Goal: Task Accomplishment & Management: Manage account settings

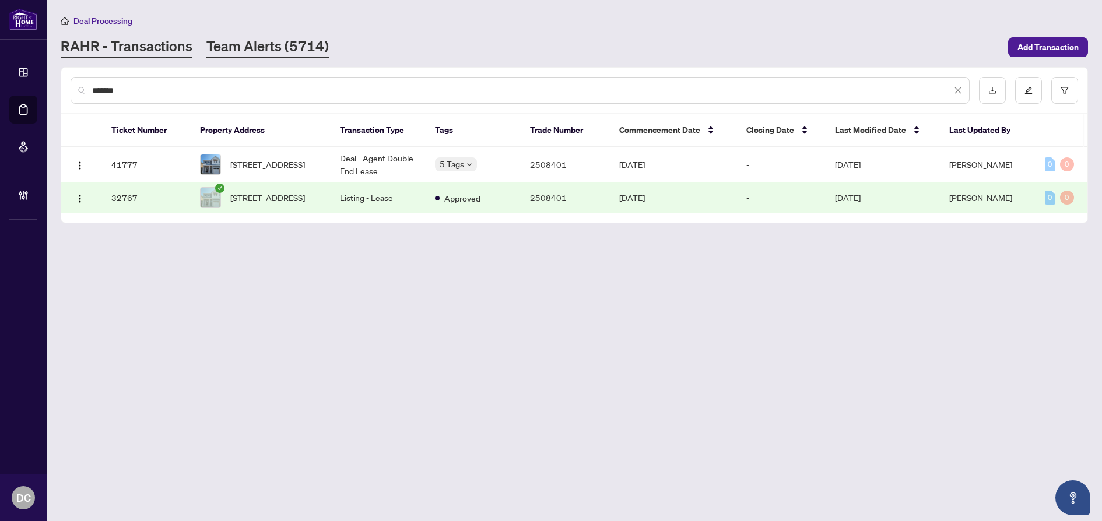
click at [279, 41] on link "Team Alerts (5714)" at bounding box center [267, 47] width 122 height 21
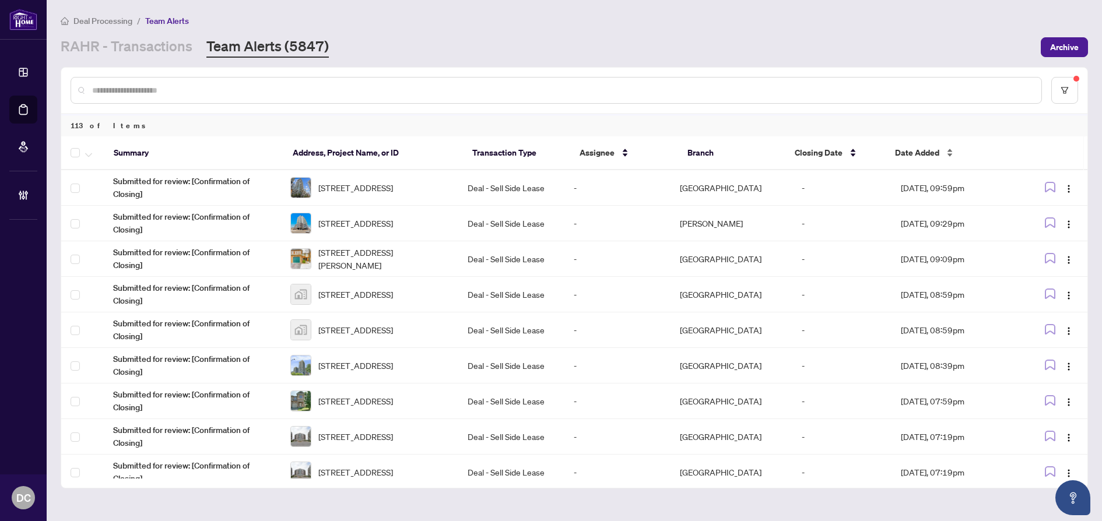
click at [919, 159] on div "Date Added" at bounding box center [950, 152] width 110 height 13
click at [922, 154] on span "Date Added" at bounding box center [917, 152] width 44 height 13
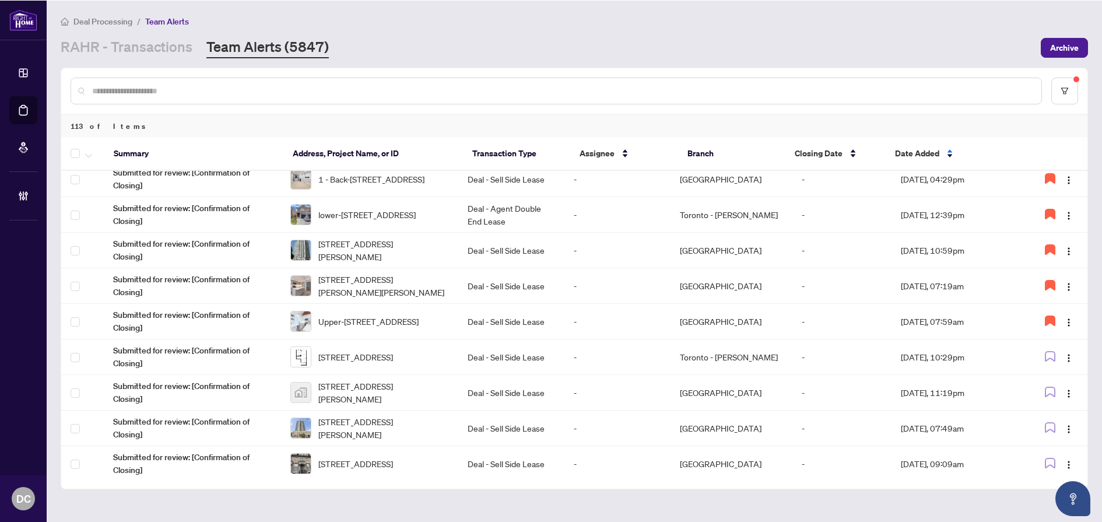
scroll to position [117, 0]
click at [978, 357] on td "Aug/20/2025, 10:29pm" at bounding box center [955, 356] width 128 height 36
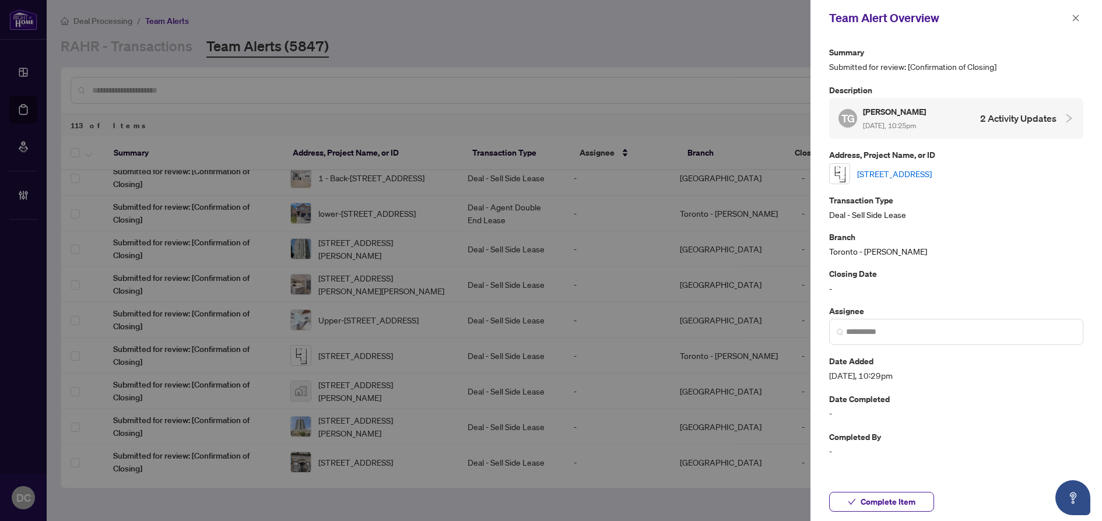
click at [961, 165] on div "2313-170 Sumach St, Toronto, Ontario M5A 3H6, Canada" at bounding box center [956, 173] width 254 height 21
click at [932, 174] on link "2313-170 Sumach St, Toronto, Ontario M5A 3H6, Canada" at bounding box center [894, 173] width 75 height 13
click at [906, 501] on span "Complete Item" at bounding box center [888, 502] width 55 height 19
click at [1075, 19] on icon "close" at bounding box center [1076, 18] width 6 height 6
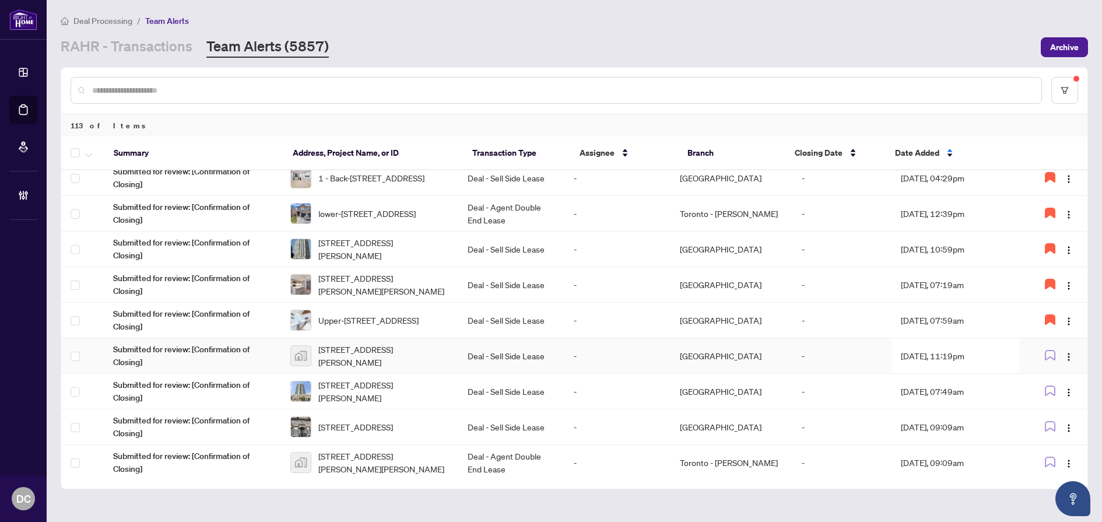
click at [891, 361] on td "Aug/20/2025, 11:19pm" at bounding box center [955, 356] width 128 height 36
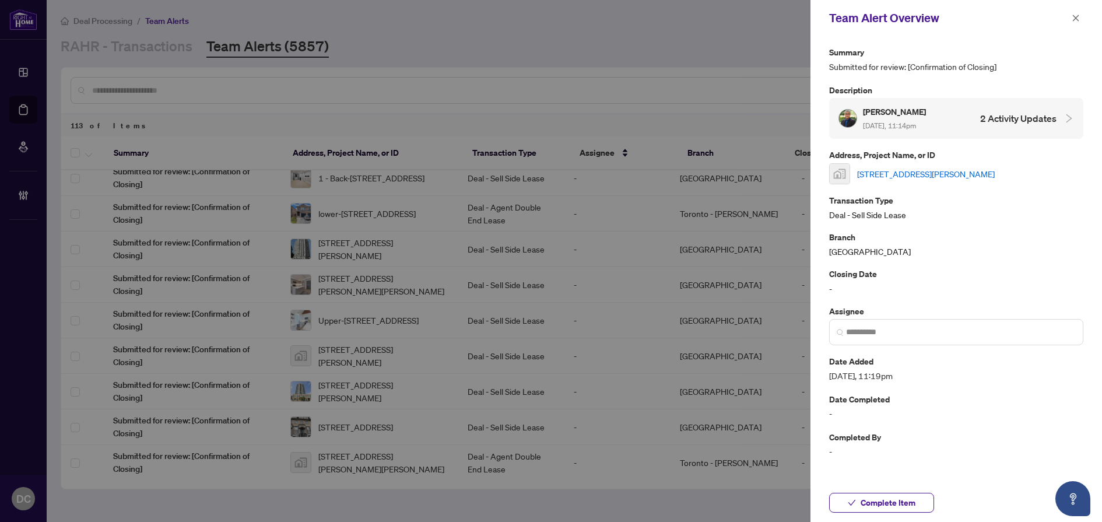
click at [916, 167] on link "39 Golden Iris Cres, Waterdown, Hamilton, Waterdown, Hamilton, Hamilton, Ontari…" at bounding box center [926, 173] width 138 height 13
click at [913, 502] on span "Complete Item" at bounding box center [888, 502] width 55 height 19
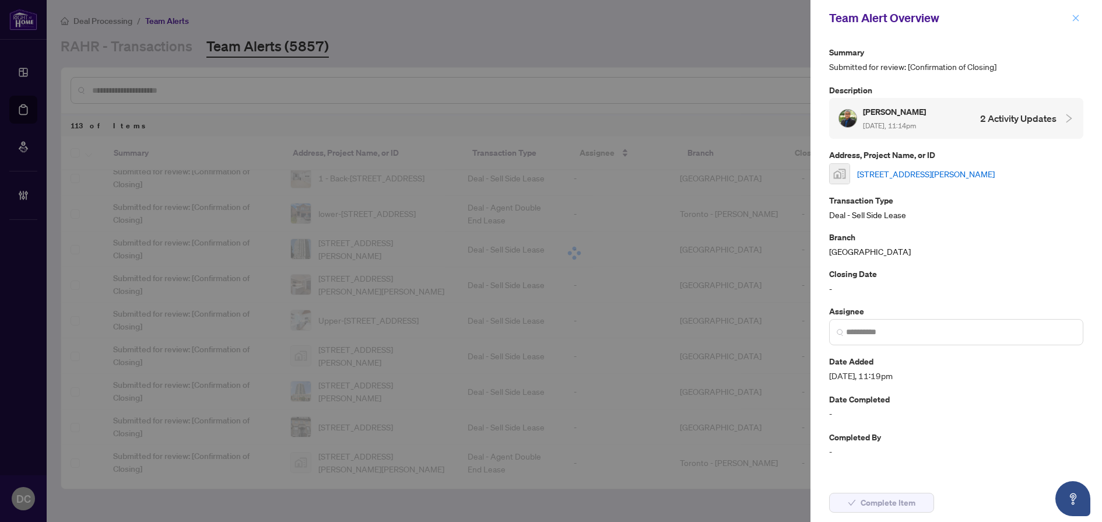
click at [1074, 23] on span "button" at bounding box center [1076, 18] width 8 height 19
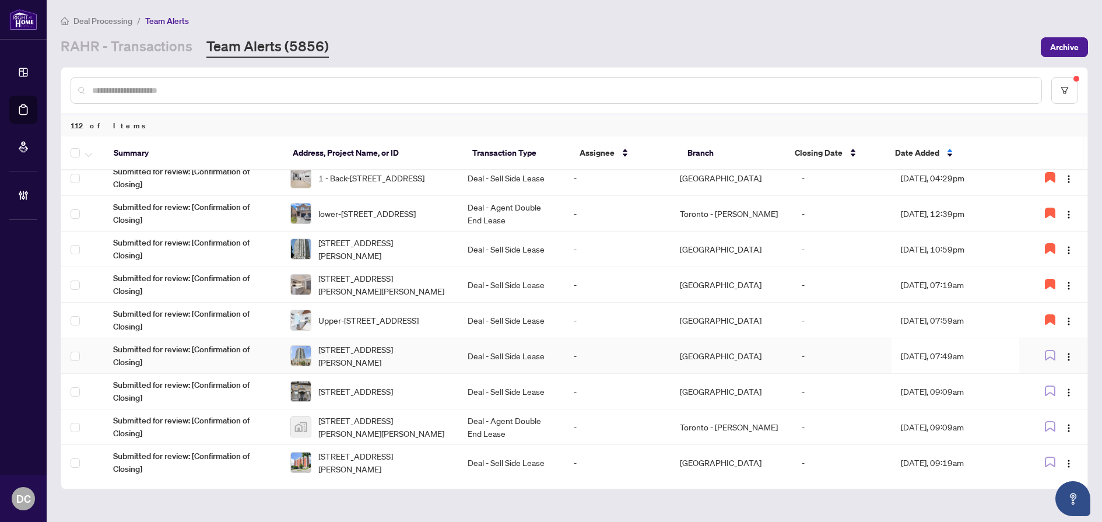
click at [962, 352] on td "Aug/21/2025, 07:49am" at bounding box center [955, 356] width 128 height 36
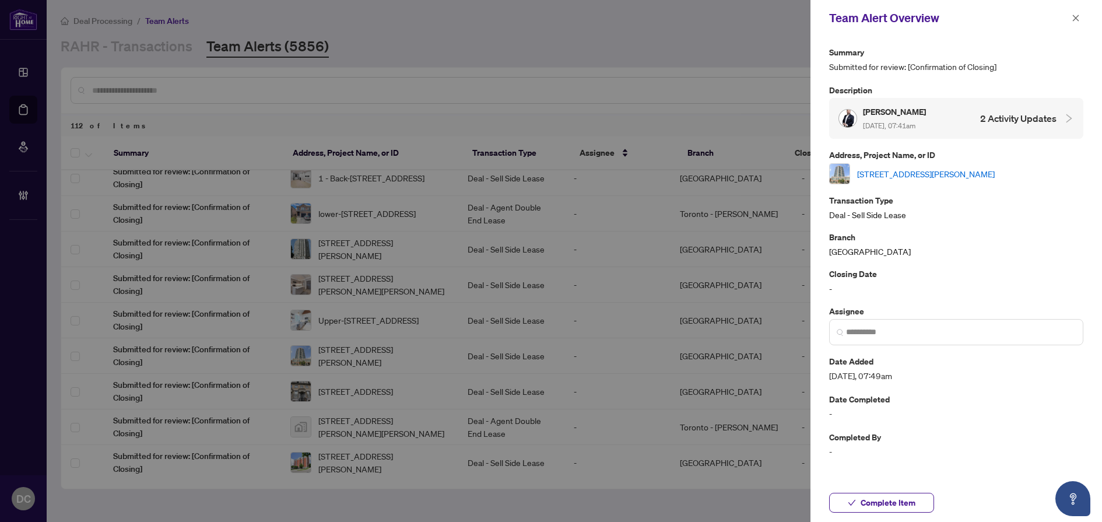
click at [959, 178] on link "[STREET_ADDRESS][PERSON_NAME]" at bounding box center [926, 173] width 138 height 13
click at [904, 510] on span "Complete Item" at bounding box center [888, 502] width 55 height 19
click at [1078, 19] on icon "close" at bounding box center [1076, 18] width 8 height 8
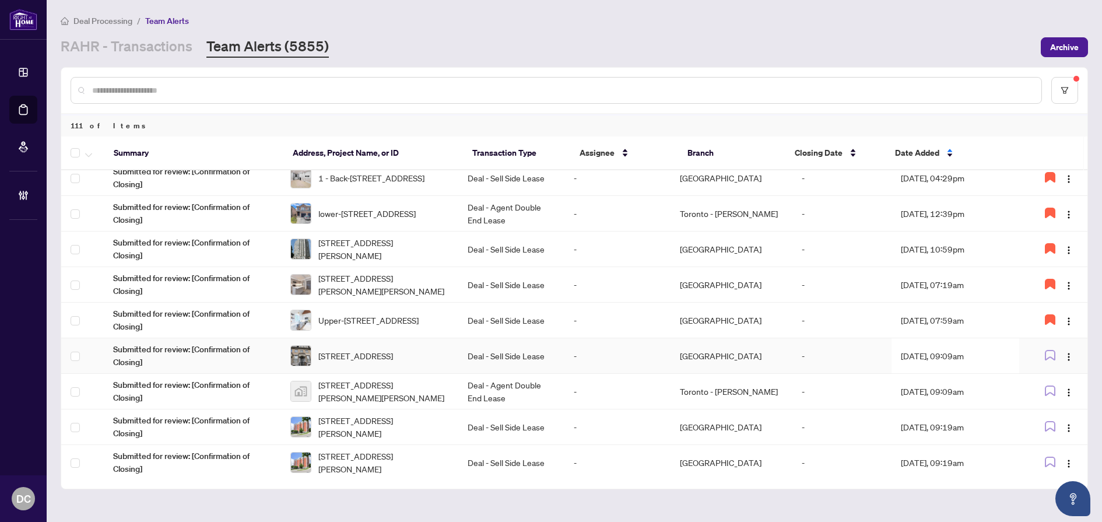
click at [974, 349] on td "Aug/21/2025, 09:09am" at bounding box center [955, 356] width 128 height 36
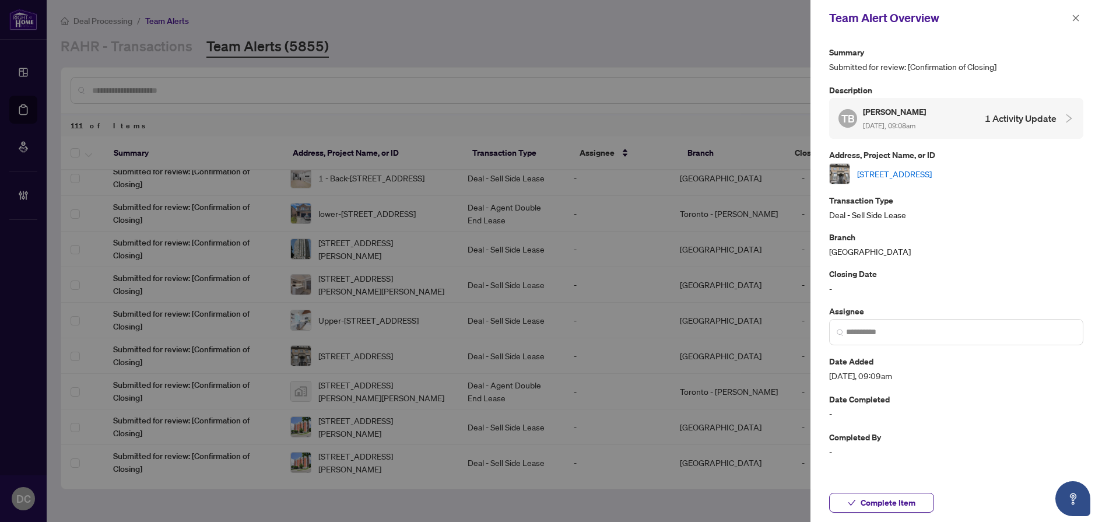
click at [953, 180] on div "174-1030B Islington Ave, Toronto, Ontario M8Z 0E5, Canada" at bounding box center [956, 173] width 254 height 21
click at [932, 172] on link "174-1030B Islington Ave, Toronto, Ontario M8Z 0E5, Canada" at bounding box center [894, 173] width 75 height 13
click at [902, 501] on span "Complete Item" at bounding box center [888, 502] width 55 height 19
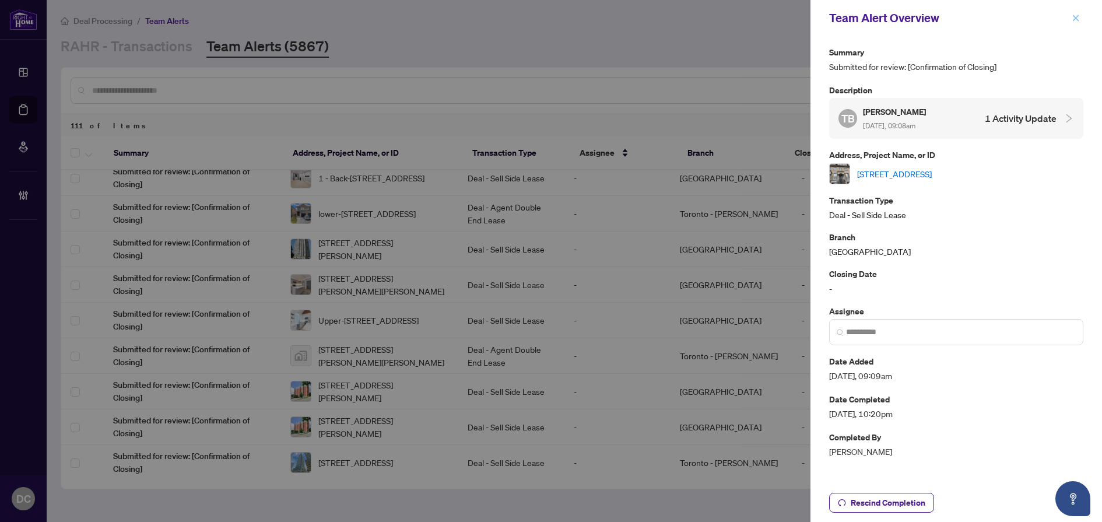
click at [1074, 17] on icon "close" at bounding box center [1076, 18] width 8 height 8
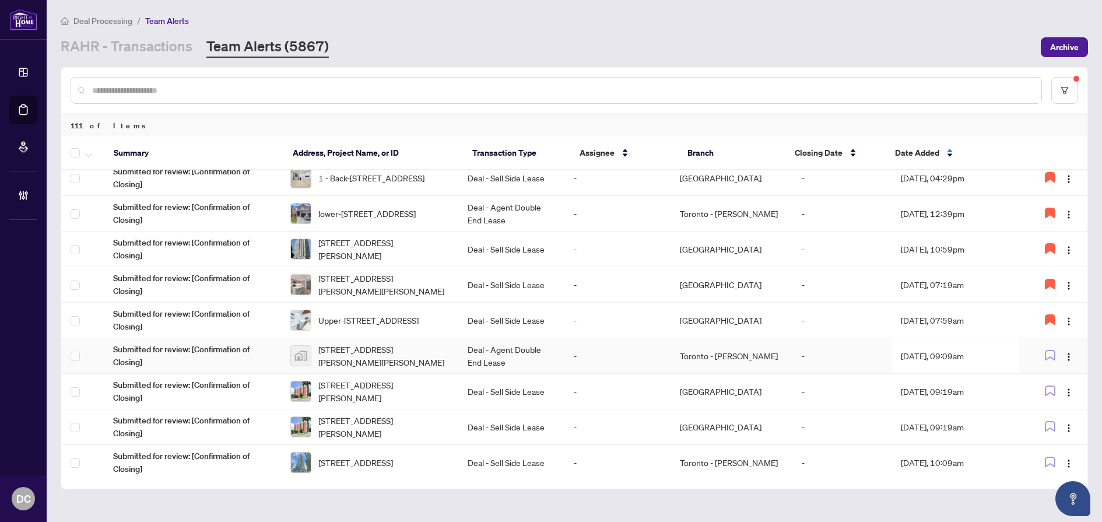
click at [968, 361] on td "Aug/21/2025, 09:09am" at bounding box center [955, 356] width 128 height 36
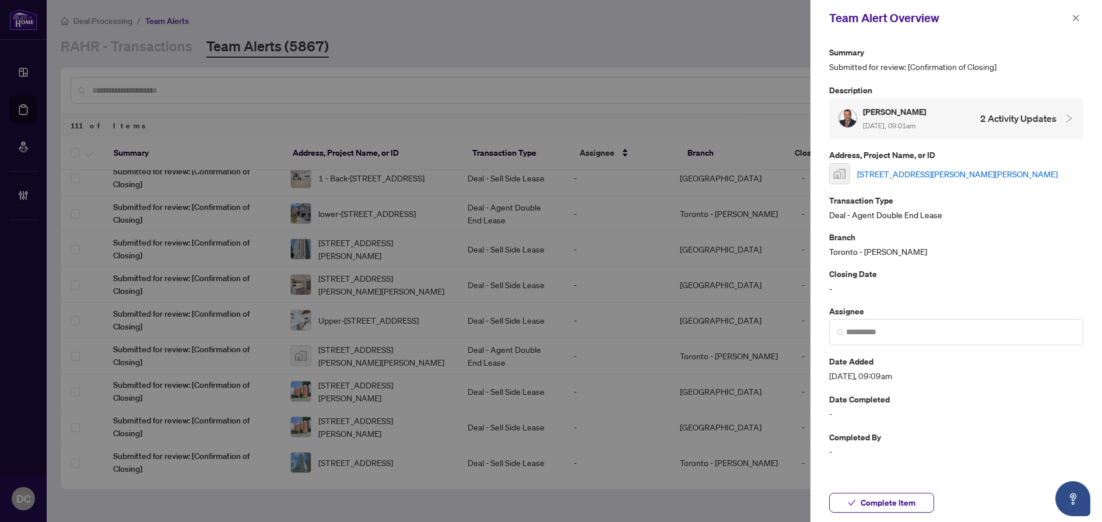
click at [967, 175] on link "1102-135 James Street North, Hamilton, ON, Canada" at bounding box center [957, 173] width 201 height 13
click at [895, 504] on span "Complete Item" at bounding box center [888, 502] width 55 height 19
click at [1072, 20] on icon "close" at bounding box center [1076, 18] width 8 height 8
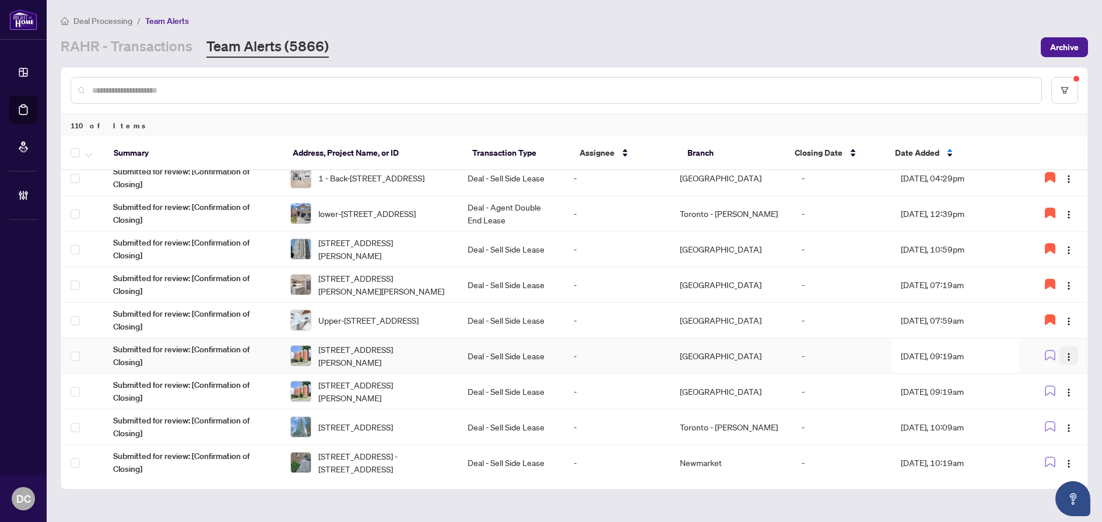
click at [1064, 357] on img "button" at bounding box center [1068, 356] width 9 height 9
click at [959, 353] on td "Aug/21/2025, 09:19am" at bounding box center [955, 356] width 128 height 36
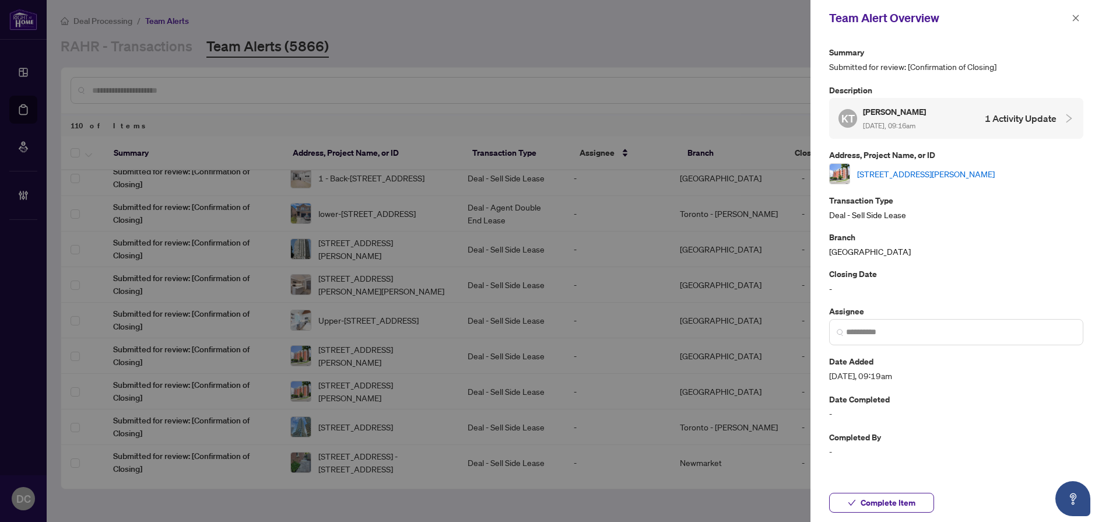
click at [962, 174] on link "1104-30 Chapman Crt, London North, Ontario N6G 4Y4, Canada" at bounding box center [926, 173] width 138 height 13
click at [915, 503] on span "Complete Item" at bounding box center [888, 502] width 55 height 19
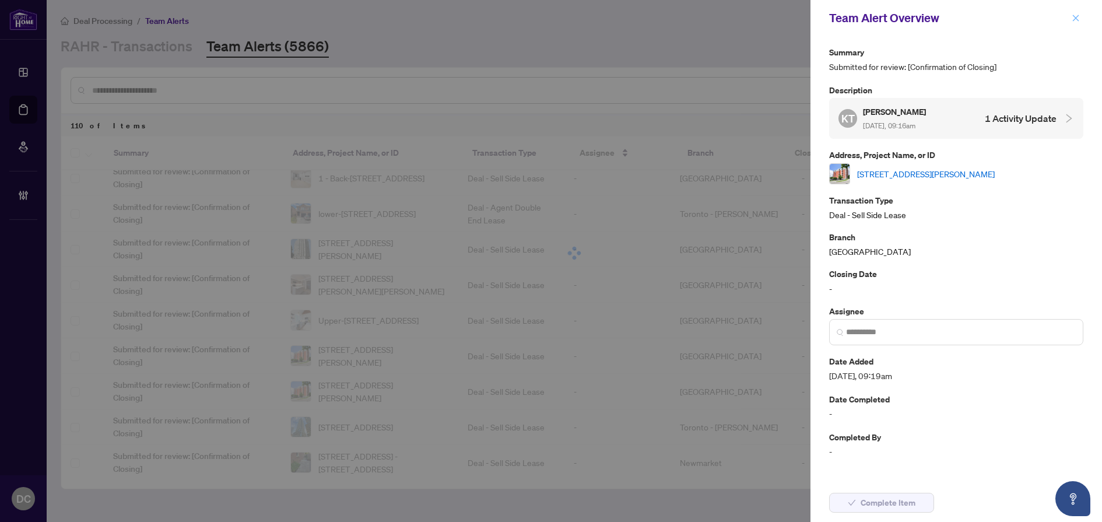
click at [1081, 16] on button "button" at bounding box center [1075, 18] width 15 height 14
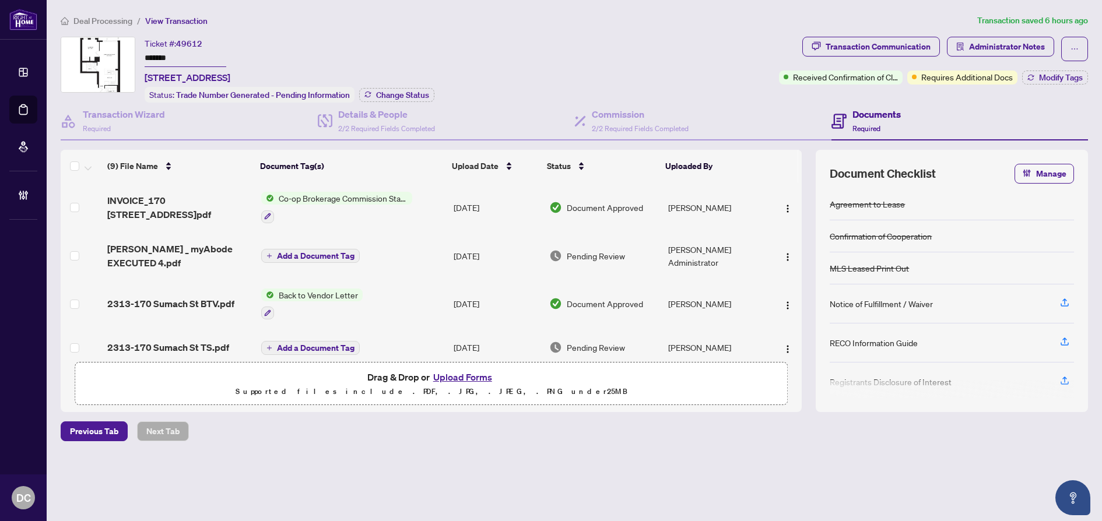
drag, startPoint x: 204, startPoint y: 55, endPoint x: 154, endPoint y: 79, distance: 55.0
click at [122, 57] on div "Ticket #: 49612 ******* 2313-170 Sumach St, Toronto, Ontario M5A 3H6, Canada St…" at bounding box center [418, 70] width 714 height 66
click at [410, 95] on span "Change Status" at bounding box center [402, 95] width 53 height 8
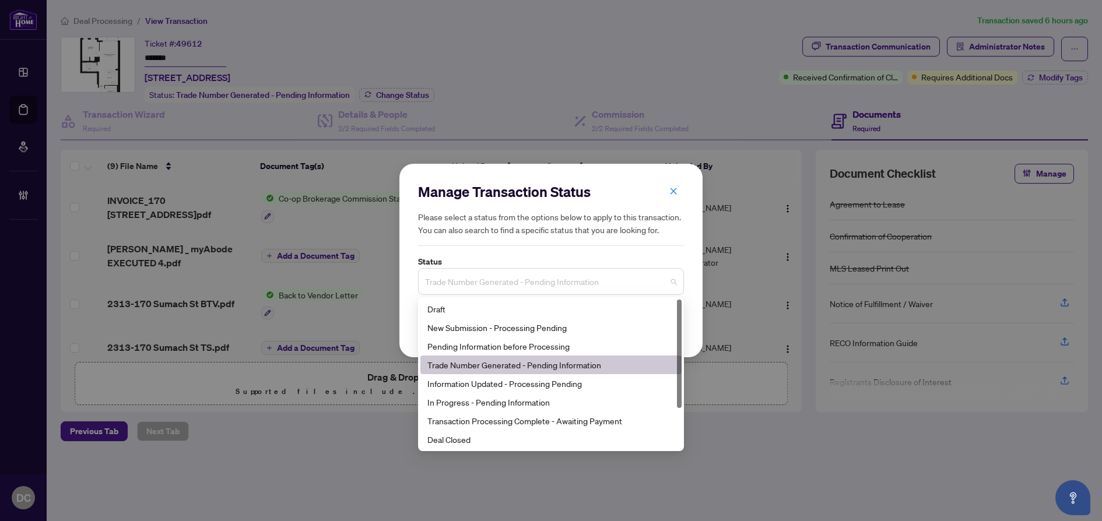
click at [513, 285] on span "Trade Number Generated - Pending Information" at bounding box center [551, 282] width 252 height 22
click at [455, 441] on div "Deal Closed" at bounding box center [550, 439] width 247 height 13
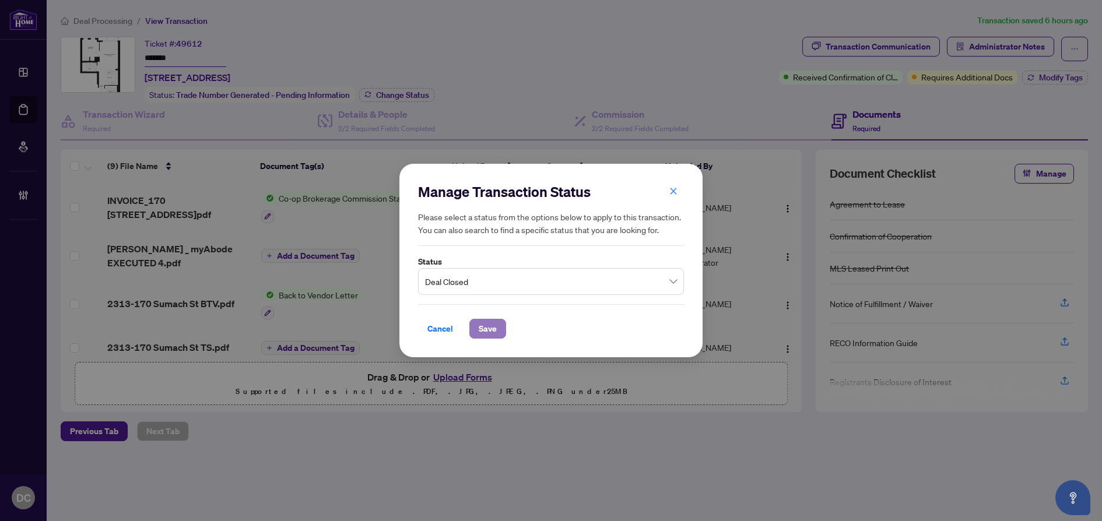
click at [491, 327] on span "Save" at bounding box center [488, 328] width 18 height 19
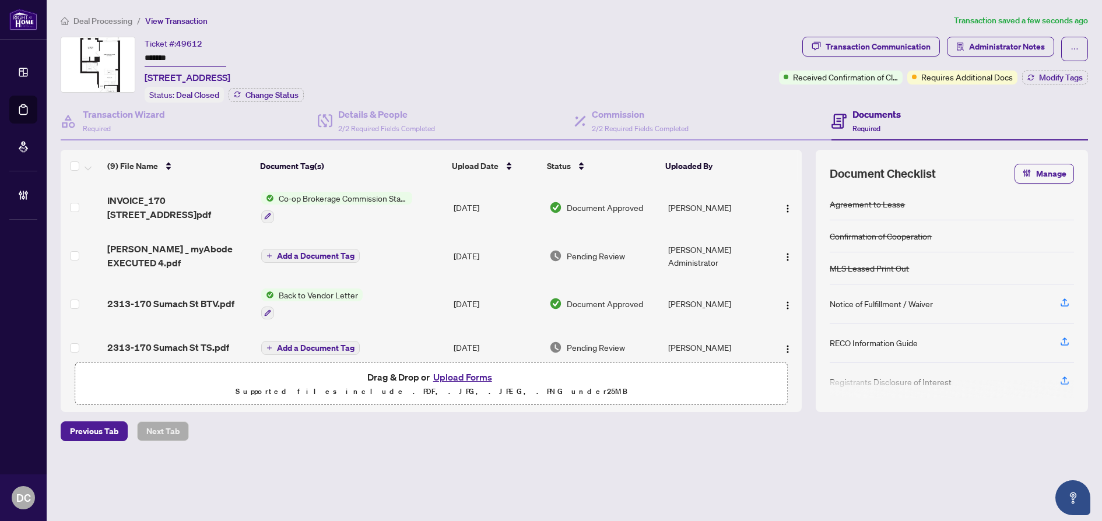
drag, startPoint x: 205, startPoint y: 57, endPoint x: 93, endPoint y: 57, distance: 111.9
click at [93, 57] on div "Ticket #: 49612 ******* 2313-170 Sumach St, Toronto, Ontario M5A 3H6, Canada St…" at bounding box center [418, 70] width 714 height 66
click at [922, 55] on button "Transaction Communication" at bounding box center [871, 47] width 138 height 20
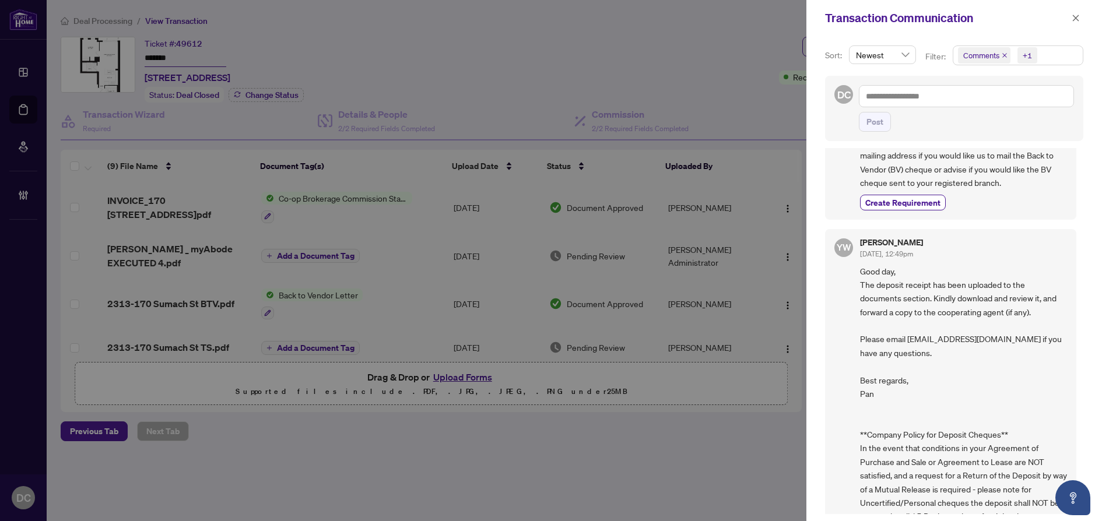
scroll to position [583, 0]
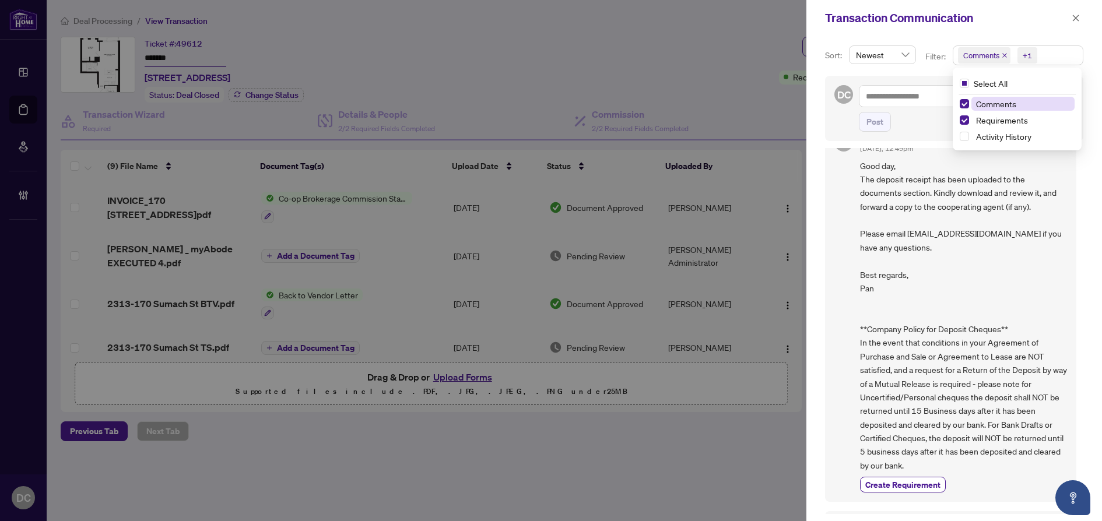
click at [1054, 48] on span "Comments +1" at bounding box center [1017, 55] width 129 height 19
click at [1009, 102] on span "Comments" at bounding box center [996, 104] width 40 height 10
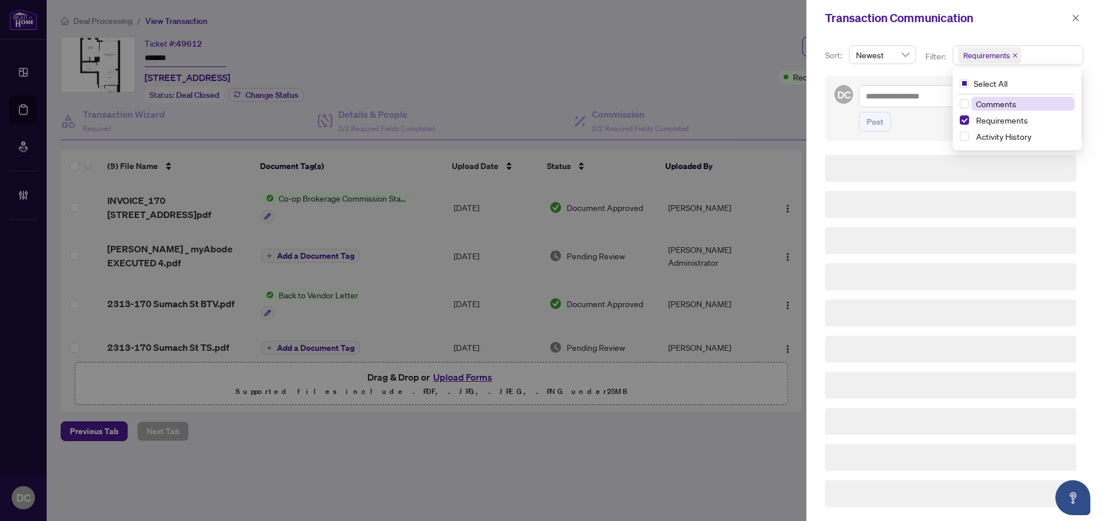
scroll to position [0, 0]
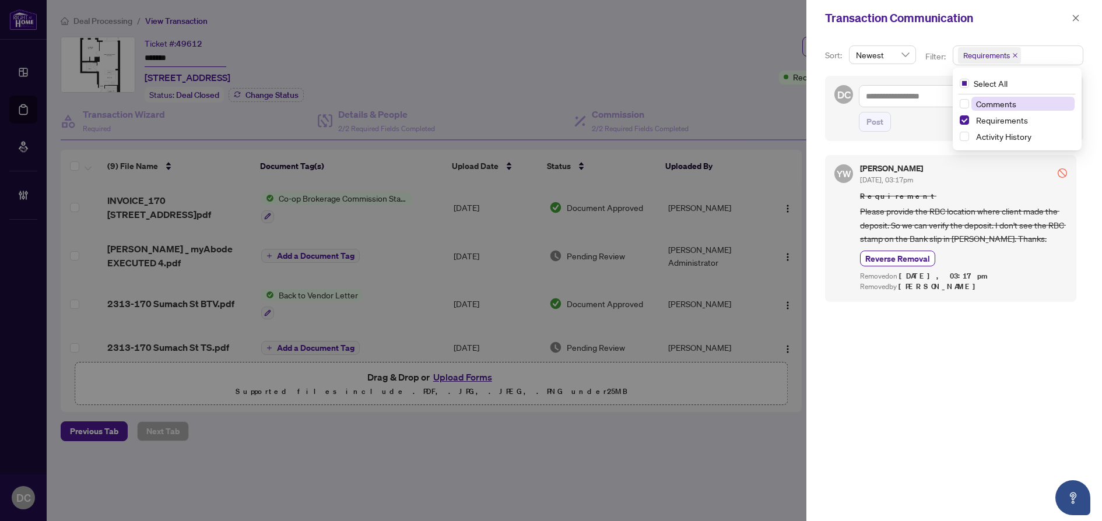
click at [1024, 108] on span "Comments" at bounding box center [1022, 104] width 103 height 14
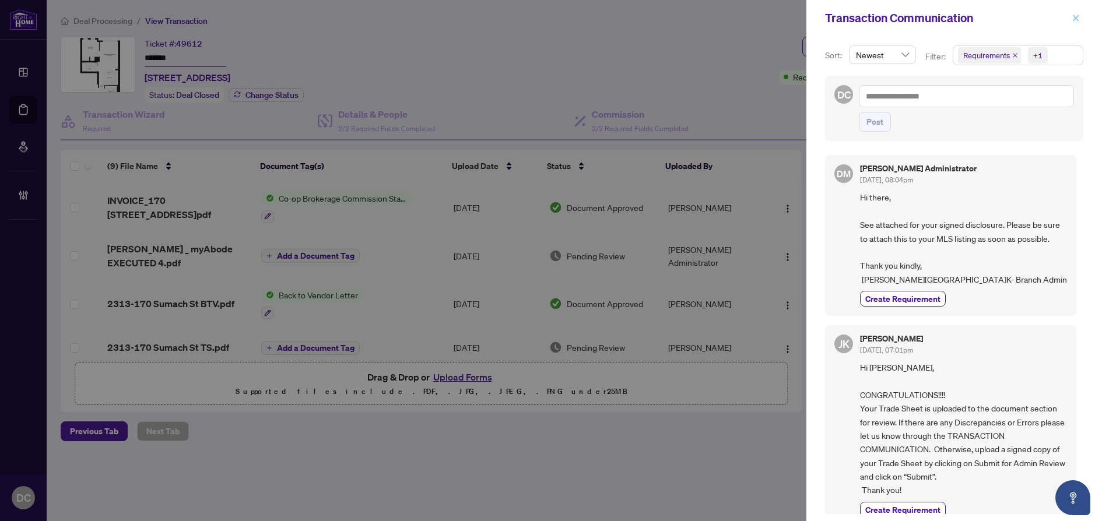
click at [1078, 17] on icon "close" at bounding box center [1076, 18] width 8 height 8
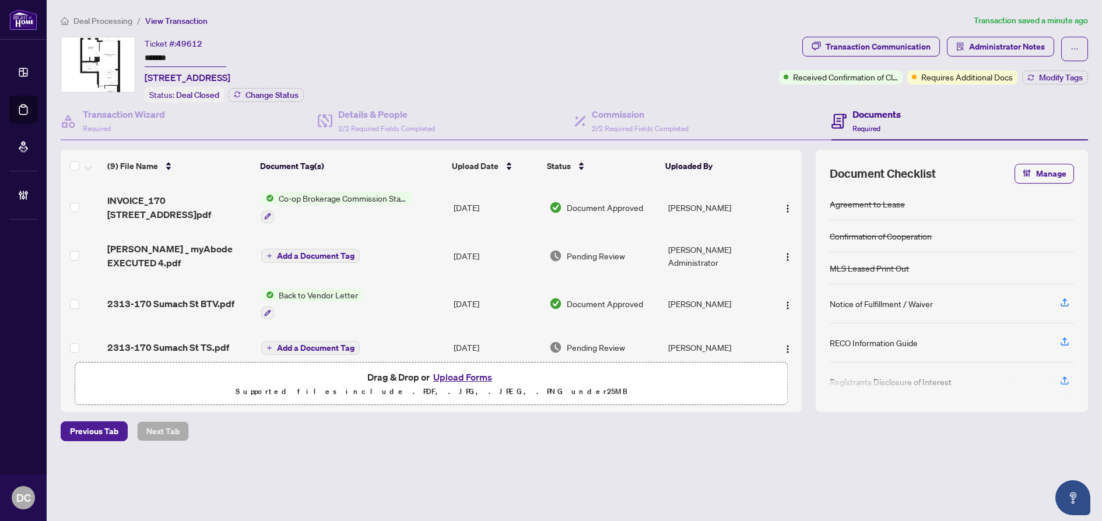
click at [428, 202] on td "Co-op Brokerage Commission Statement" at bounding box center [353, 207] width 192 height 50
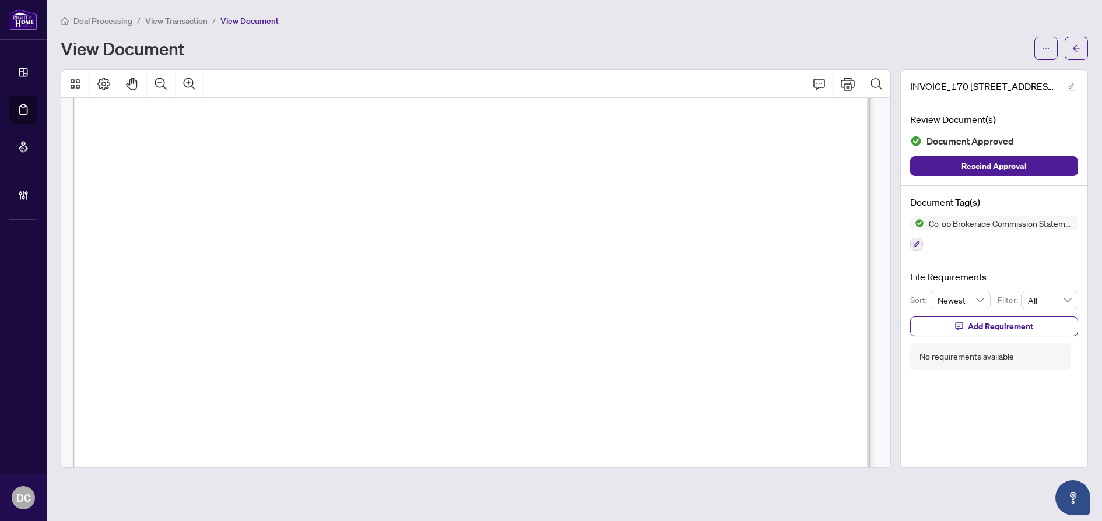
scroll to position [233, 0]
click at [1076, 45] on icon "arrow-left" at bounding box center [1076, 48] width 8 height 8
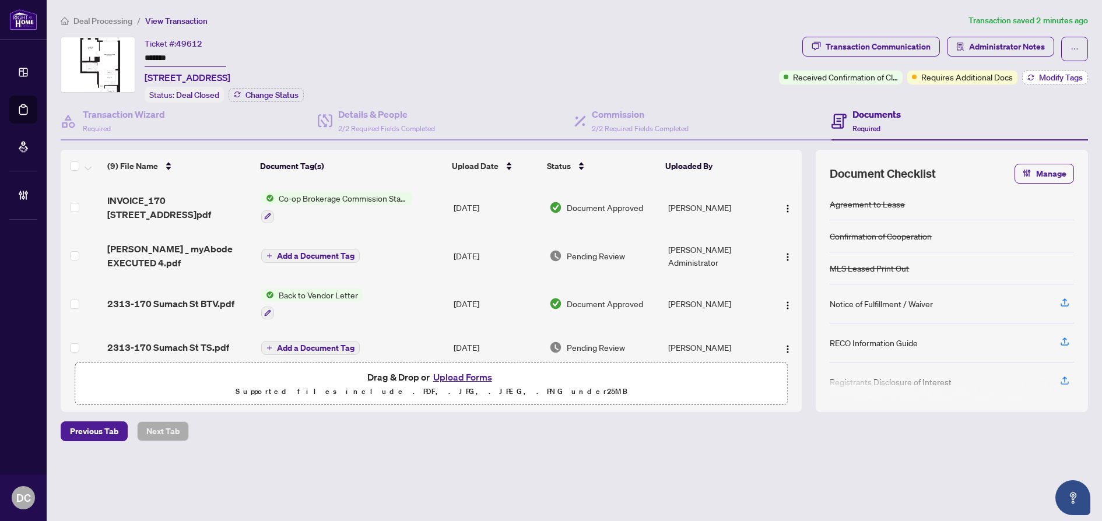
click at [1034, 74] on button "Modify Tags" at bounding box center [1055, 78] width 66 height 14
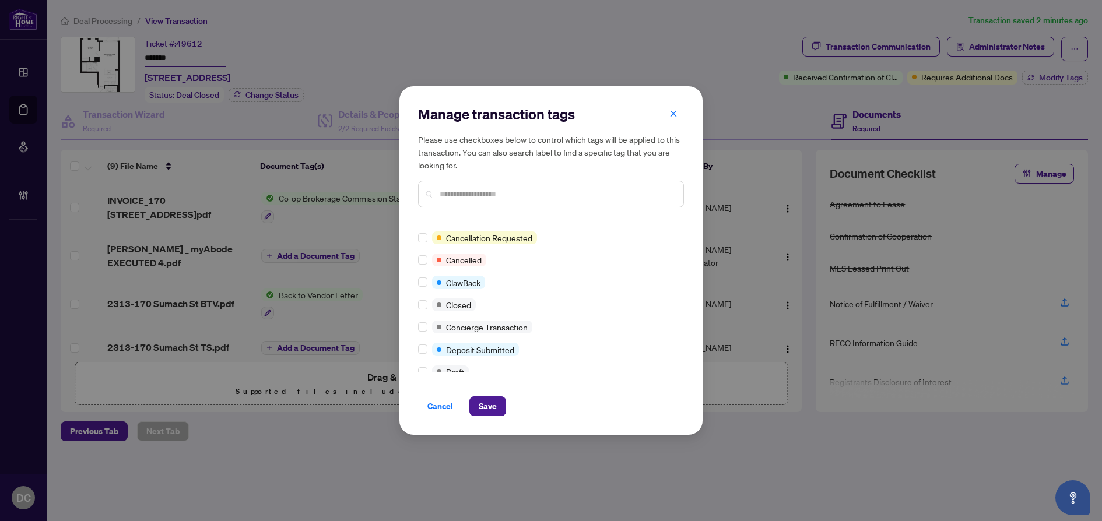
scroll to position [117, 0]
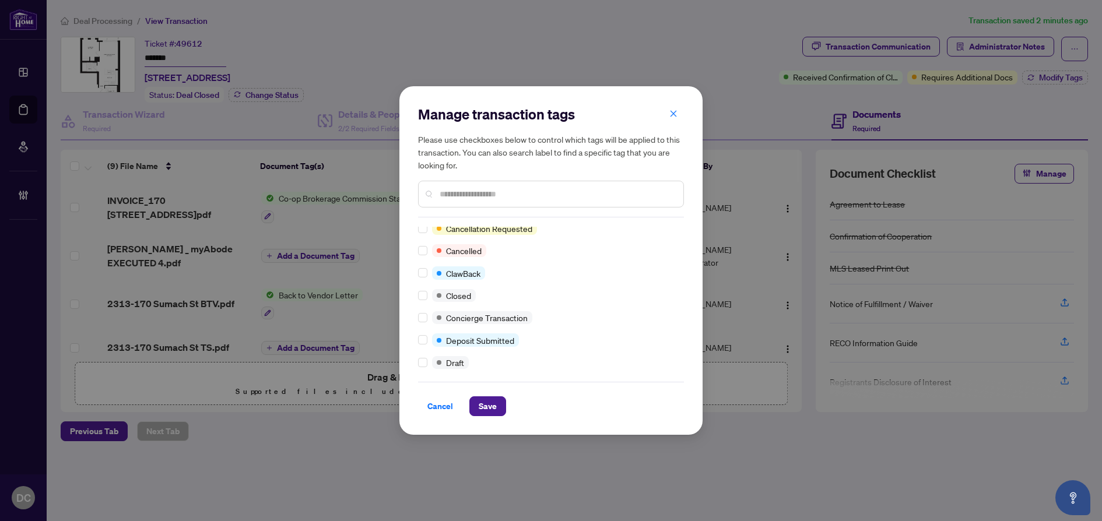
click at [427, 294] on div at bounding box center [425, 295] width 14 height 13
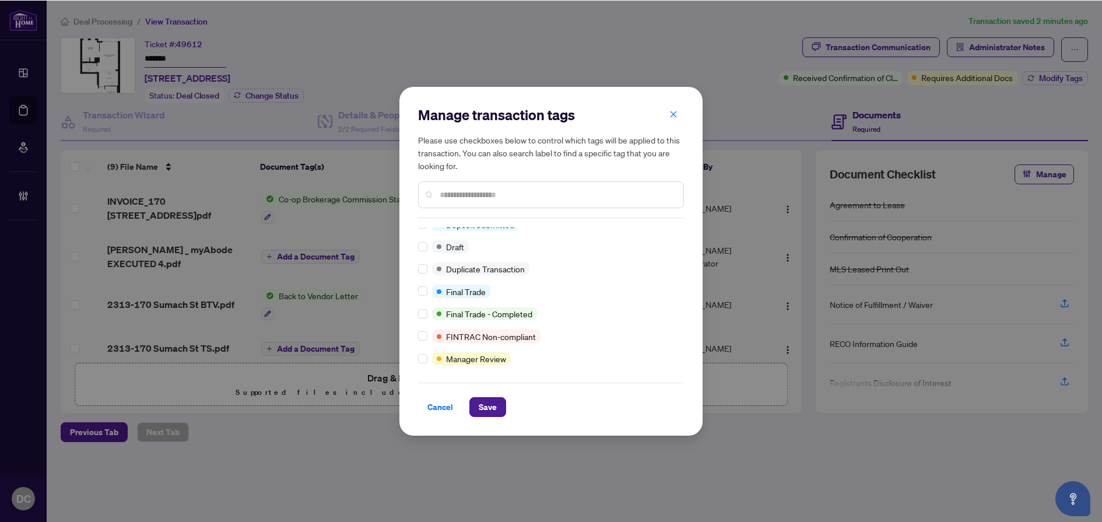
scroll to position [0, 0]
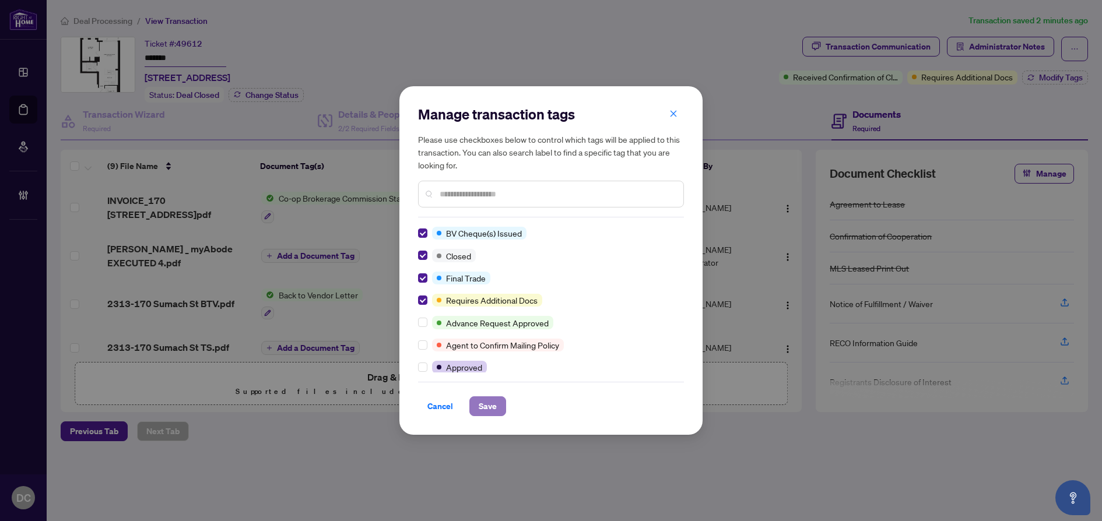
click at [494, 404] on span "Save" at bounding box center [488, 406] width 18 height 19
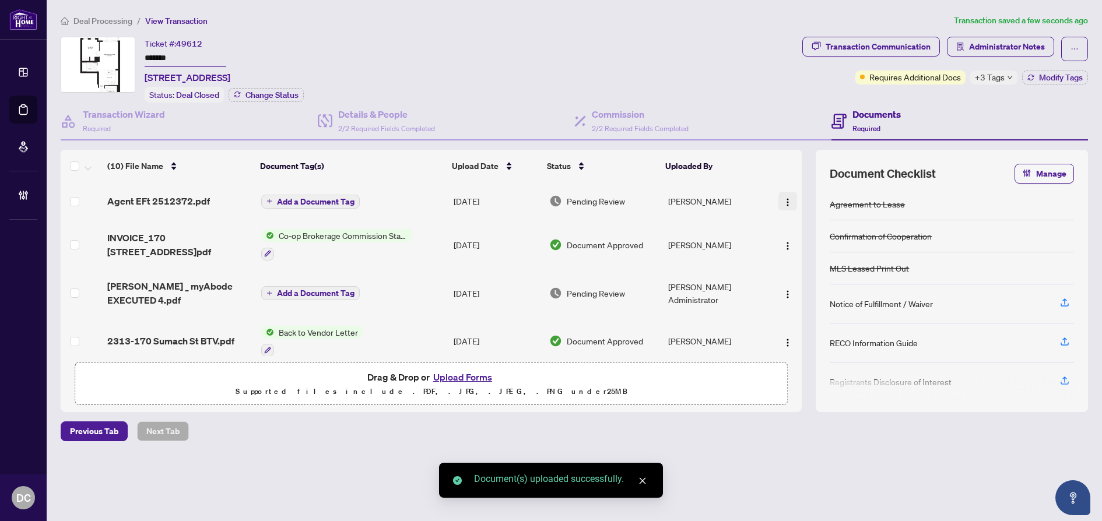
click at [786, 200] on img "button" at bounding box center [787, 202] width 9 height 9
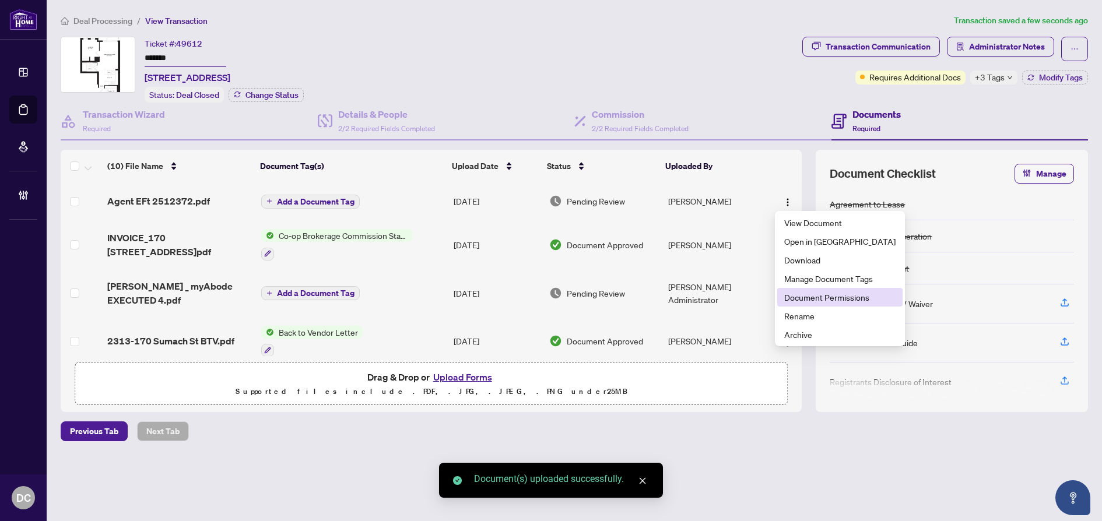
click at [801, 297] on span "Document Permissions" at bounding box center [839, 297] width 111 height 13
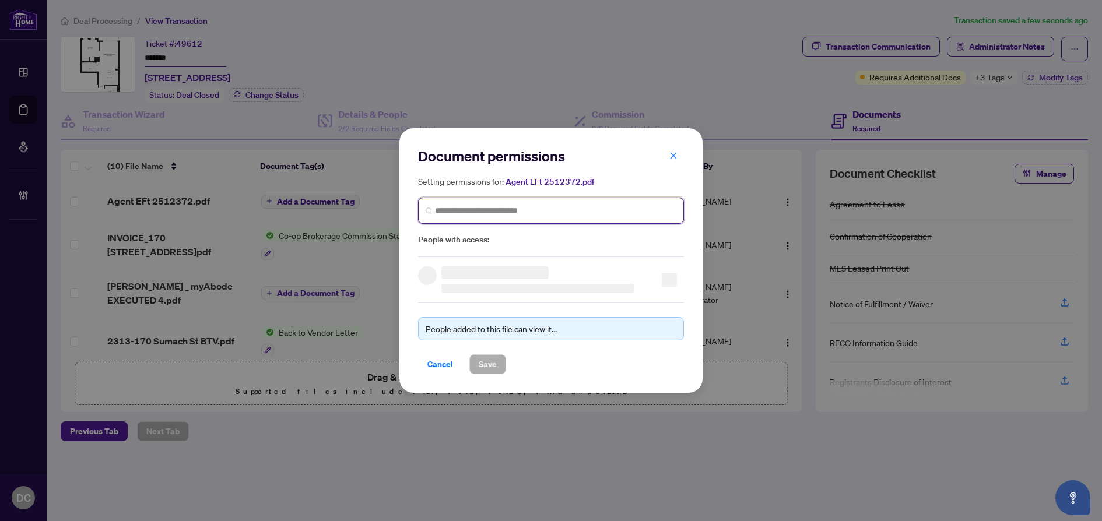
click at [573, 213] on input "search" at bounding box center [555, 211] width 241 height 12
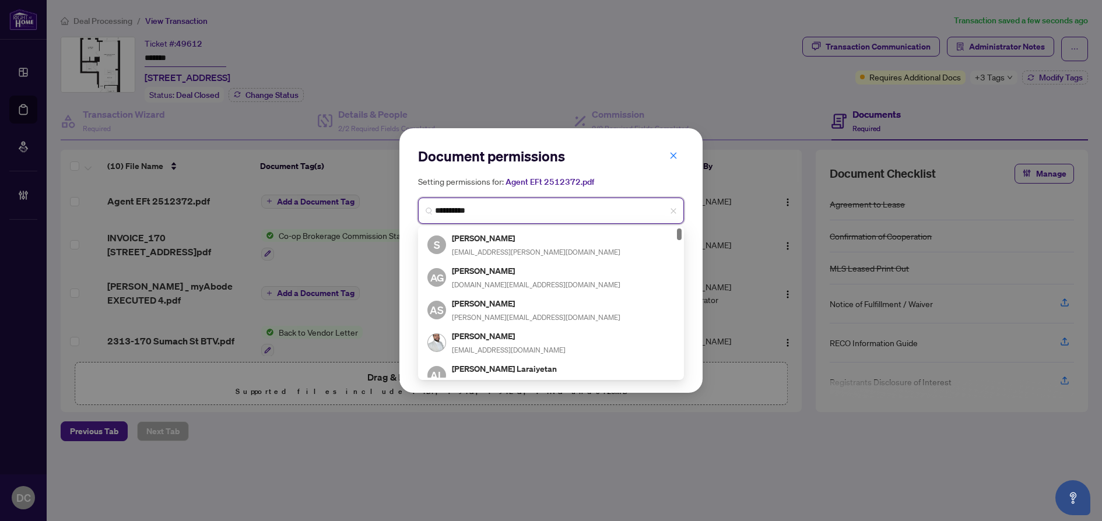
type input "**********"
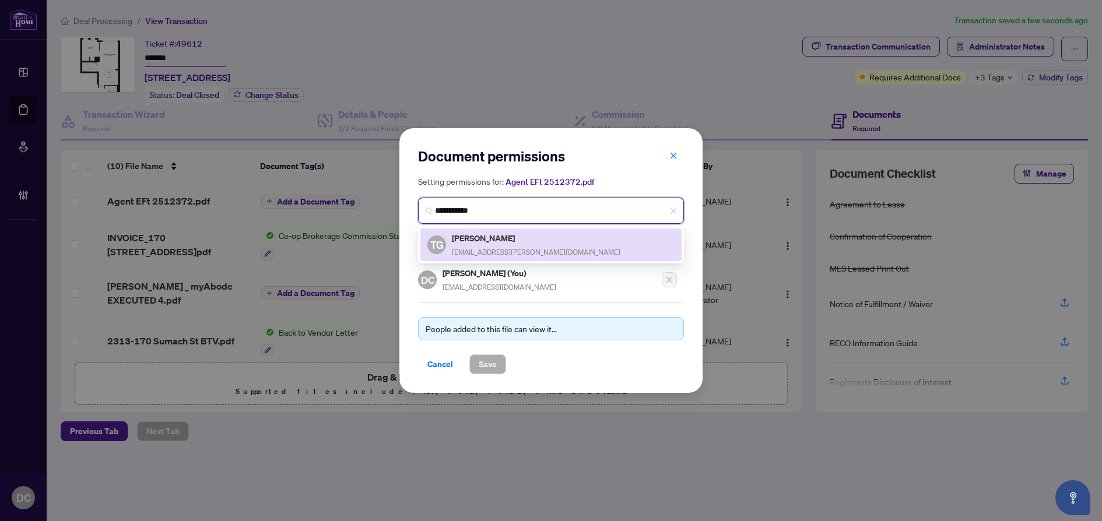
click at [531, 245] on div "TG Tanuja Gupta tvaish@rogers.com" at bounding box center [550, 244] width 247 height 27
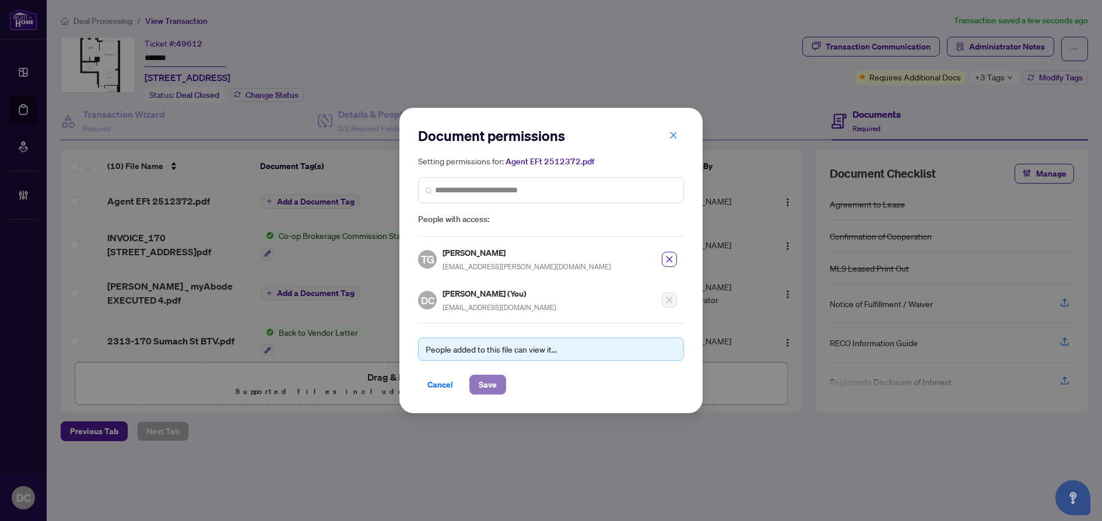
click at [480, 381] on span "Save" at bounding box center [488, 384] width 18 height 19
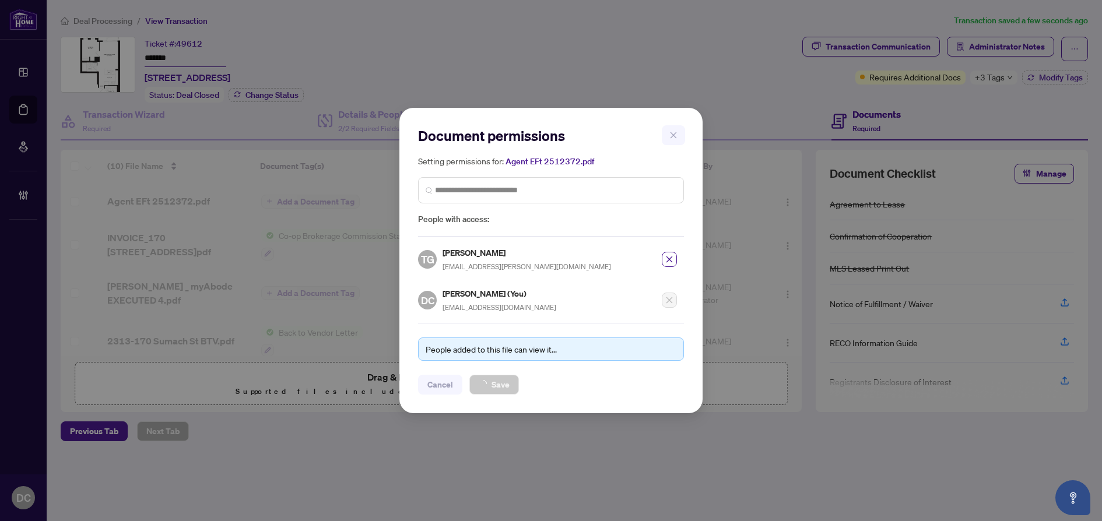
click at [293, 195] on div "Document permissions Setting permissions for: Agent EFt 2512372.pdf 5041 TG Tan…" at bounding box center [551, 260] width 1102 height 521
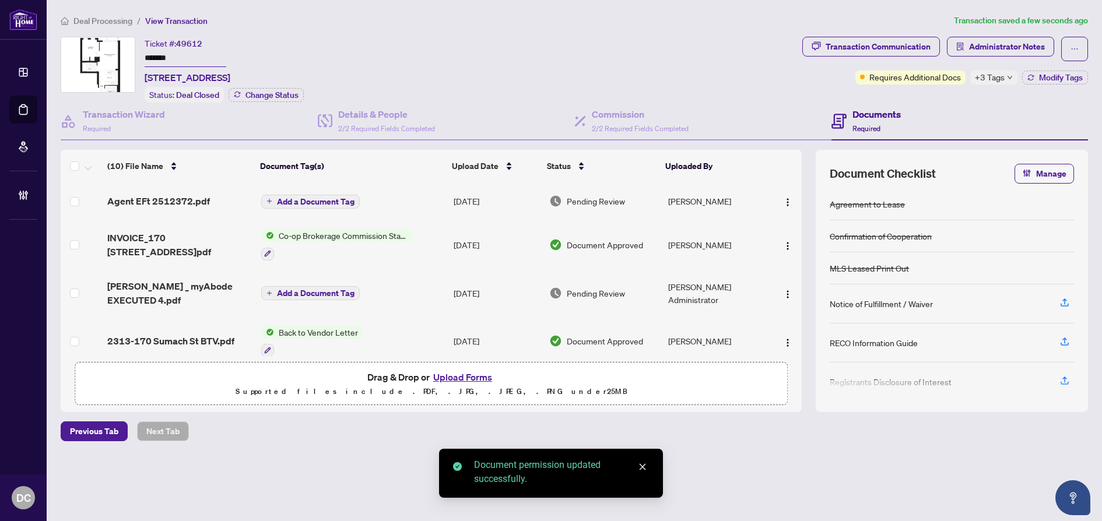
click at [317, 202] on span "Add a Document Tag" at bounding box center [316, 202] width 78 height 8
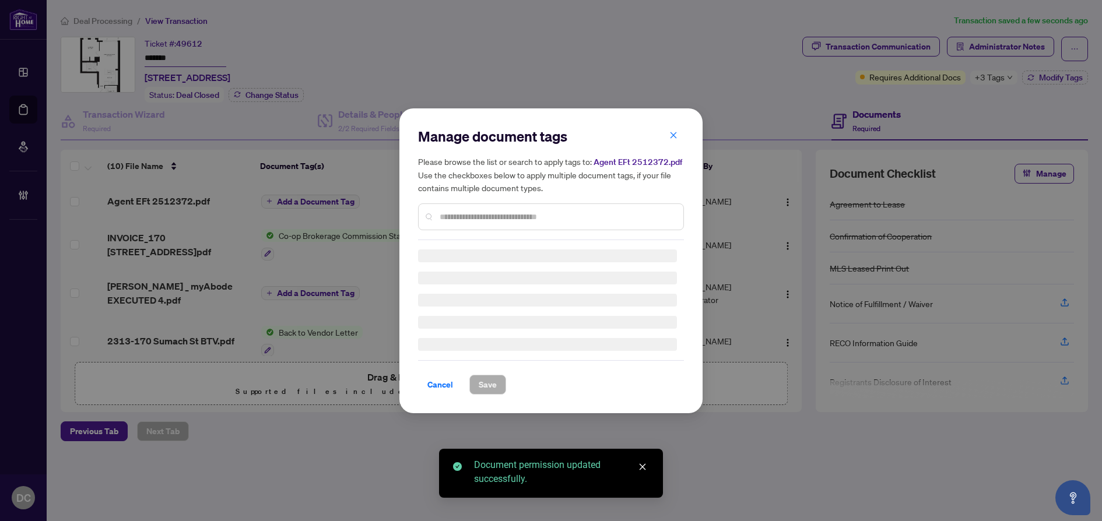
click at [616, 216] on div "Manage document tags Please browse the list or search to apply tags to: Agent E…" at bounding box center [551, 183] width 266 height 113
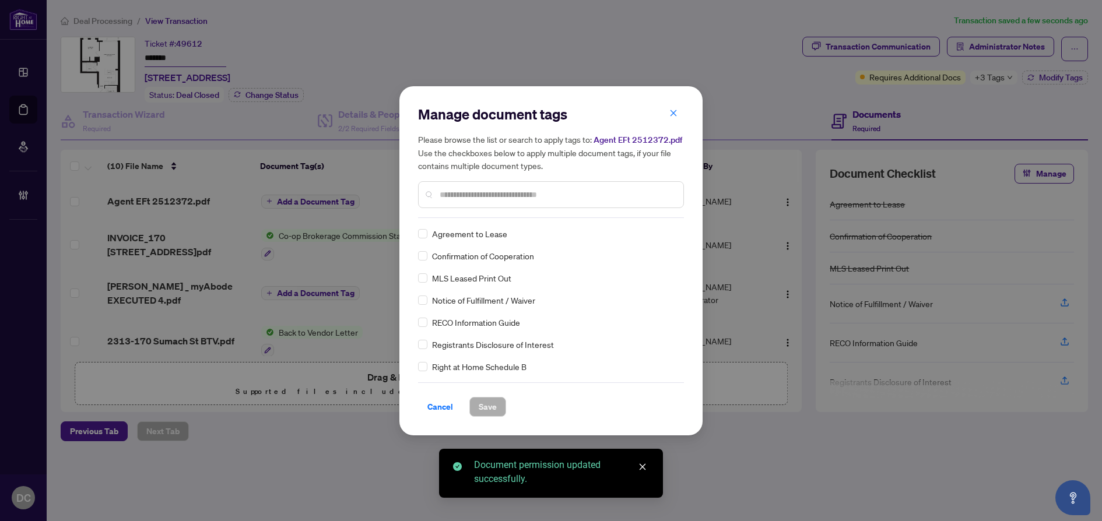
click at [552, 196] on input "text" at bounding box center [557, 194] width 234 height 13
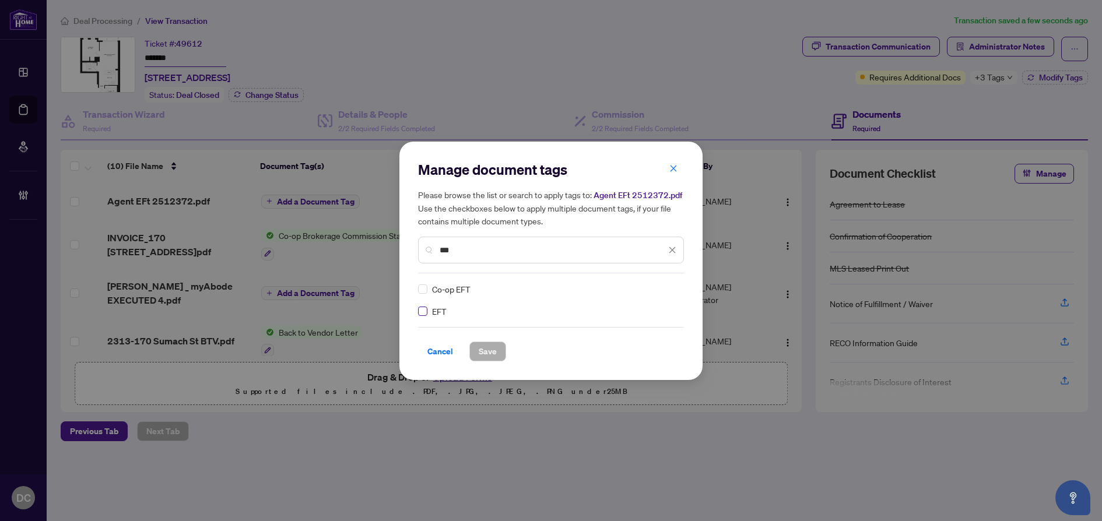
type input "***"
click at [656, 291] on img at bounding box center [660, 289] width 12 height 12
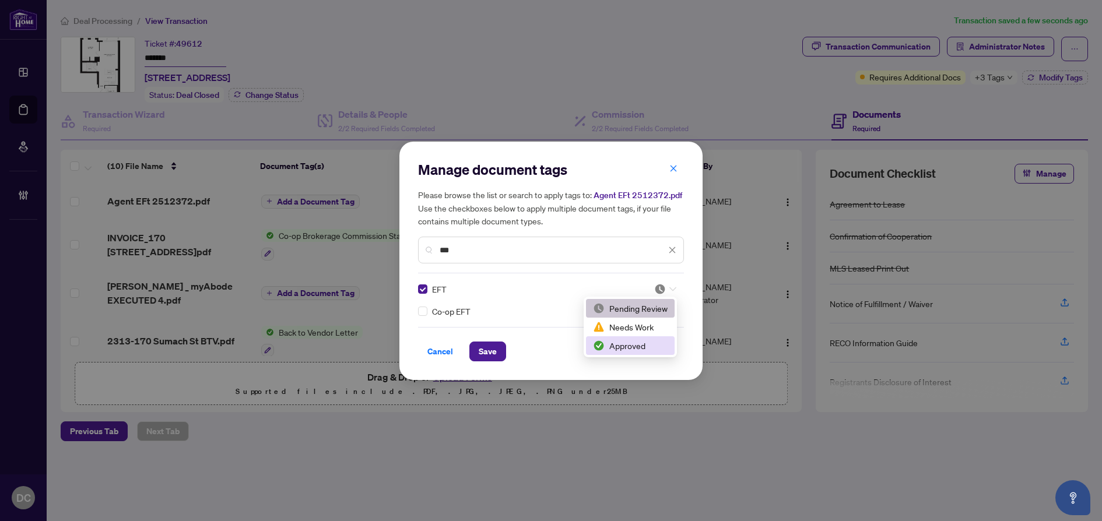
click at [621, 351] on div "Approved" at bounding box center [630, 345] width 75 height 13
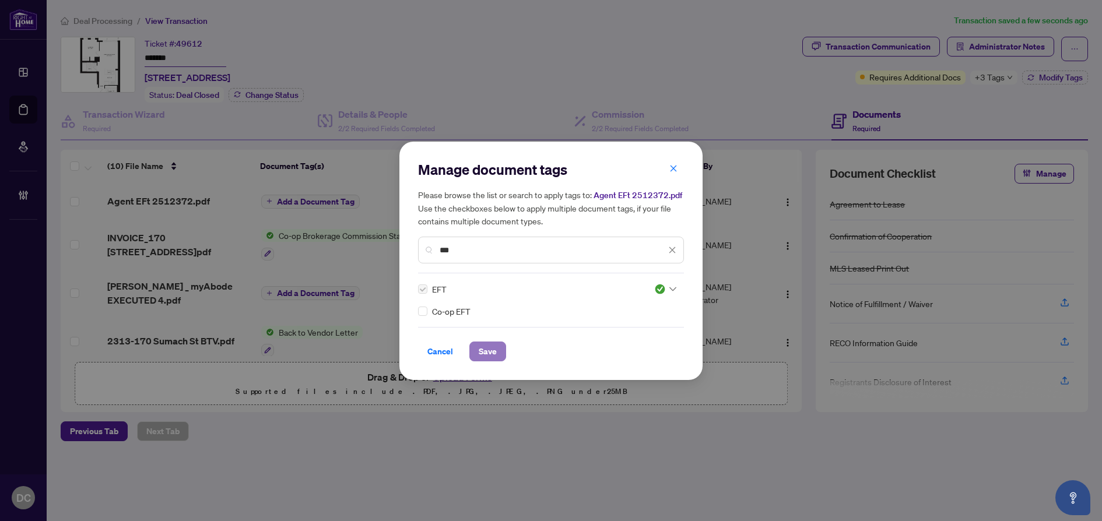
click at [474, 354] on button "Save" at bounding box center [487, 352] width 37 height 20
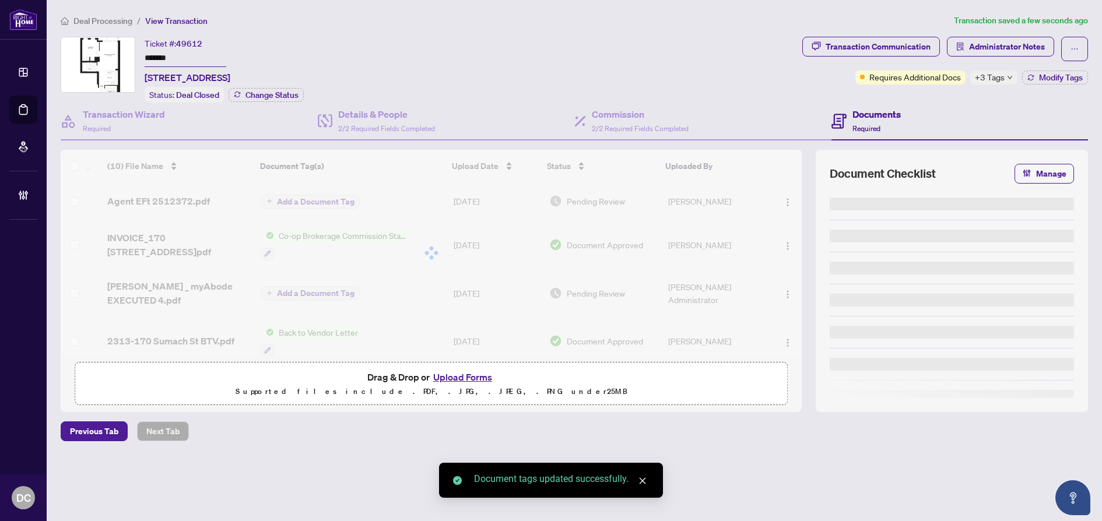
click at [996, 83] on div "Manage document tags Please browse the list or search to apply tags to: Agent E…" at bounding box center [551, 260] width 1102 height 521
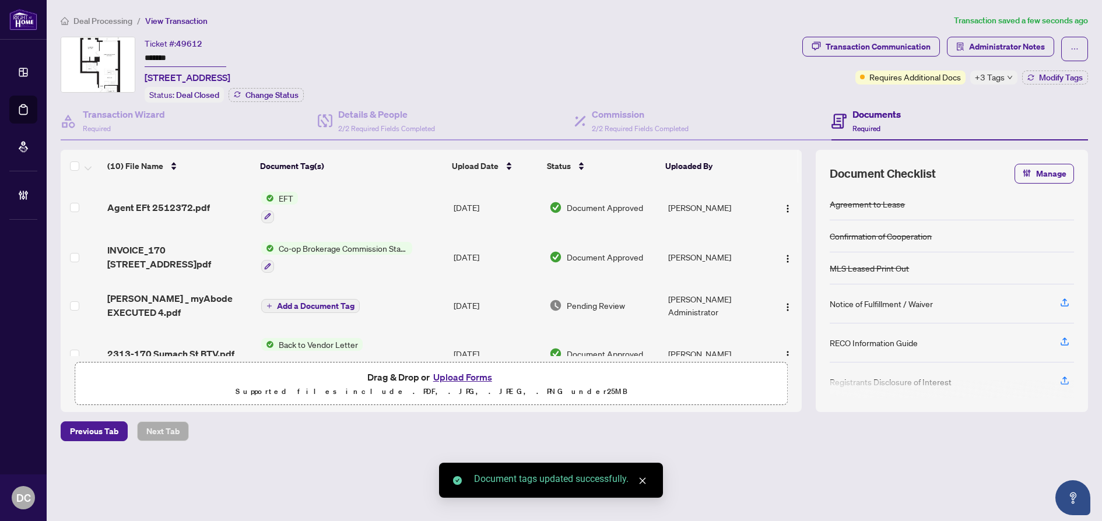
click at [998, 77] on span "+3 Tags" at bounding box center [990, 77] width 30 height 13
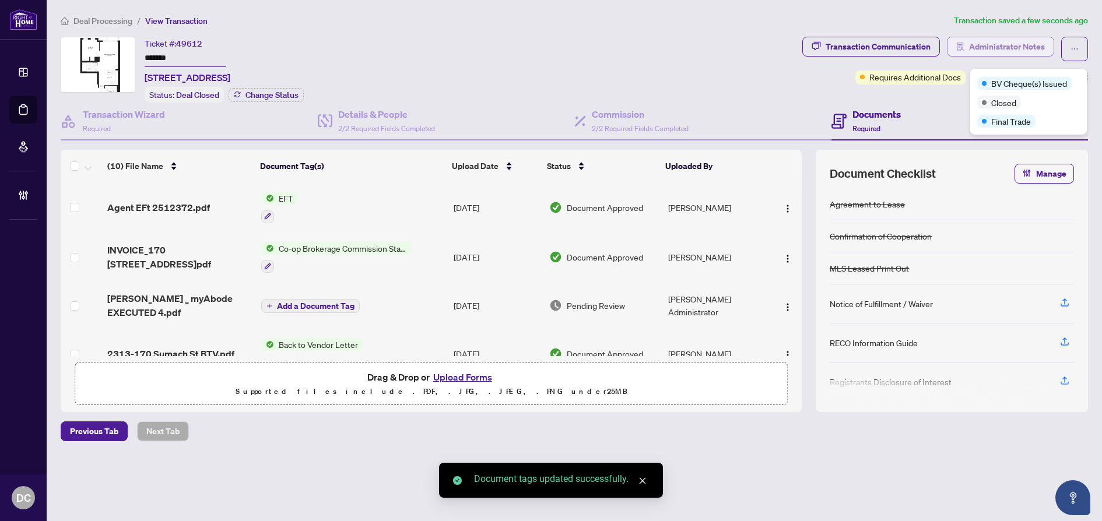
click at [1021, 37] on span "Administrator Notes" at bounding box center [1007, 46] width 76 height 19
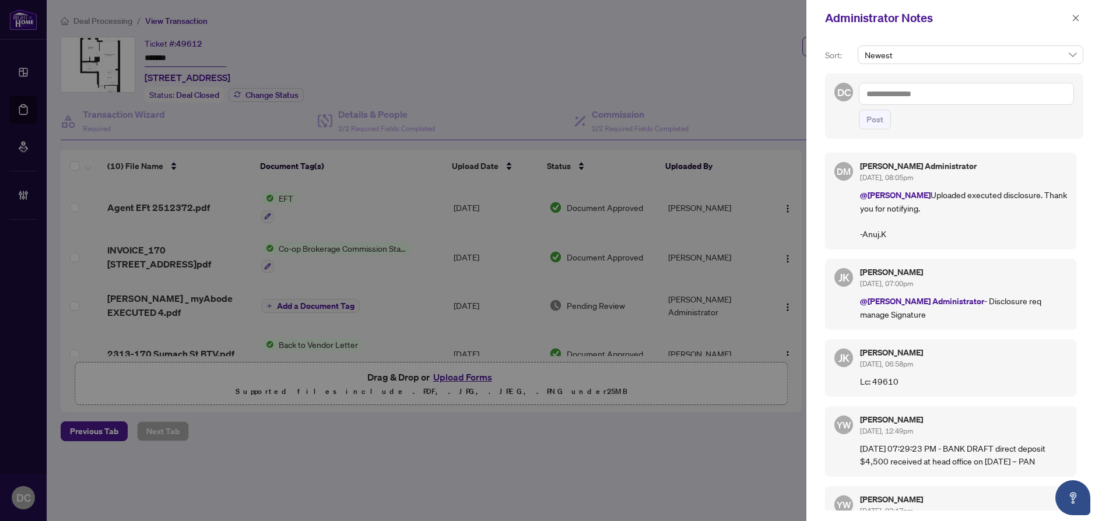
click at [954, 100] on textarea at bounding box center [966, 94] width 215 height 22
paste textarea "**********"
type textarea "**********"
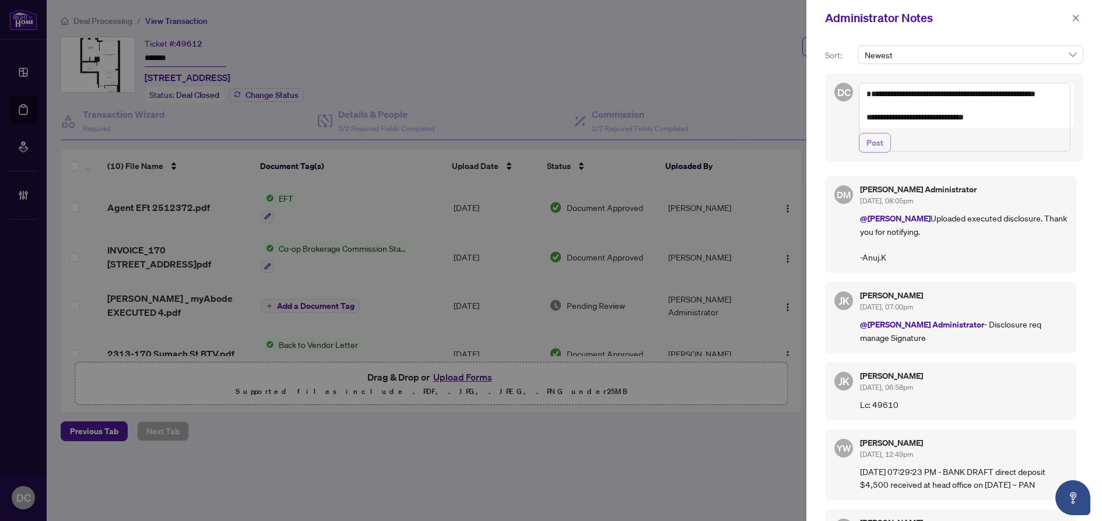
click at [874, 152] on span "Post" at bounding box center [874, 143] width 17 height 19
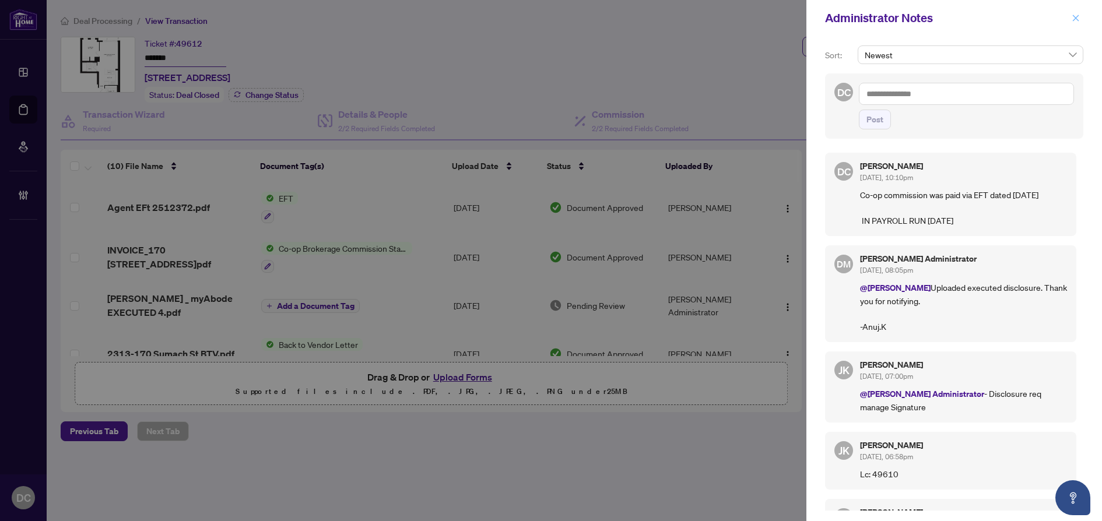
click at [1077, 19] on icon "close" at bounding box center [1076, 18] width 8 height 8
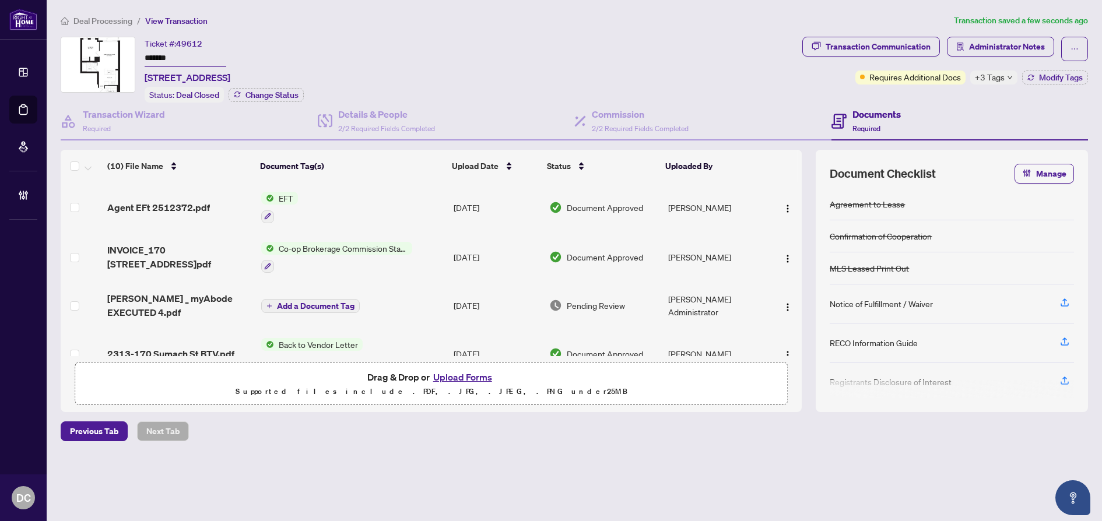
drag, startPoint x: 193, startPoint y: 58, endPoint x: 117, endPoint y: 57, distance: 75.8
click at [117, 57] on div "Ticket #: 49612 ******* 2313-170 Sumach St, Toronto, Ontario M5A 3H6, Canada St…" at bounding box center [429, 70] width 737 height 66
drag, startPoint x: 116, startPoint y: 12, endPoint x: 118, endPoint y: 19, distance: 7.8
click at [116, 12] on main "Deal Processing / View Transaction Transaction saved a few seconds ago Ticket #…" at bounding box center [574, 260] width 1055 height 521
click at [118, 21] on span "Deal Processing" at bounding box center [102, 21] width 59 height 10
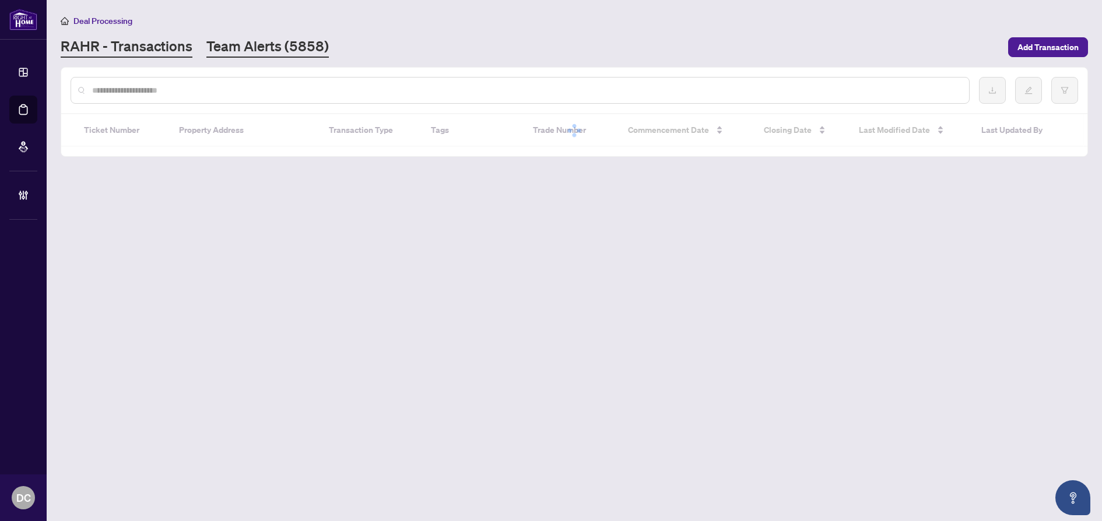
click at [254, 57] on main "Deal Processing RAHR - Transactions Team Alerts (5858) Add Transaction Ticket N…" at bounding box center [574, 260] width 1055 height 521
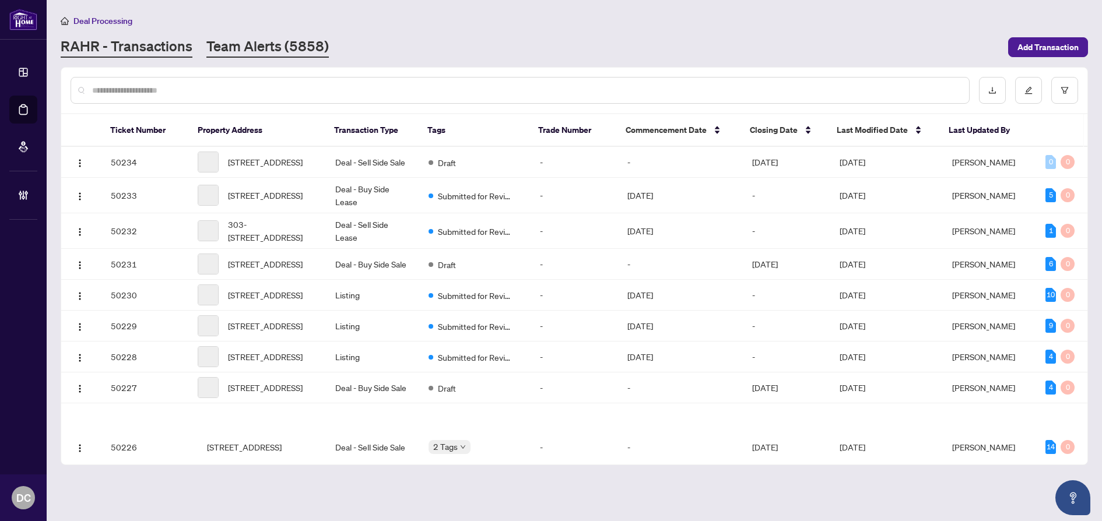
click at [258, 51] on link "Team Alerts (5858)" at bounding box center [267, 47] width 122 height 21
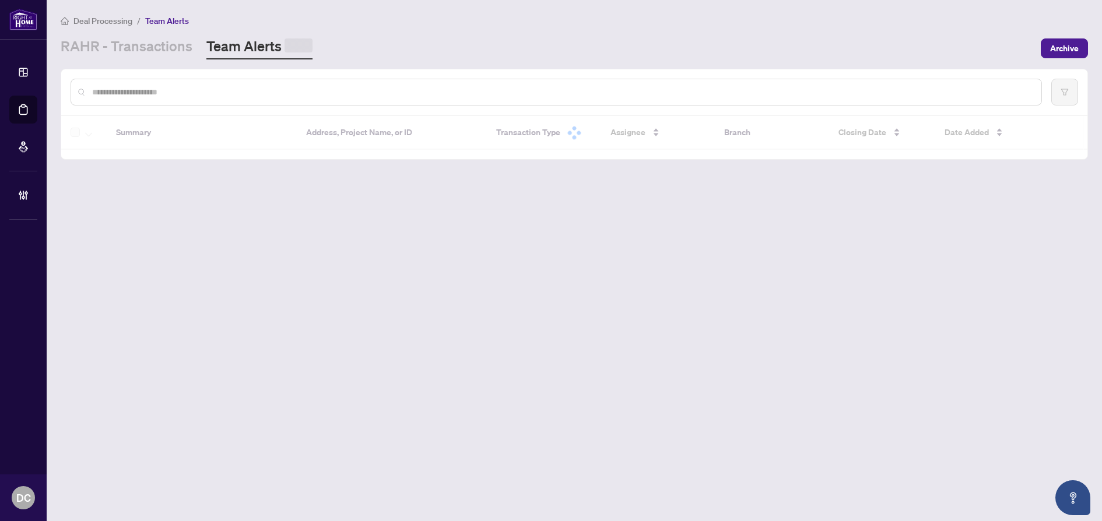
click at [266, 85] on div at bounding box center [556, 92] width 971 height 27
click at [293, 90] on input "text" at bounding box center [562, 90] width 940 height 13
paste input "*******"
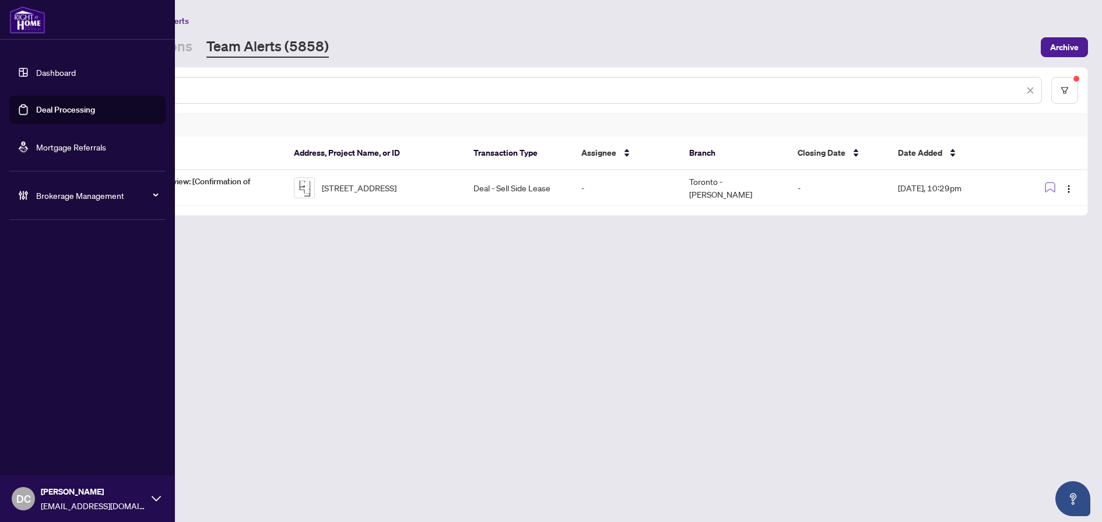
drag, startPoint x: 198, startPoint y: 92, endPoint x: 12, endPoint y: 93, distance: 186.0
click at [12, 93] on div "Dashboard Deal Processing Mortgage Referrals Brokerage Management DC Dawn Chan …" at bounding box center [551, 261] width 1102 height 522
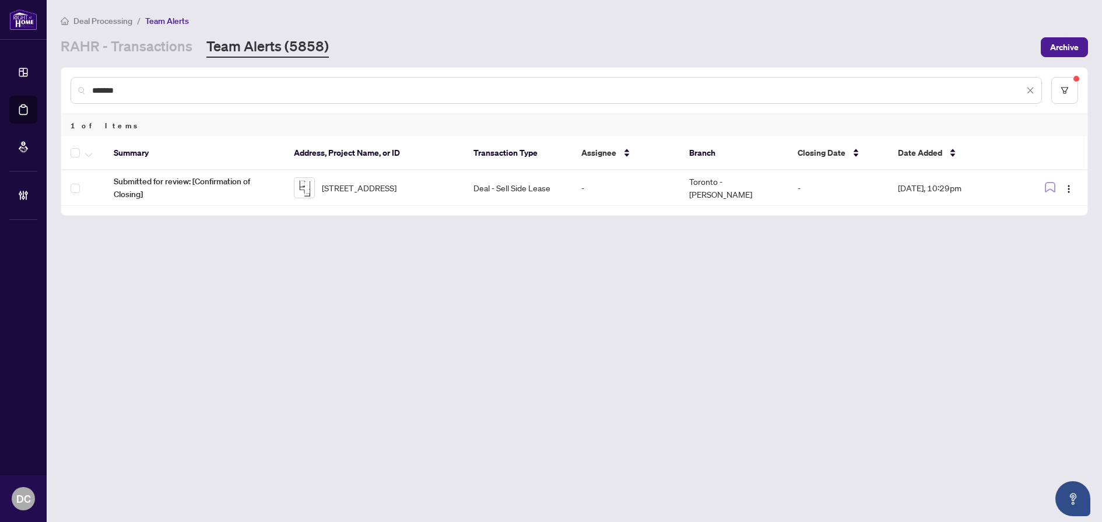
paste input "text"
drag, startPoint x: 146, startPoint y: 88, endPoint x: 52, endPoint y: 88, distance: 93.9
click at [52, 88] on main "Deal Processing / Team Alerts RAHR - Transactions Team Alerts (5858) Archive **…" at bounding box center [574, 261] width 1055 height 522
paste input "text"
drag, startPoint x: 173, startPoint y: 90, endPoint x: 86, endPoint y: 82, distance: 87.8
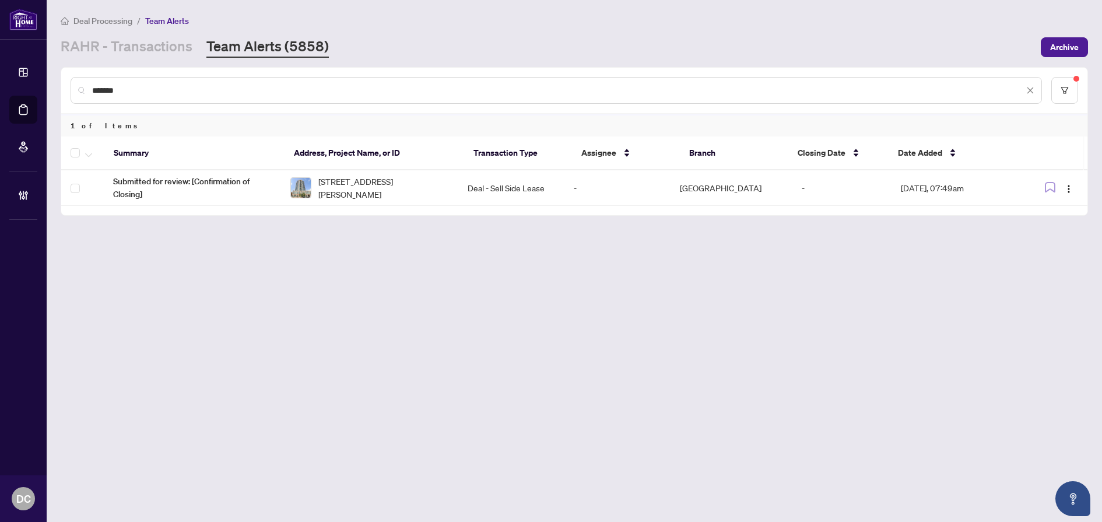
click at [86, 82] on div "*******" at bounding box center [556, 90] width 971 height 27
paste input "text"
drag, startPoint x: 132, startPoint y: 88, endPoint x: 44, endPoint y: 88, distance: 87.4
click at [44, 88] on div "Dashboard Deal Processing Mortgage Referrals Brokerage Management DC Dawn Chan …" at bounding box center [551, 261] width 1102 height 522
drag, startPoint x: 195, startPoint y: 97, endPoint x: 79, endPoint y: 87, distance: 115.9
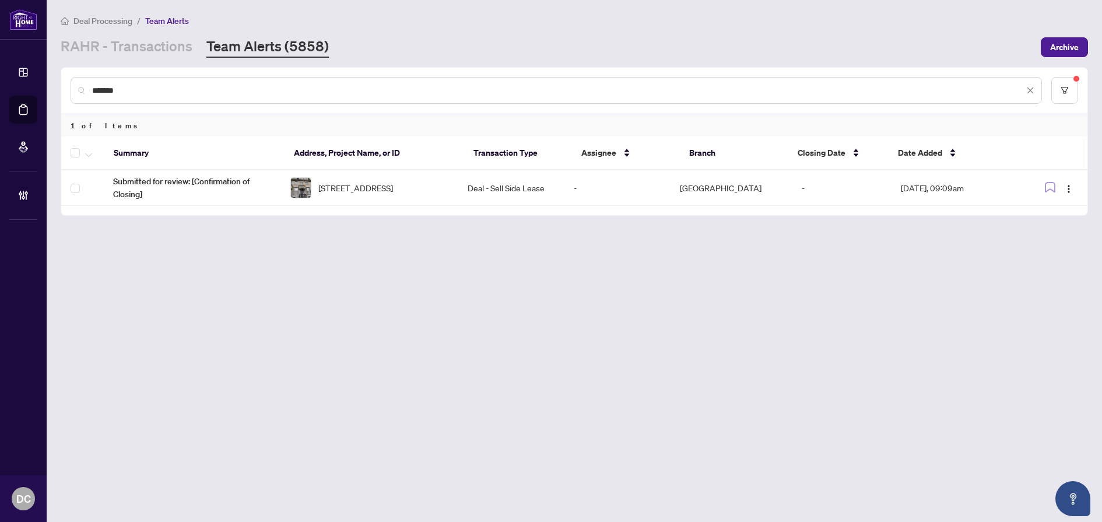
click at [79, 87] on div "*******" at bounding box center [556, 90] width 971 height 27
drag, startPoint x: 135, startPoint y: 89, endPoint x: 22, endPoint y: 86, distance: 113.1
click at [22, 86] on div "Dashboard Deal Processing Mortgage Referrals Brokerage Management DC Dawn Chan …" at bounding box center [551, 261] width 1102 height 522
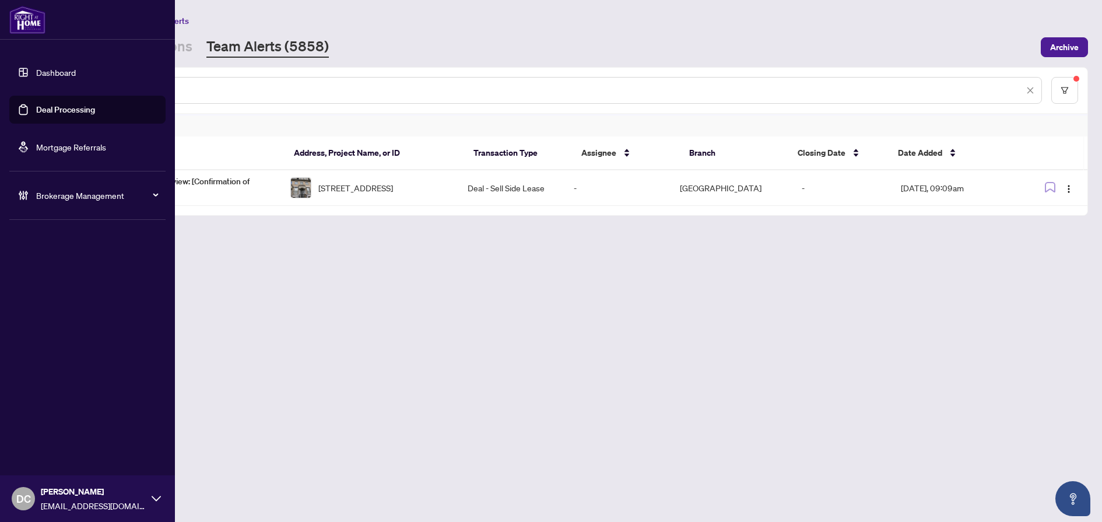
paste input "text"
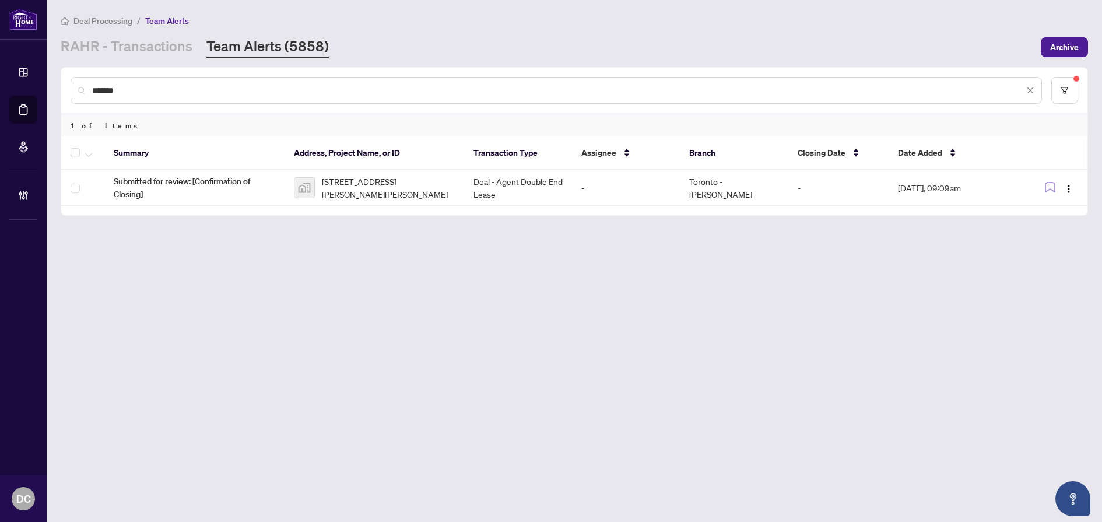
drag, startPoint x: 154, startPoint y: 89, endPoint x: -1, endPoint y: 86, distance: 155.1
click at [0, 86] on html "Dashboard Deal Processing Mortgage Referrals Brokerage Management DC Dawn Chan …" at bounding box center [551, 261] width 1102 height 522
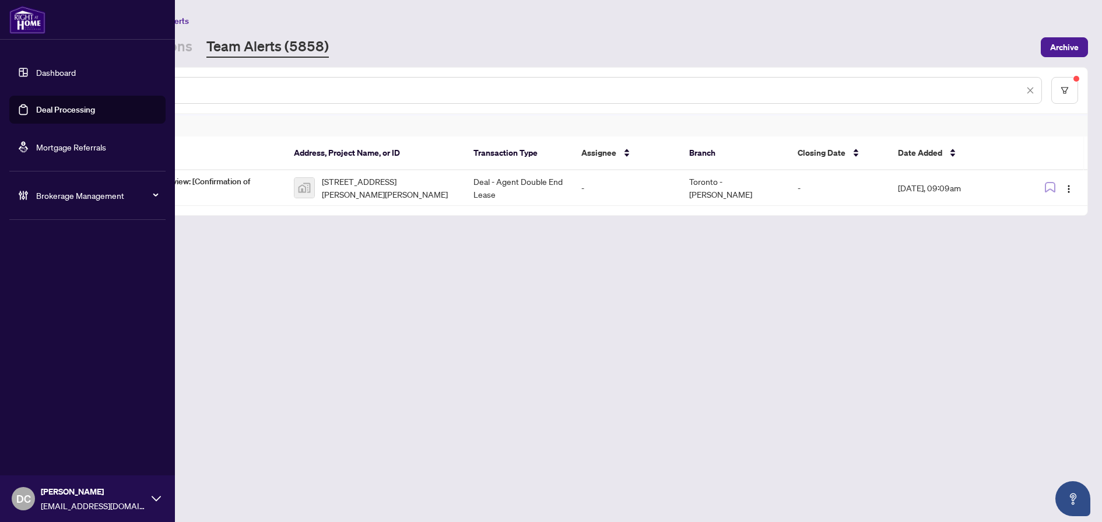
paste input "text"
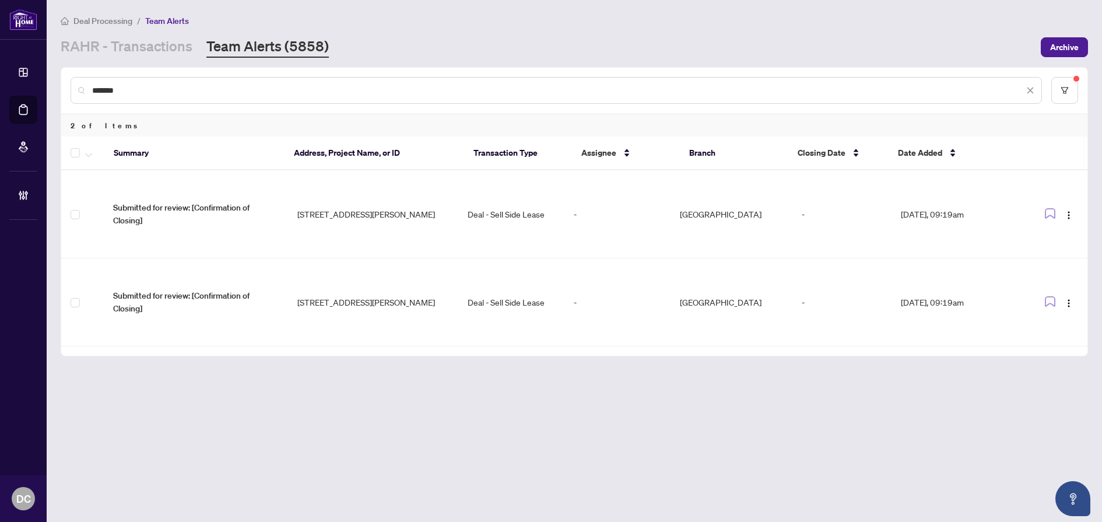
type input "*******"
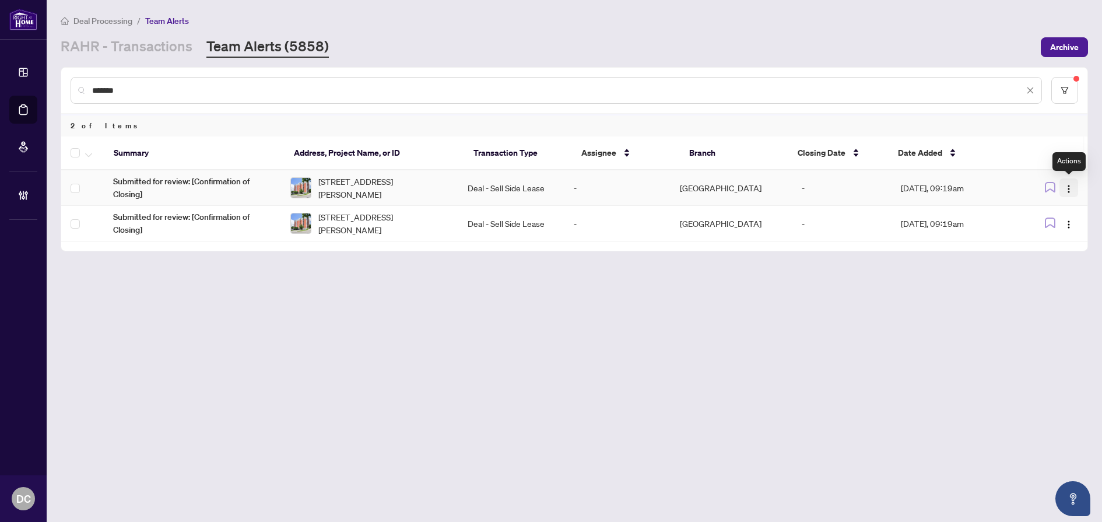
click at [1067, 185] on img "button" at bounding box center [1068, 188] width 9 height 9
click at [1053, 244] on span "Complete Item" at bounding box center [1041, 247] width 54 height 13
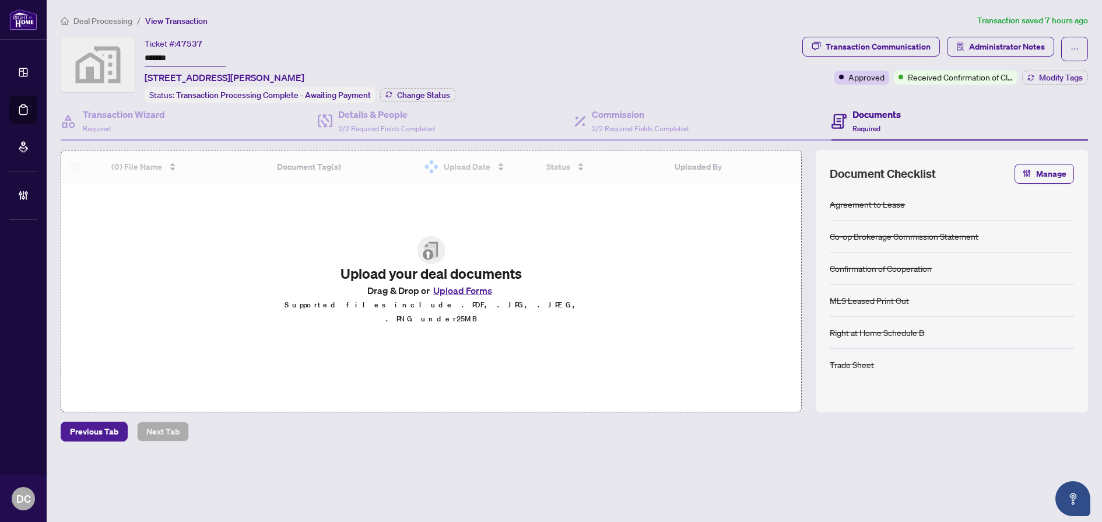
drag, startPoint x: 198, startPoint y: 57, endPoint x: 113, endPoint y: 54, distance: 85.1
click at [113, 54] on div "Ticket #: 47537 ******* 39 Golden Iris Cres, Waterdown, Hamilton, Waterdown, Ha…" at bounding box center [429, 70] width 737 height 66
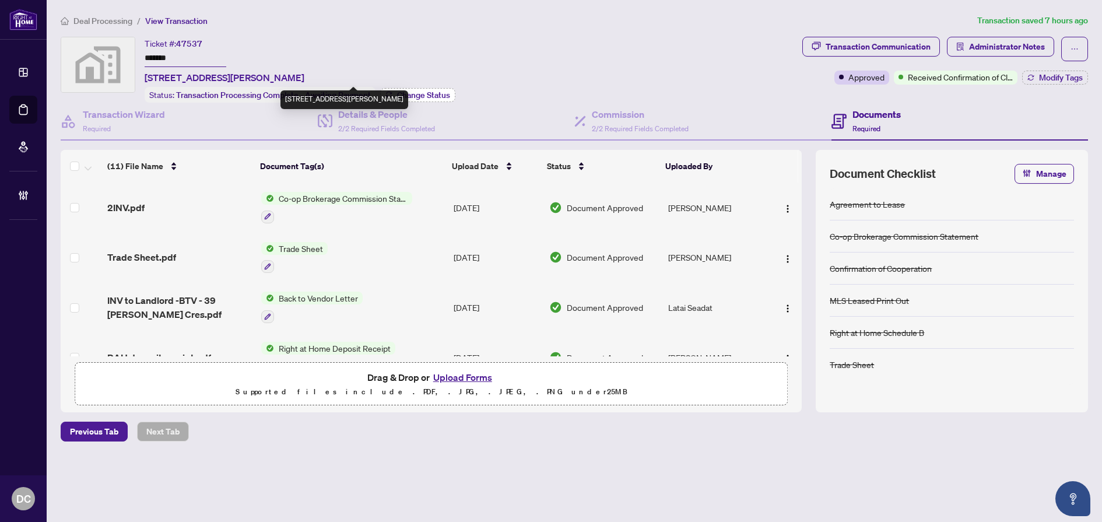
click at [427, 93] on span "Change Status" at bounding box center [423, 95] width 53 height 8
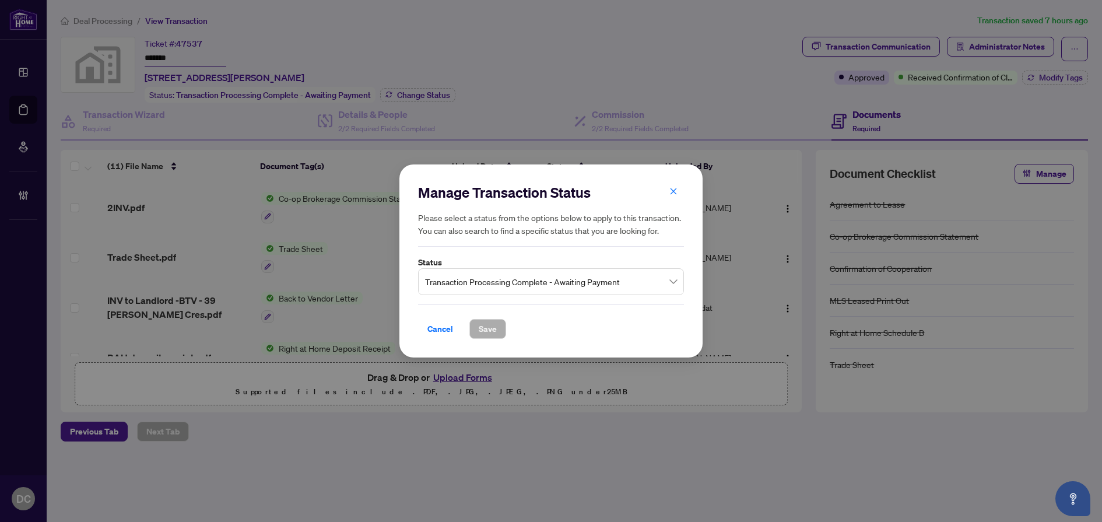
click at [482, 283] on span "Transaction Processing Complete - Awaiting Payment" at bounding box center [551, 282] width 252 height 22
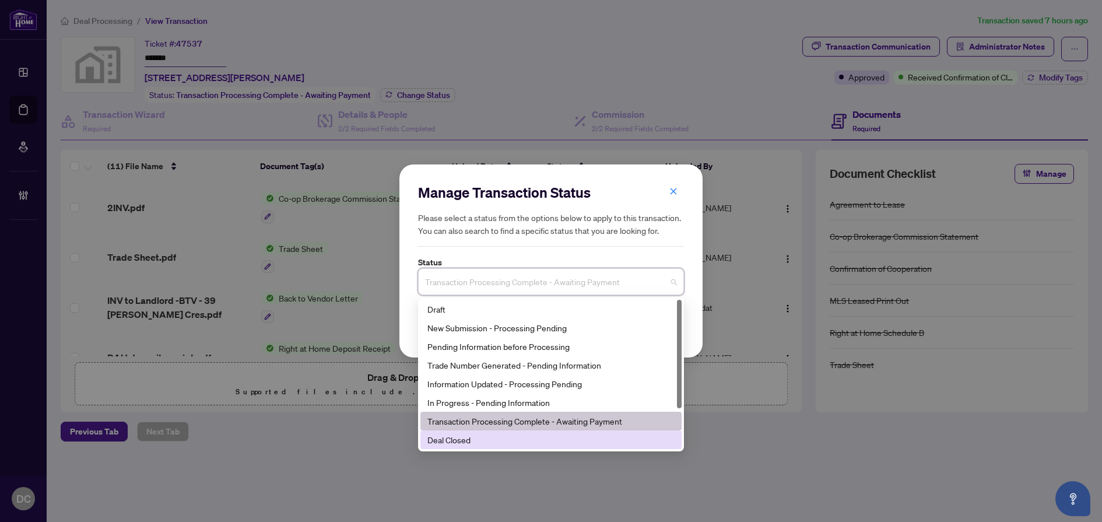
click at [473, 445] on div "Deal Closed" at bounding box center [550, 439] width 247 height 13
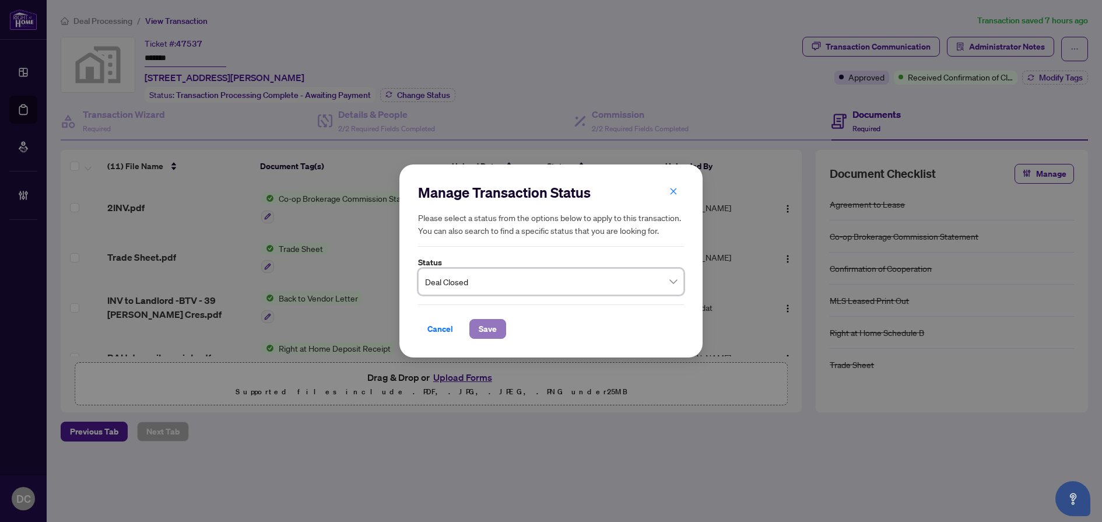
click at [493, 334] on span "Save" at bounding box center [488, 328] width 18 height 19
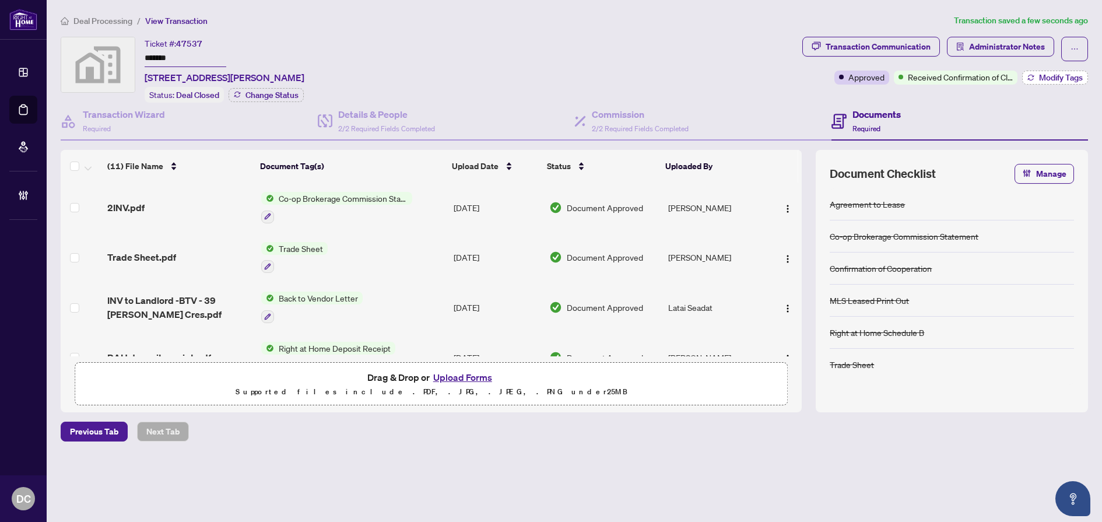
click at [1055, 73] on span "Modify Tags" at bounding box center [1061, 77] width 44 height 8
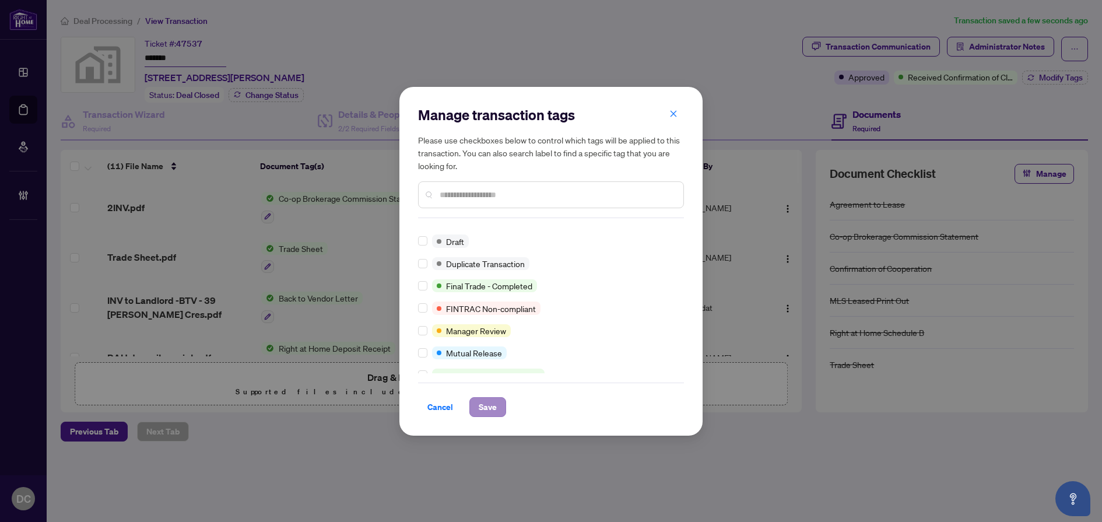
scroll to position [37, 0]
click at [494, 407] on span "Save" at bounding box center [488, 407] width 18 height 19
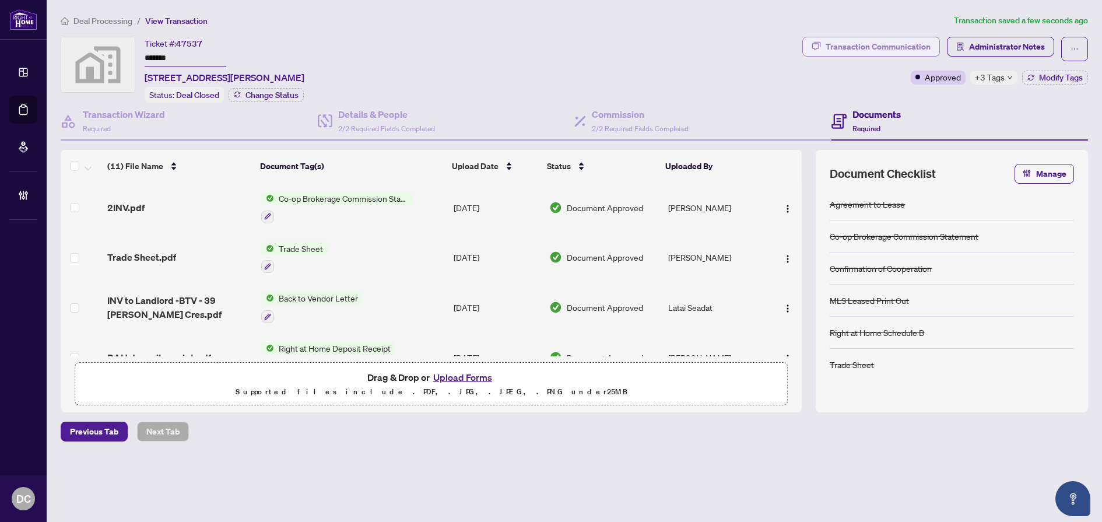
click at [856, 45] on div "Transaction Communication" at bounding box center [878, 46] width 105 height 19
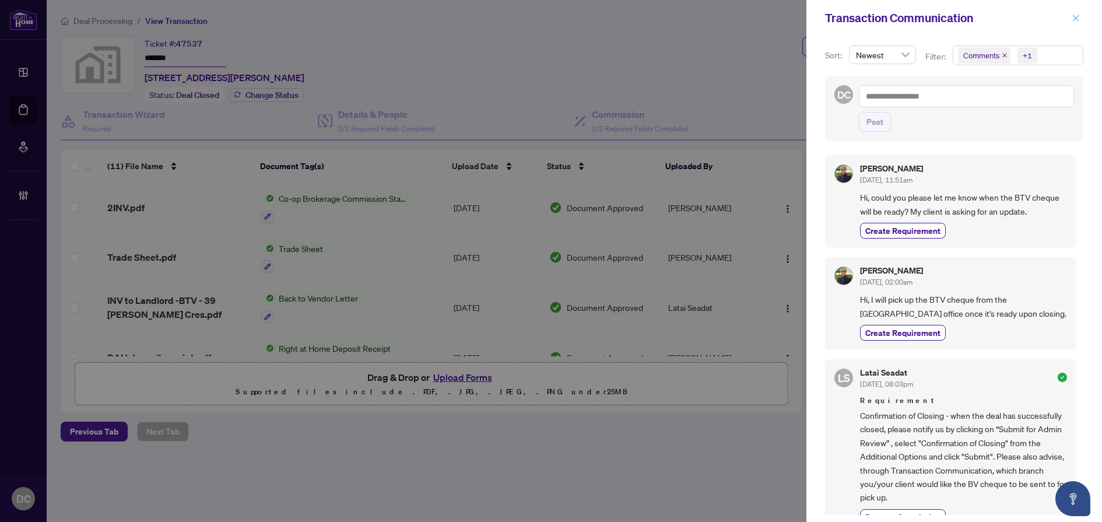
click at [1079, 17] on icon "close" at bounding box center [1076, 18] width 8 height 8
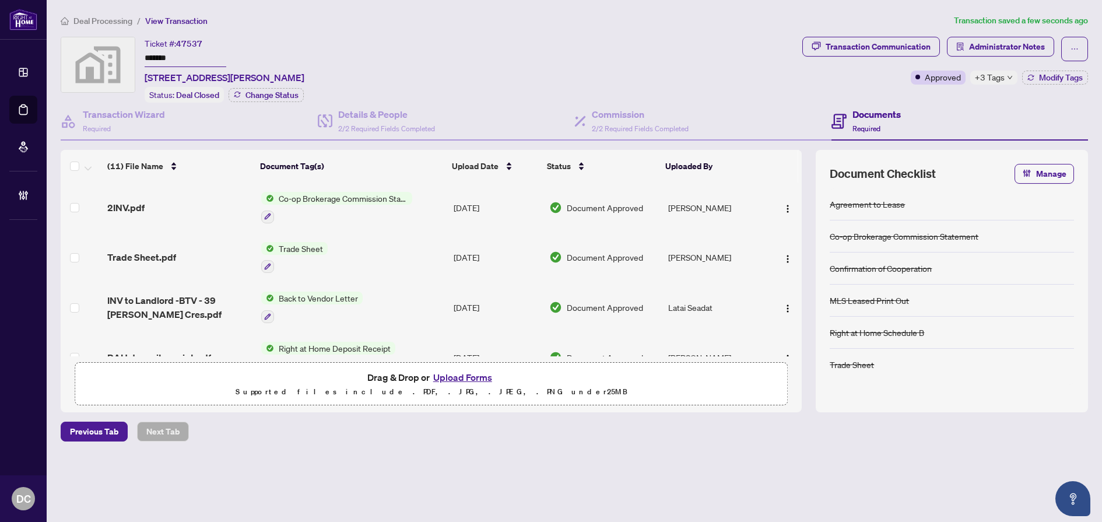
click at [423, 208] on td "Co-op Brokerage Commission Statement" at bounding box center [353, 207] width 192 height 50
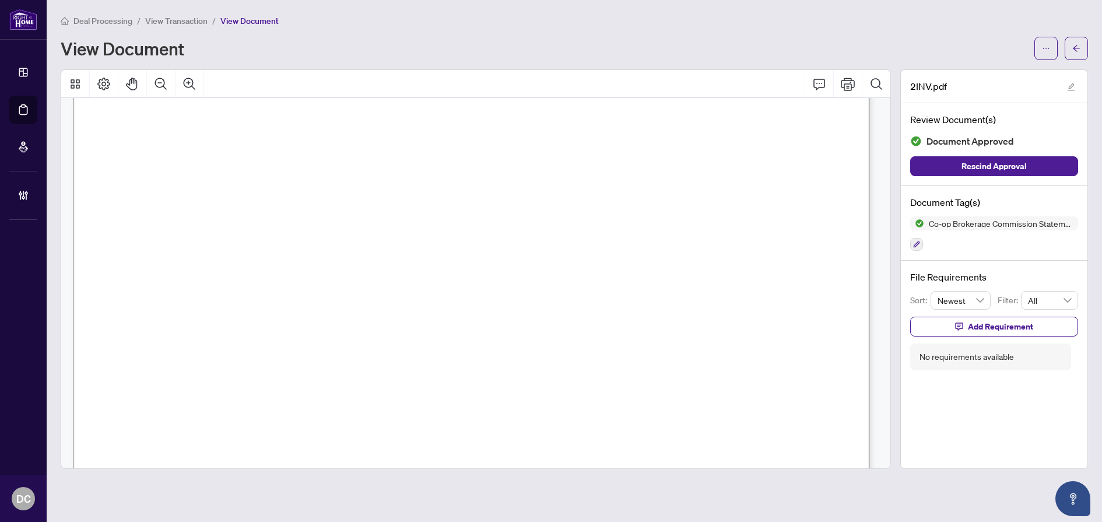
scroll to position [291, 0]
click at [1073, 54] on span "button" at bounding box center [1076, 48] width 8 height 19
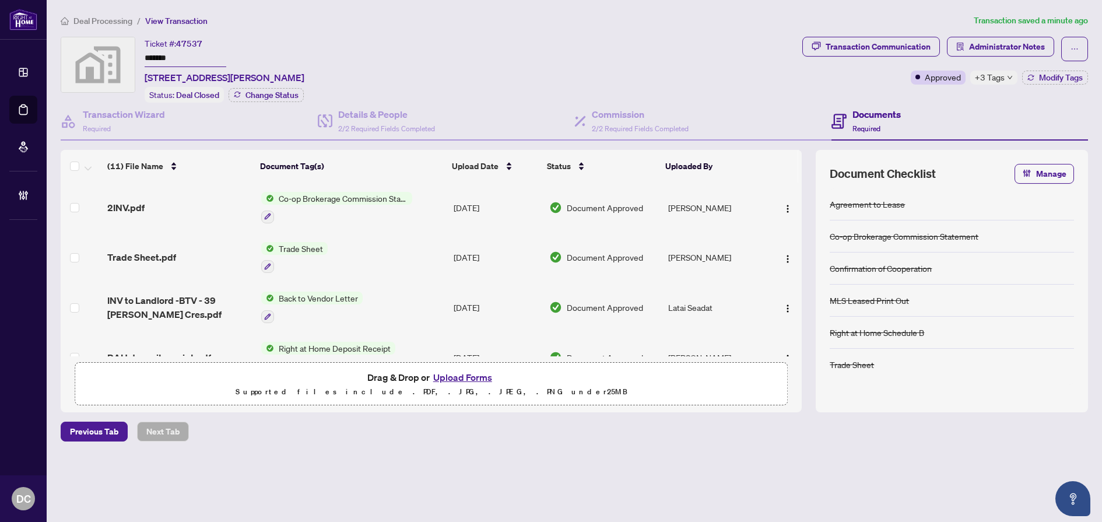
click at [999, 75] on span "+3 Tags" at bounding box center [990, 77] width 30 height 13
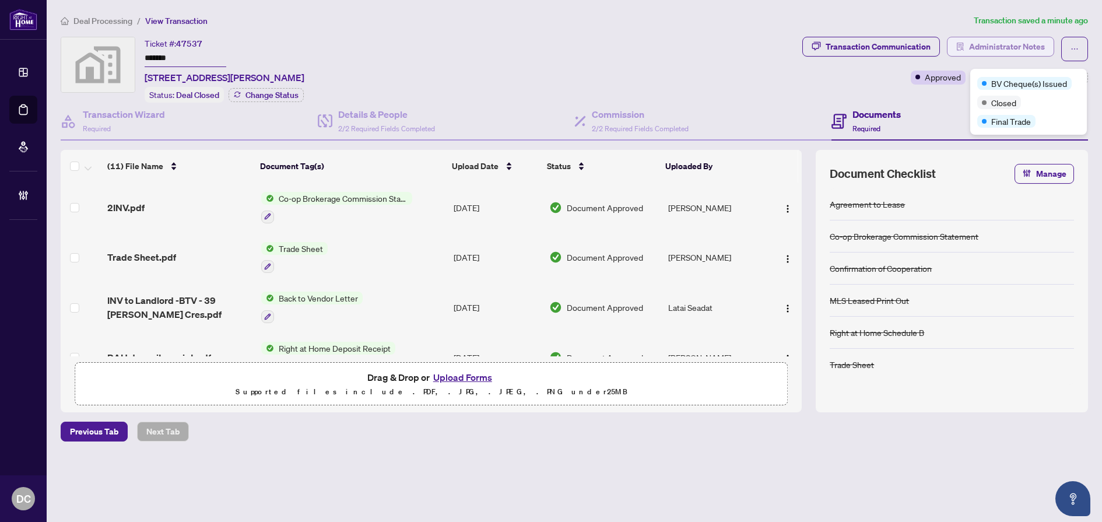
click at [992, 40] on span "Administrator Notes" at bounding box center [1007, 46] width 76 height 19
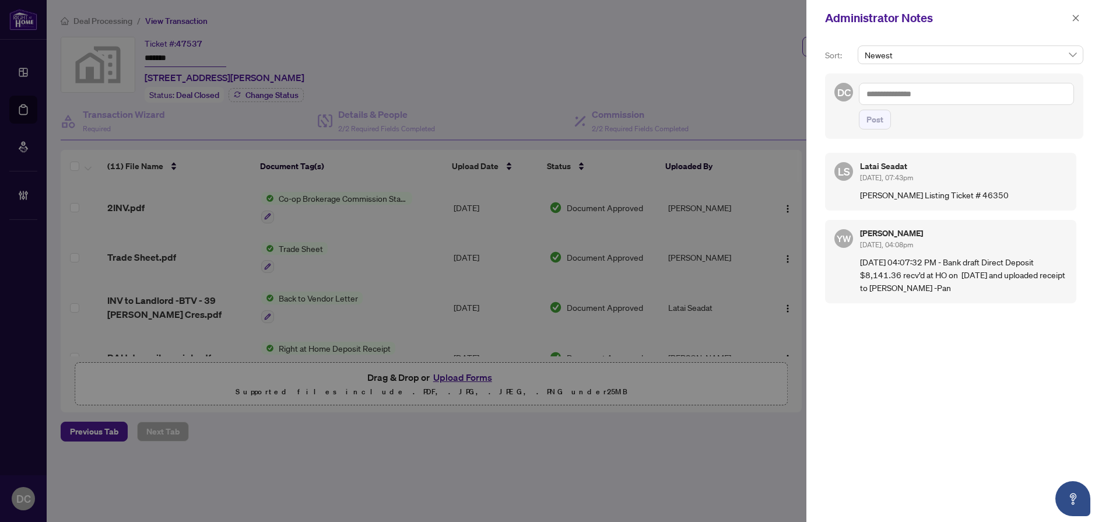
click at [1031, 95] on textarea at bounding box center [966, 94] width 215 height 22
paste textarea "**********"
type textarea "**********"
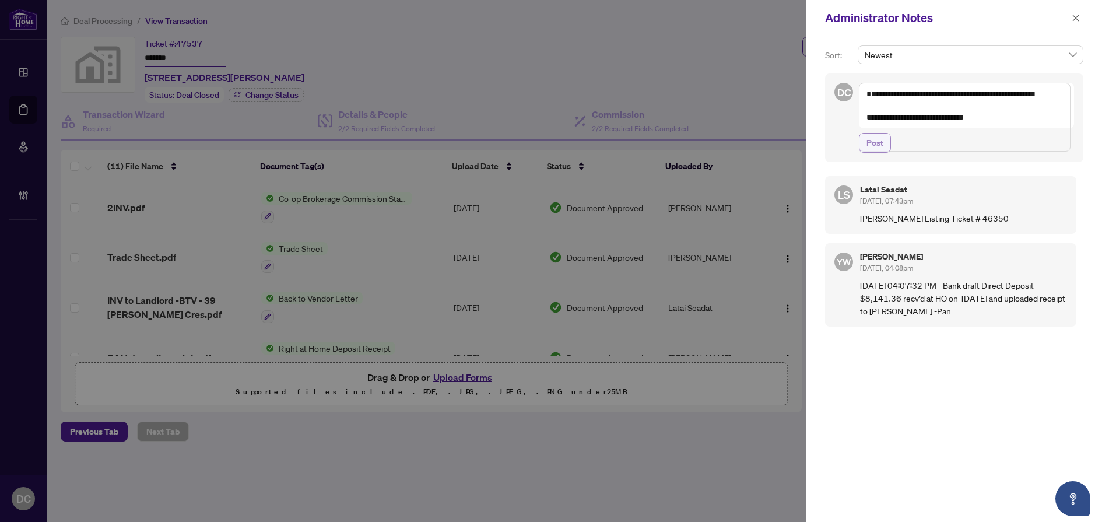
click at [877, 152] on span "Post" at bounding box center [874, 143] width 17 height 19
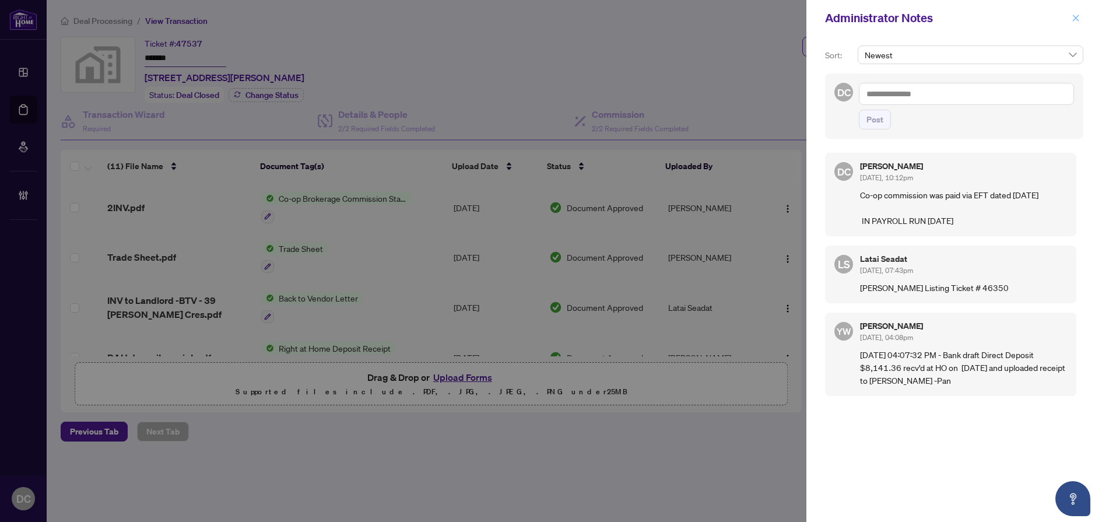
click at [1070, 19] on button "button" at bounding box center [1075, 18] width 15 height 14
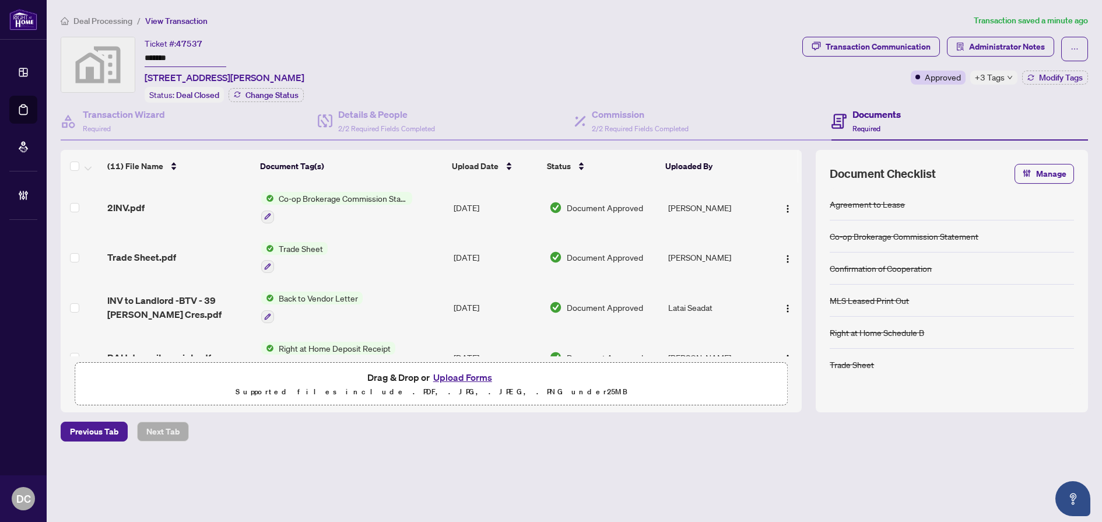
click at [1004, 79] on div "+3 Tags" at bounding box center [993, 78] width 47 height 14
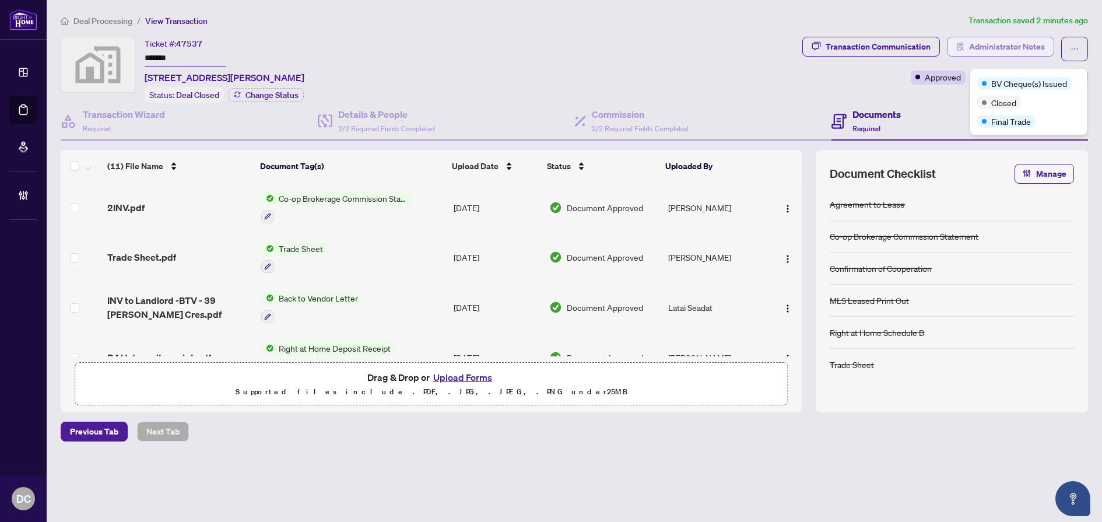
click at [1023, 41] on span "Administrator Notes" at bounding box center [1007, 46] width 76 height 19
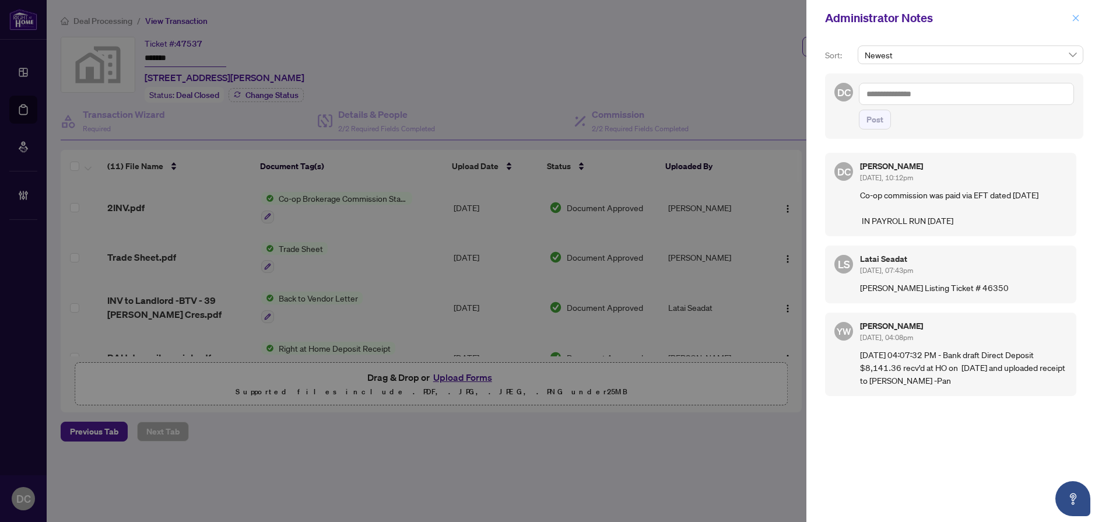
click at [1074, 22] on icon "close" at bounding box center [1076, 18] width 8 height 8
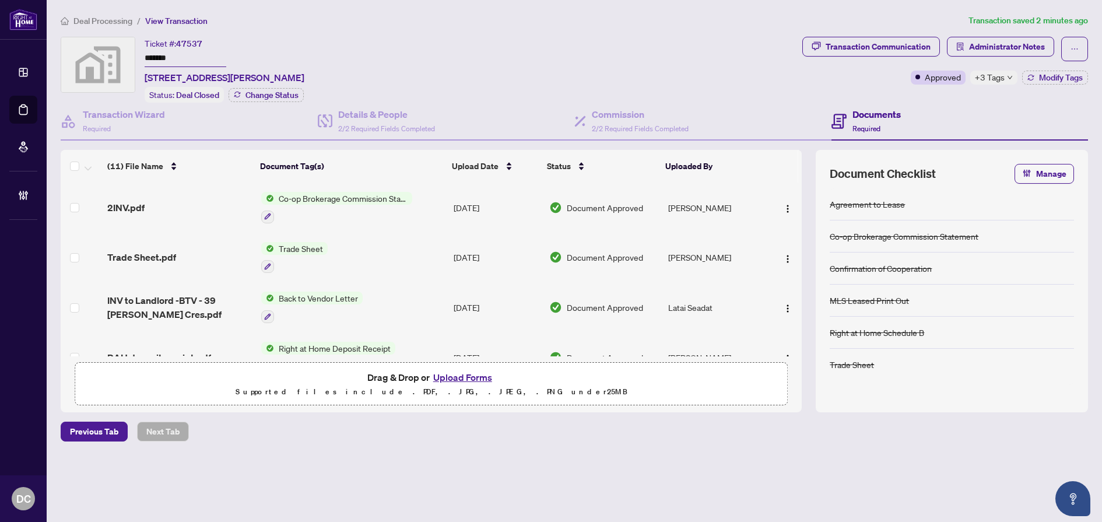
drag, startPoint x: 180, startPoint y: 58, endPoint x: 114, endPoint y: 57, distance: 65.9
click at [114, 57] on div "Ticket #: 47537 ******* 39 Golden Iris Cres, Waterdown, Hamilton, Waterdown, Ha…" at bounding box center [429, 70] width 737 height 66
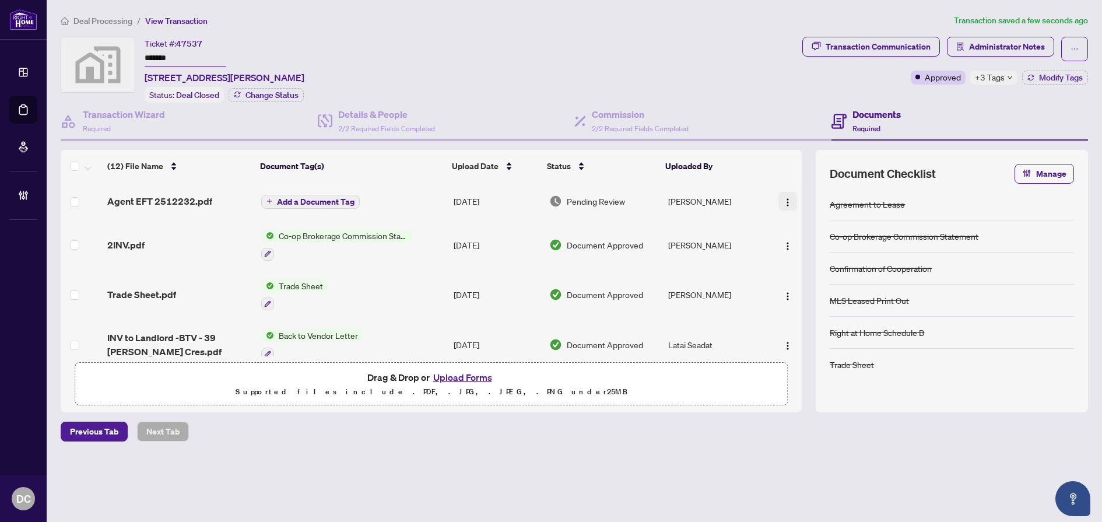
click at [790, 202] on button "button" at bounding box center [787, 201] width 19 height 19
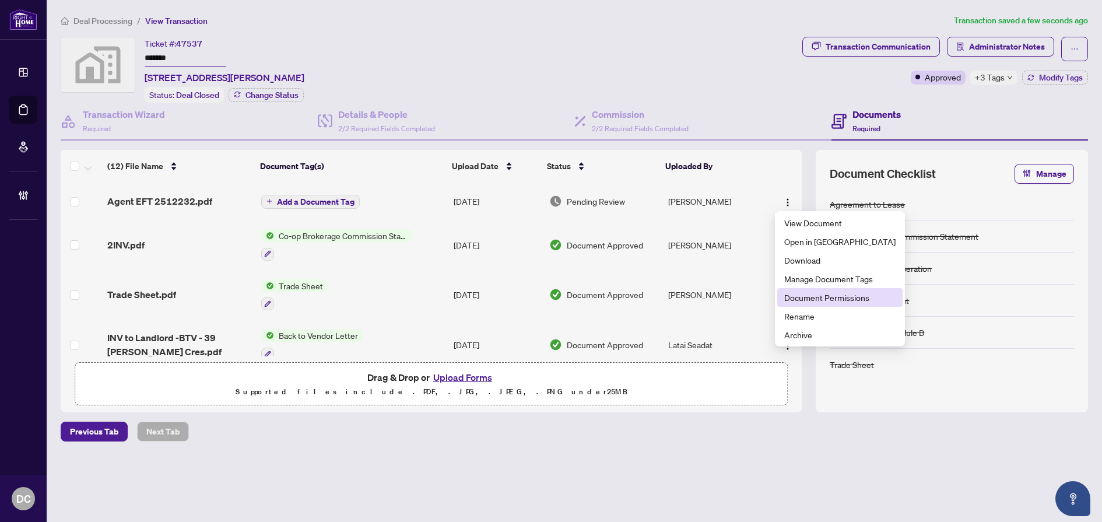
click at [831, 303] on span "Document Permissions" at bounding box center [839, 297] width 111 height 13
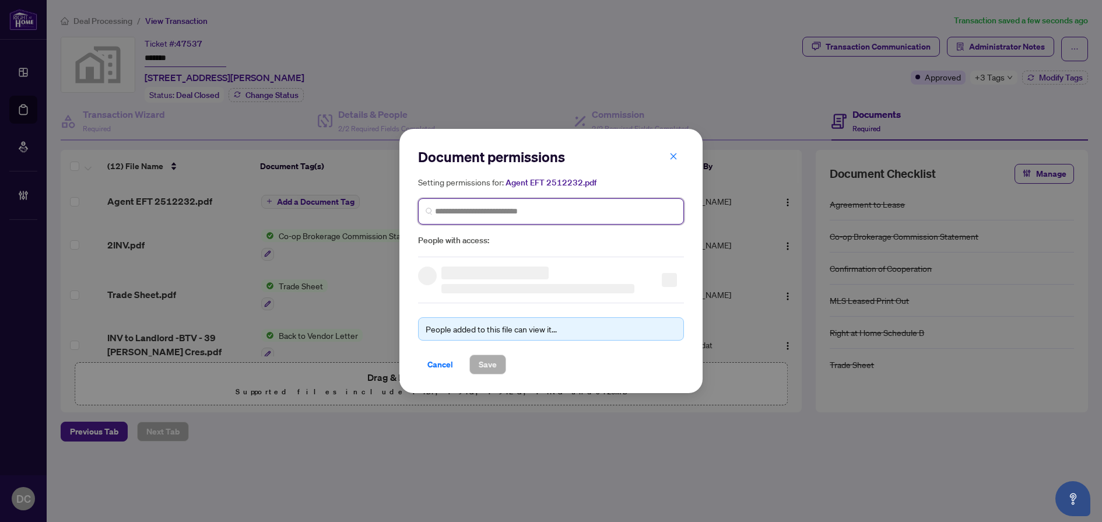
click at [577, 213] on input "search" at bounding box center [555, 211] width 241 height 12
click at [485, 220] on span at bounding box center [551, 211] width 266 height 26
type input "**********"
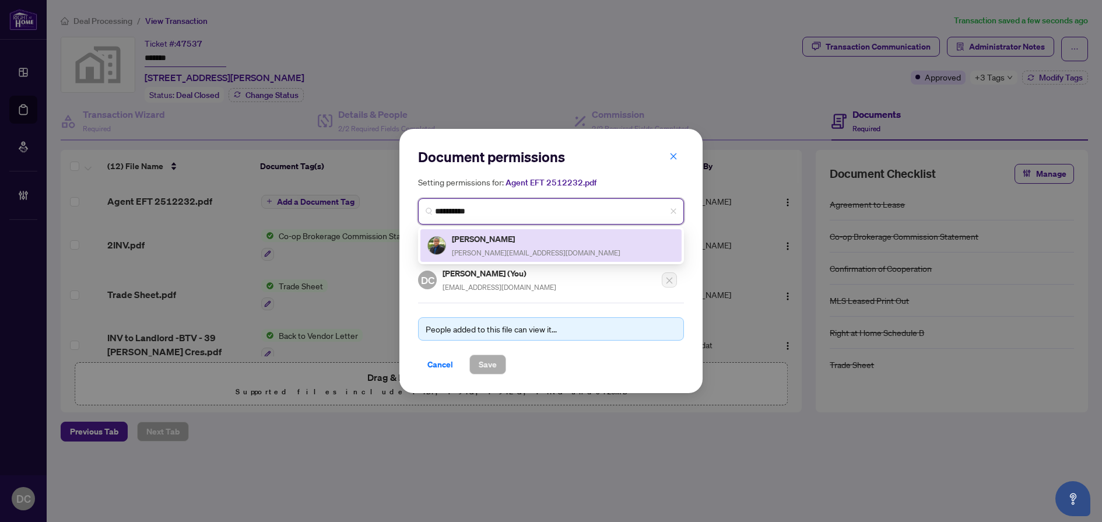
click at [489, 238] on h5 "Pradip Nag" at bounding box center [536, 238] width 168 height 13
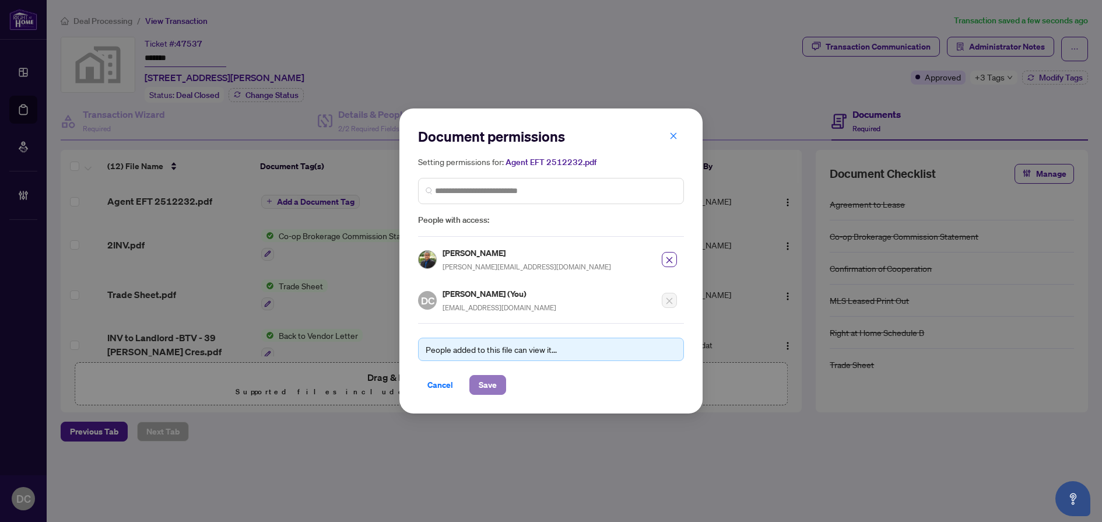
click at [504, 391] on button "Save" at bounding box center [487, 385] width 37 height 20
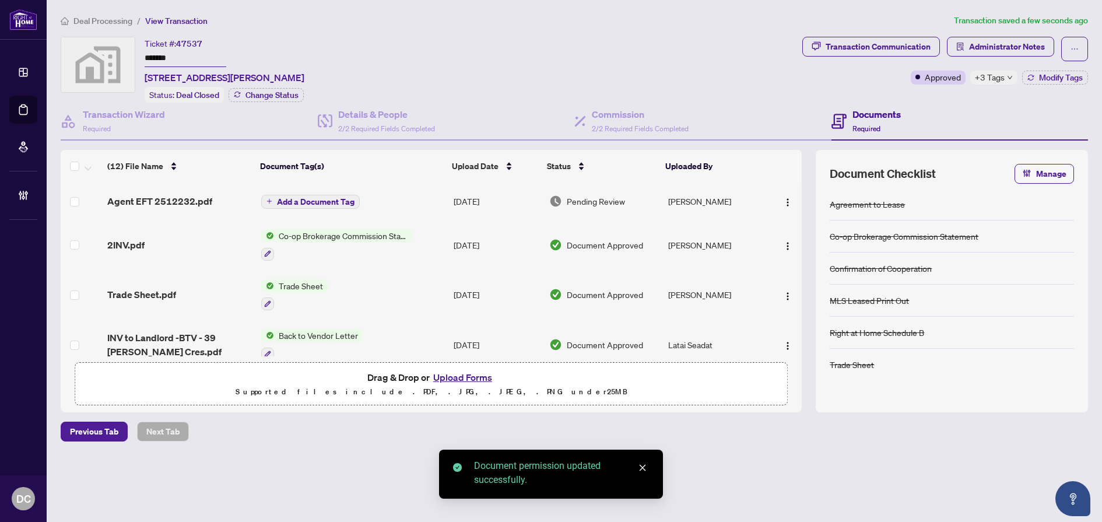
click at [329, 200] on span "Add a Document Tag" at bounding box center [316, 202] width 78 height 8
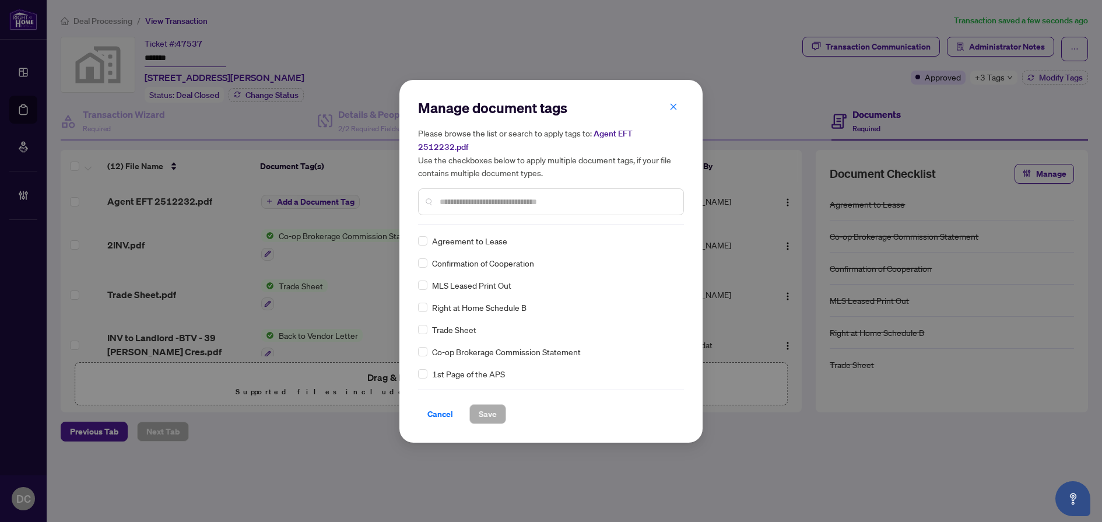
click at [556, 195] on input "text" at bounding box center [557, 201] width 234 height 13
type input "***"
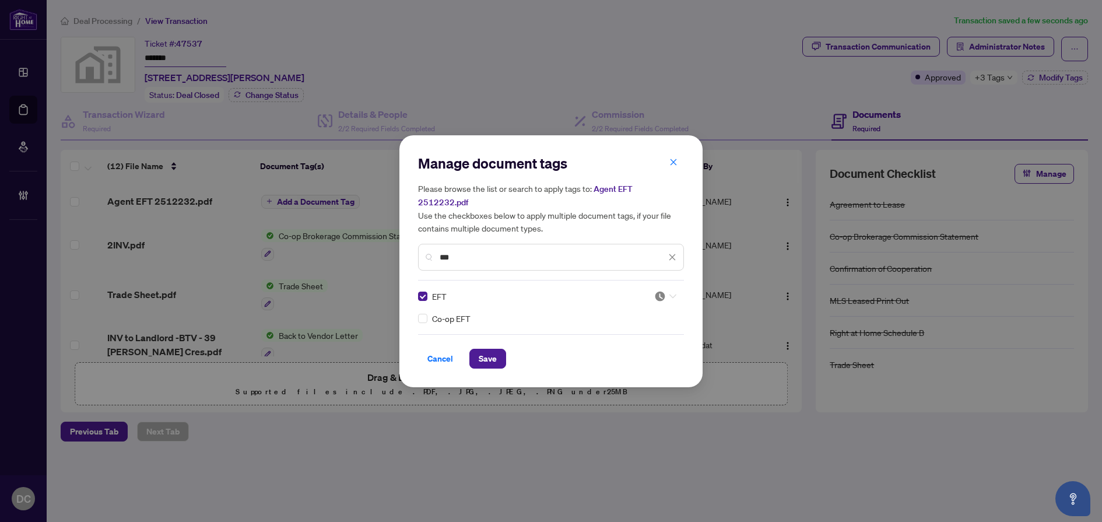
click at [673, 294] on icon at bounding box center [672, 296] width 7 height 5
click at [630, 347] on div "Approved" at bounding box center [630, 346] width 75 height 13
click at [483, 349] on span "Save" at bounding box center [488, 358] width 18 height 19
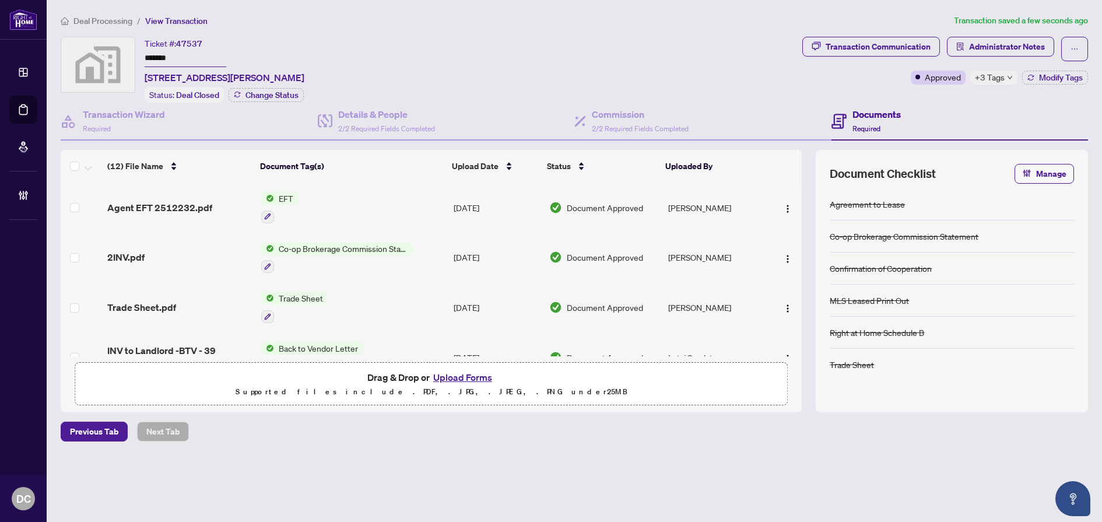
drag, startPoint x: 204, startPoint y: 56, endPoint x: 52, endPoint y: 58, distance: 152.2
click at [52, 58] on main "Deal Processing / View Transaction Transaction saved a few seconds ago Ticket #…" at bounding box center [574, 261] width 1055 height 522
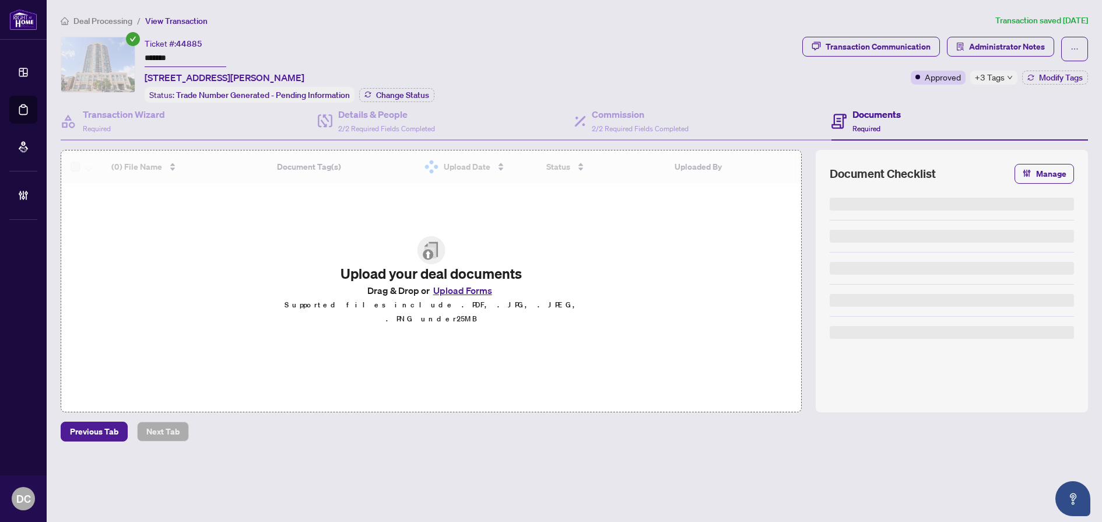
drag, startPoint x: 197, startPoint y: 57, endPoint x: 96, endPoint y: 60, distance: 101.5
click at [96, 60] on div "Ticket #: 44885 ******* [STREET_ADDRESS][PERSON_NAME] Status: Trade Number Gene…" at bounding box center [429, 70] width 737 height 66
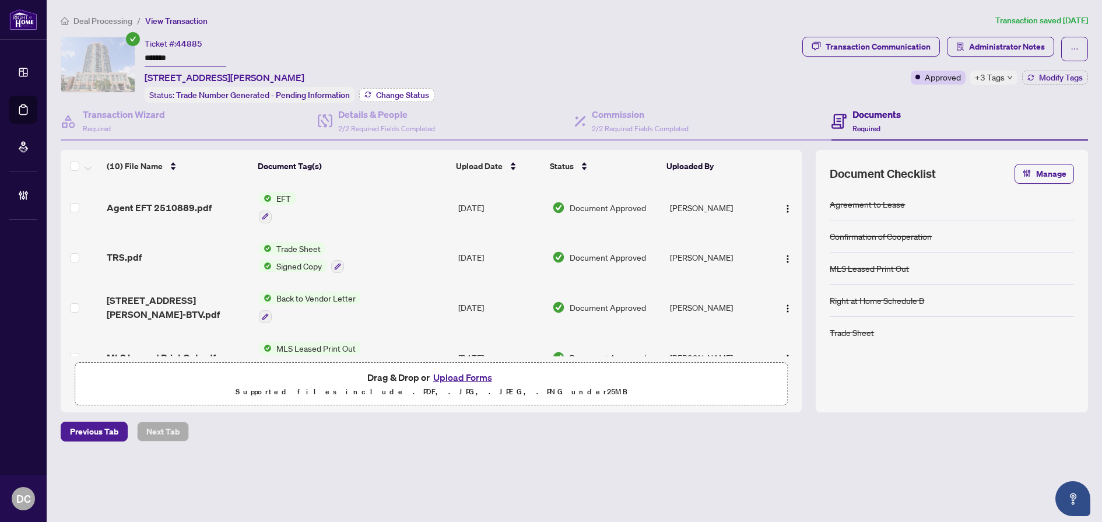
click at [391, 98] on span "Change Status" at bounding box center [402, 95] width 53 height 8
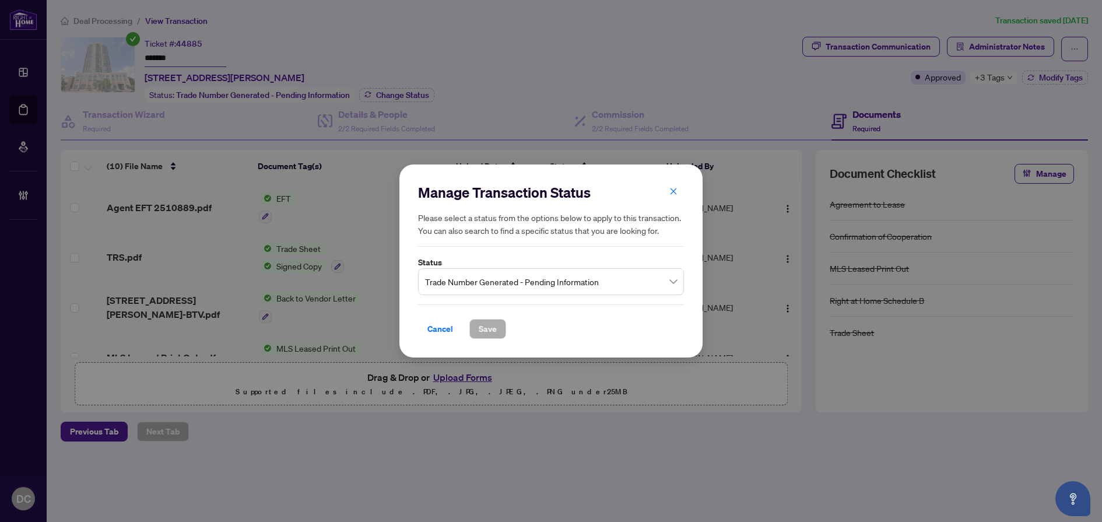
click at [641, 288] on span "Trade Number Generated - Pending Information" at bounding box center [551, 282] width 252 height 22
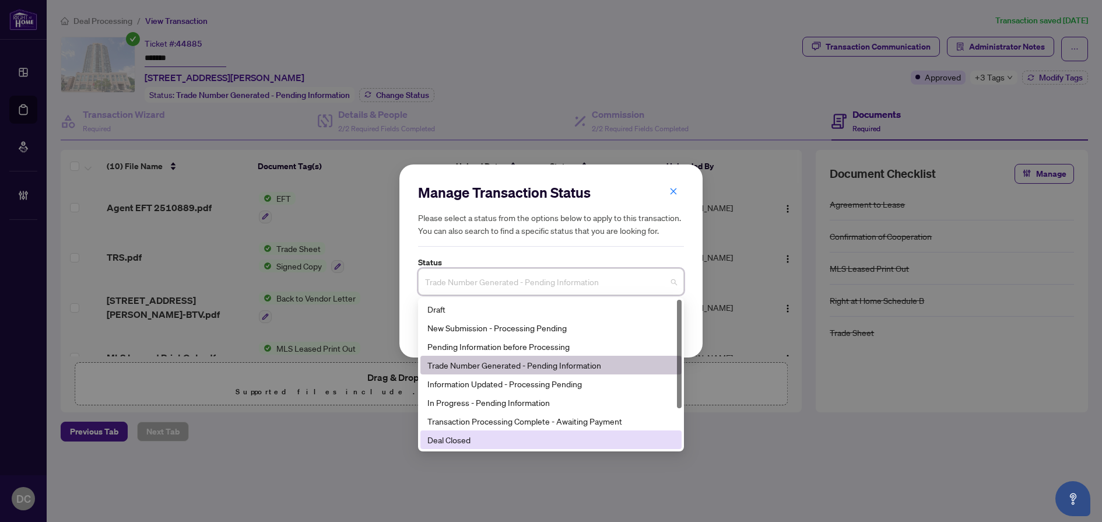
click at [490, 441] on div "Deal Closed" at bounding box center [550, 439] width 247 height 13
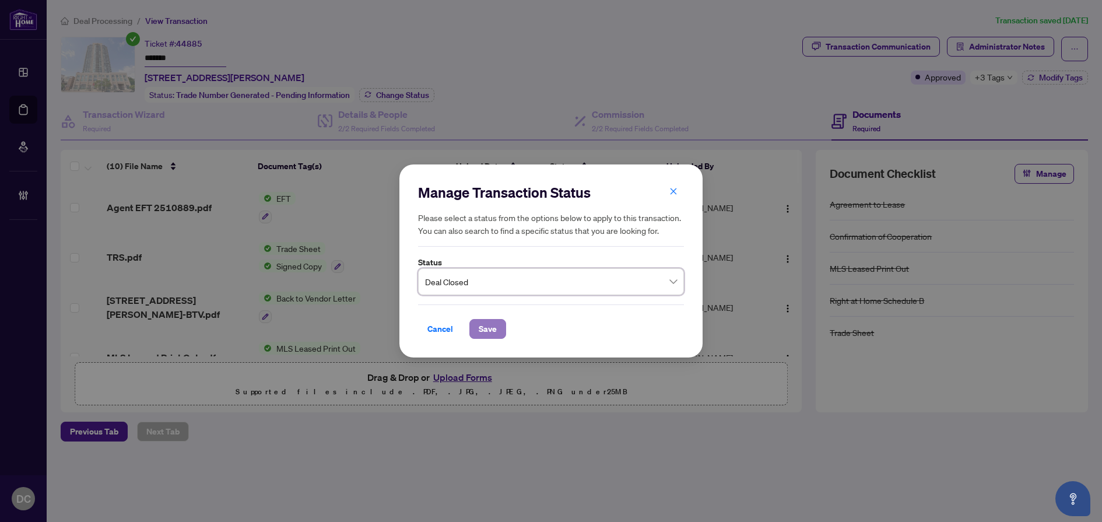
click at [490, 331] on span "Save" at bounding box center [488, 328] width 18 height 19
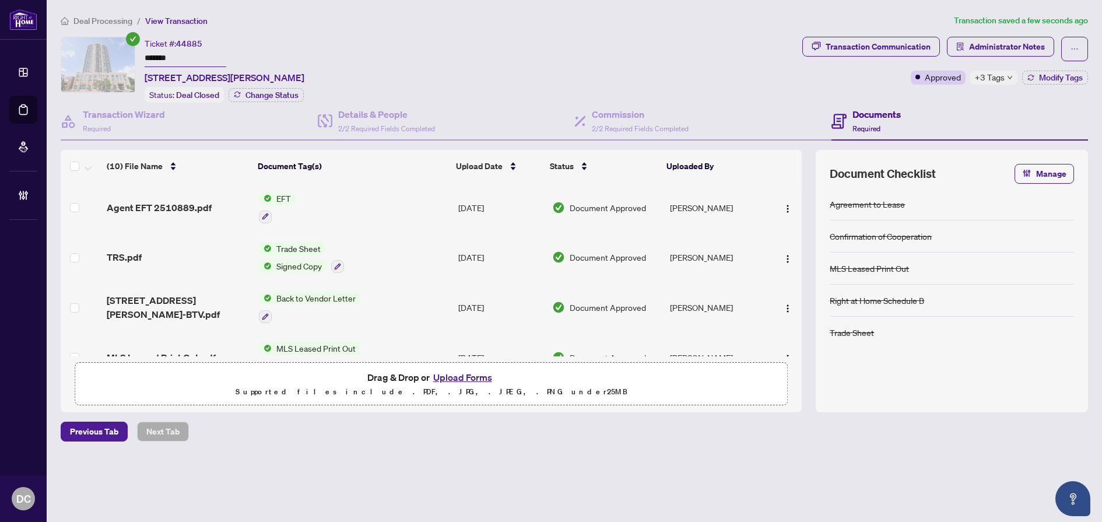
click at [983, 78] on span "+3 Tags" at bounding box center [990, 77] width 30 height 13
click at [877, 87] on div "Transaction Communication Administrator Notes Approved +3 Tags Modify Tags" at bounding box center [945, 70] width 290 height 66
click at [893, 44] on div "Transaction Communication" at bounding box center [878, 46] width 105 height 19
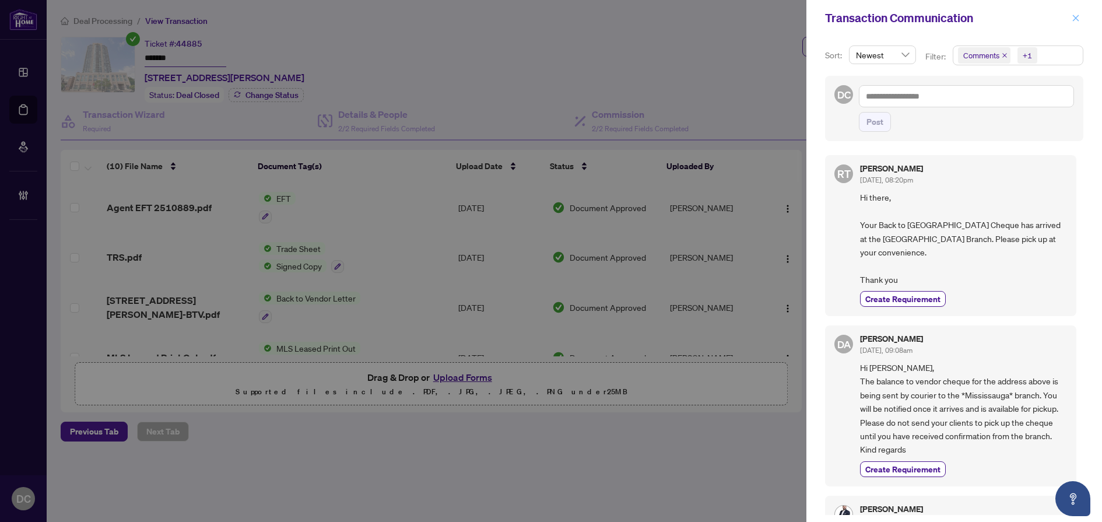
click at [1074, 19] on icon "close" at bounding box center [1076, 18] width 8 height 8
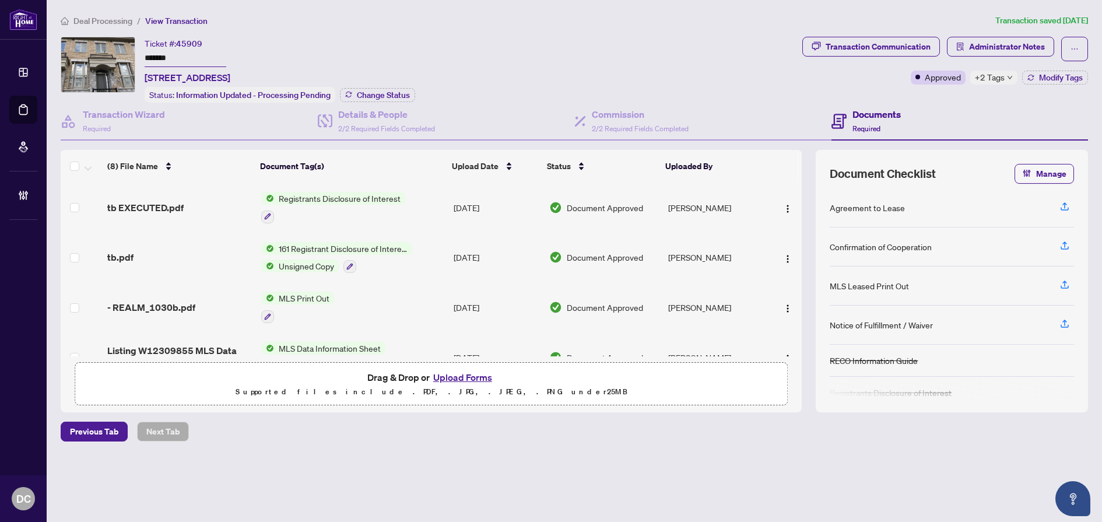
drag, startPoint x: 188, startPoint y: 57, endPoint x: 124, endPoint y: 57, distance: 64.1
click at [124, 57] on div "Ticket #: 45909 ******* [STREET_ADDRESS] Status: Information Updated - Processi…" at bounding box center [429, 70] width 737 height 66
click at [401, 94] on span "Change Status" at bounding box center [383, 95] width 53 height 8
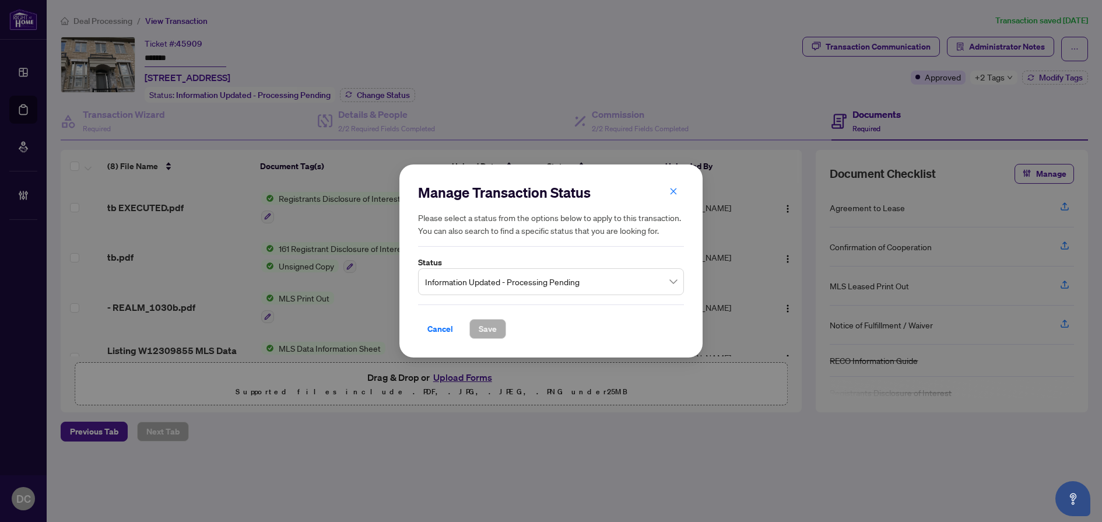
drag, startPoint x: 567, startPoint y: 272, endPoint x: 570, endPoint y: 280, distance: 8.3
click at [567, 272] on span "Information Updated - Processing Pending" at bounding box center [551, 282] width 252 height 22
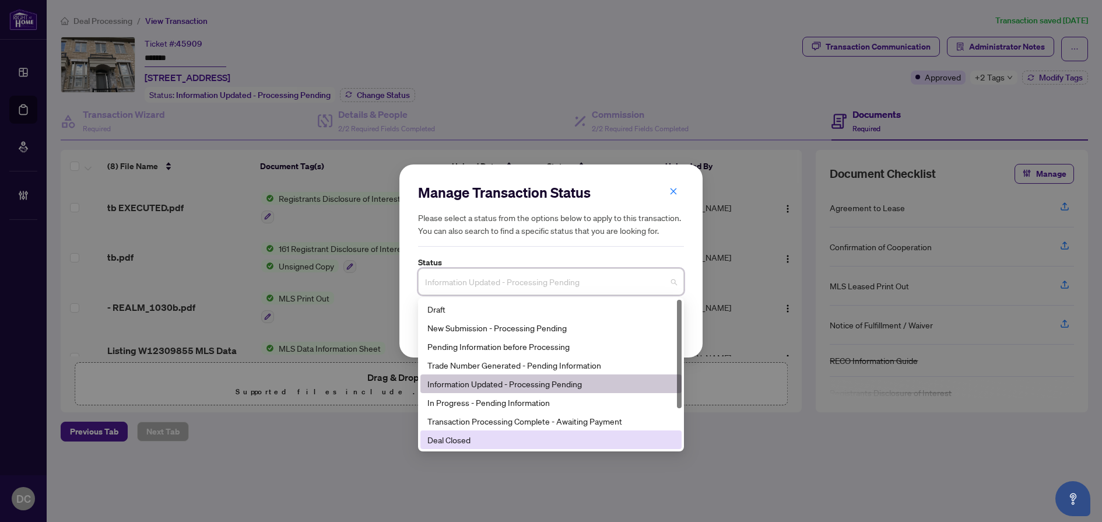
click at [483, 444] on div "Deal Closed" at bounding box center [550, 439] width 247 height 13
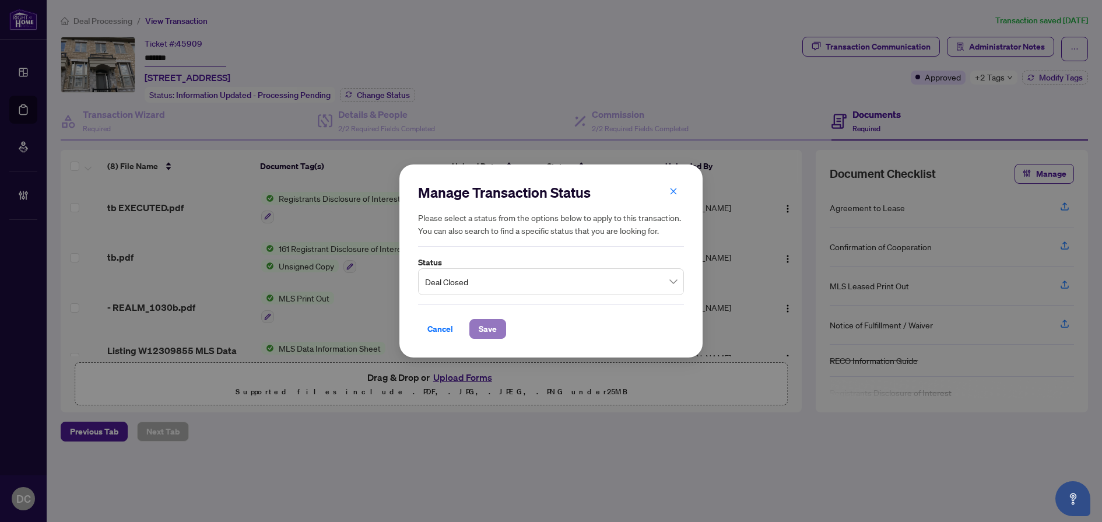
click at [502, 331] on button "Save" at bounding box center [487, 329] width 37 height 20
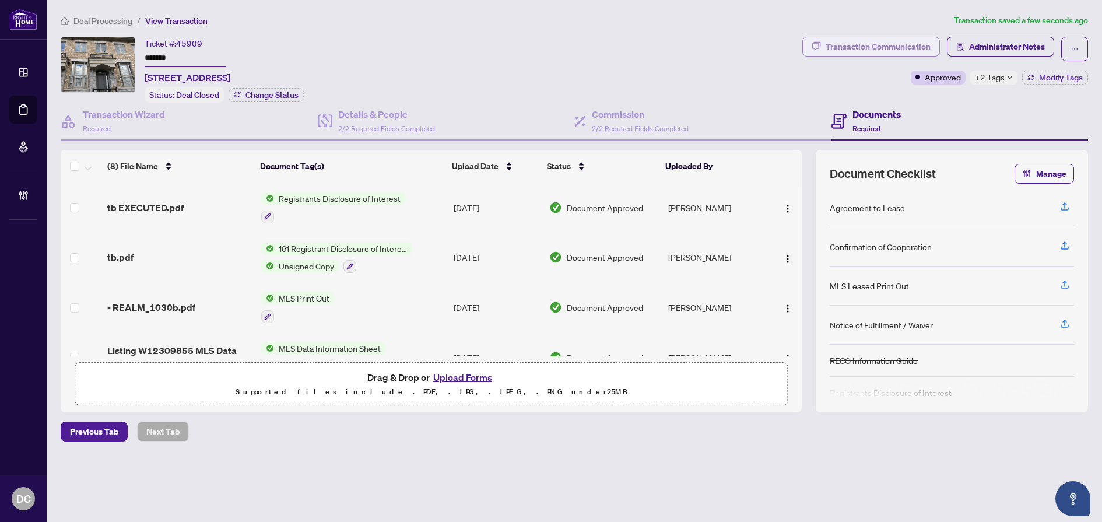
click at [909, 49] on div "Transaction Communication" at bounding box center [878, 46] width 105 height 19
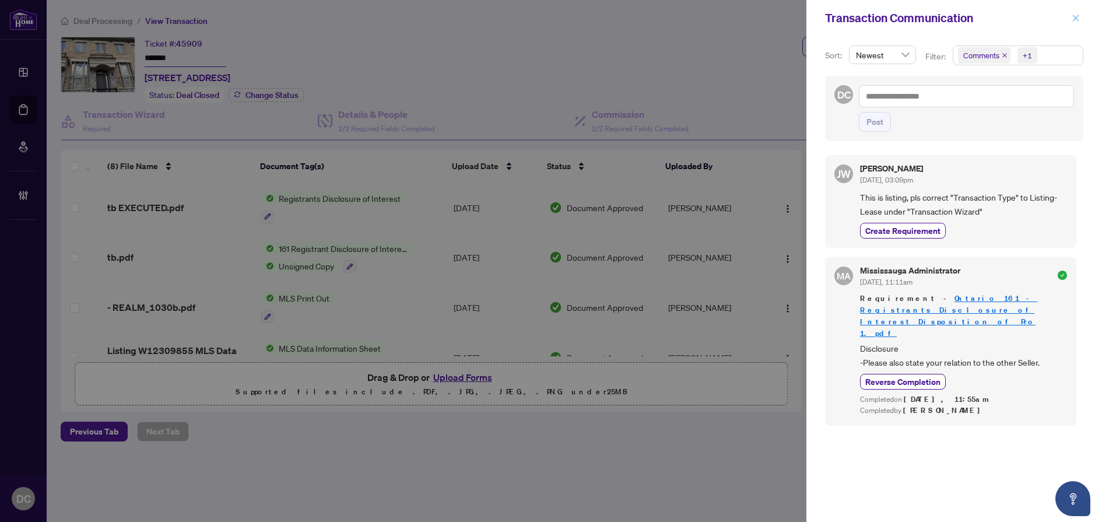
click at [1075, 19] on icon "close" at bounding box center [1076, 18] width 6 height 6
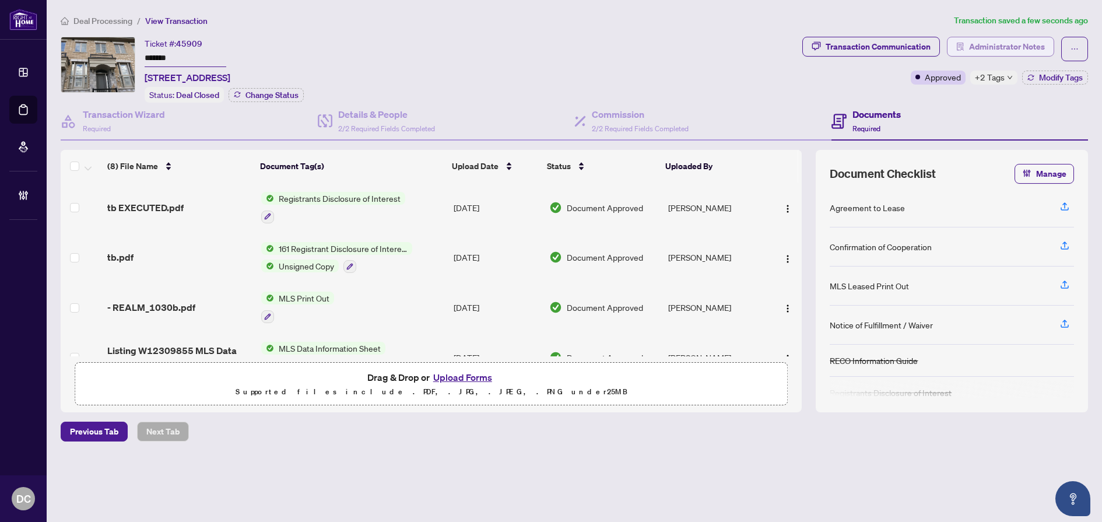
click at [1021, 48] on span "Administrator Notes" at bounding box center [1007, 46] width 76 height 19
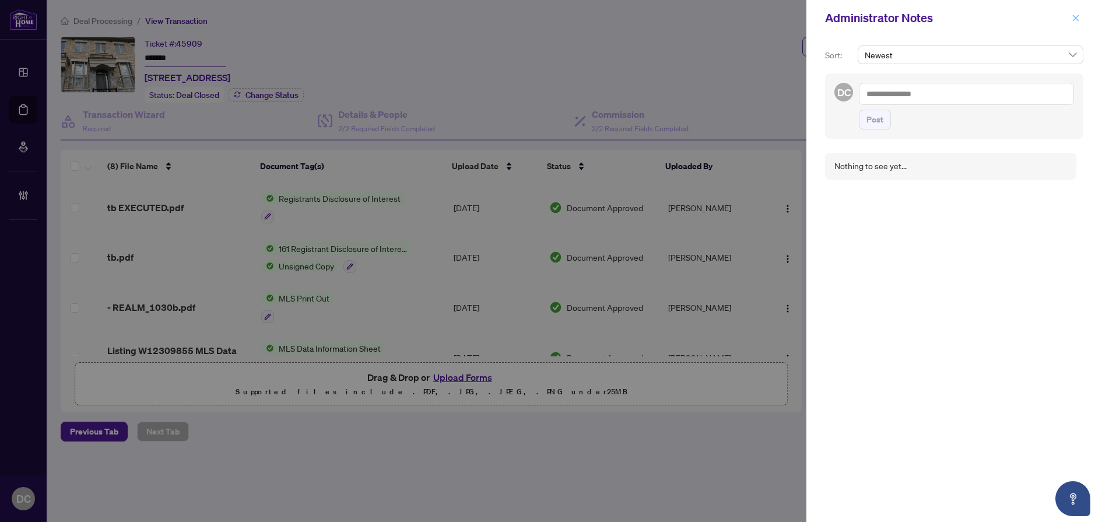
click at [1079, 21] on icon "close" at bounding box center [1076, 18] width 8 height 8
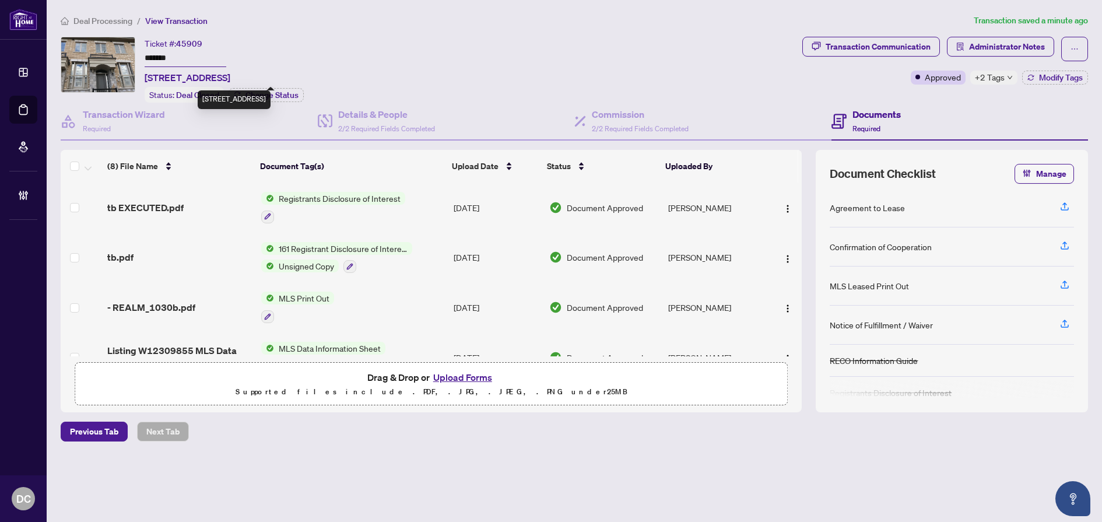
drag, startPoint x: 250, startPoint y: 76, endPoint x: 167, endPoint y: 80, distance: 82.3
click at [167, 80] on span "174-1030B Islington Ave, Toronto, Ontario M8Z 0E5, Canada" at bounding box center [188, 78] width 86 height 14
copy span "1030B Islington Ave"
drag, startPoint x: 188, startPoint y: 61, endPoint x: 135, endPoint y: 59, distance: 52.5
click at [135, 59] on div "Ticket #: 45909 ******* 174-1030B Islington Ave, Toronto, Ontario M8Z 0E5, Cana…" at bounding box center [429, 70] width 737 height 66
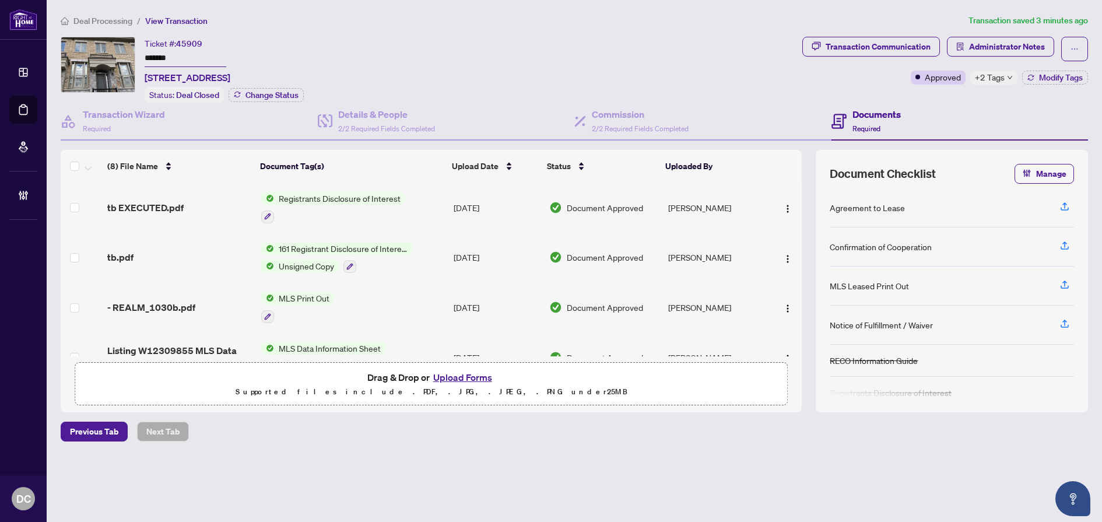
click at [178, 61] on input "*******" at bounding box center [186, 58] width 82 height 17
drag, startPoint x: 184, startPoint y: 58, endPoint x: 131, endPoint y: 58, distance: 53.6
click at [131, 58] on div "Ticket #: 45909 ******* 174-1030B Islington Ave, Toronto, Ontario M8Z 0E5, Cana…" at bounding box center [429, 70] width 737 height 66
click at [987, 39] on span "Administrator Notes" at bounding box center [1007, 46] width 76 height 19
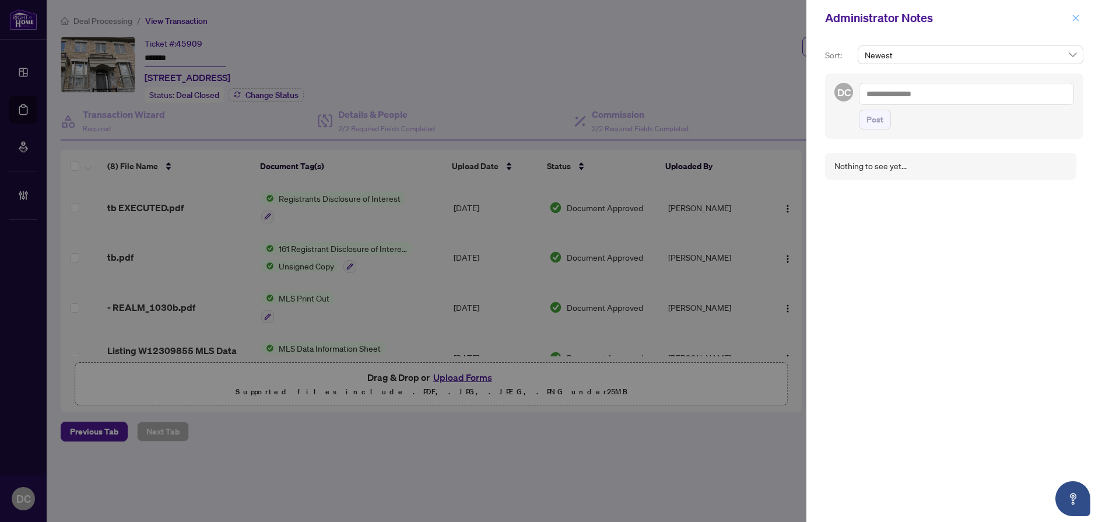
click at [1077, 21] on icon "close" at bounding box center [1076, 18] width 8 height 8
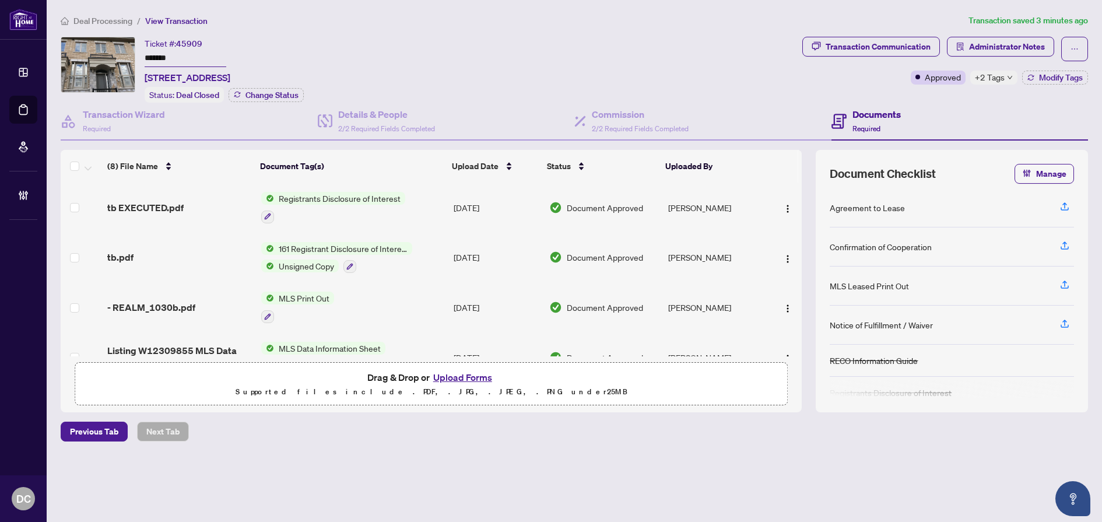
click at [988, 72] on span "+2 Tags" at bounding box center [990, 77] width 30 height 13
click at [936, 110] on div "Documents Required" at bounding box center [959, 122] width 257 height 38
click at [1041, 80] on span "Modify Tags" at bounding box center [1061, 77] width 44 height 8
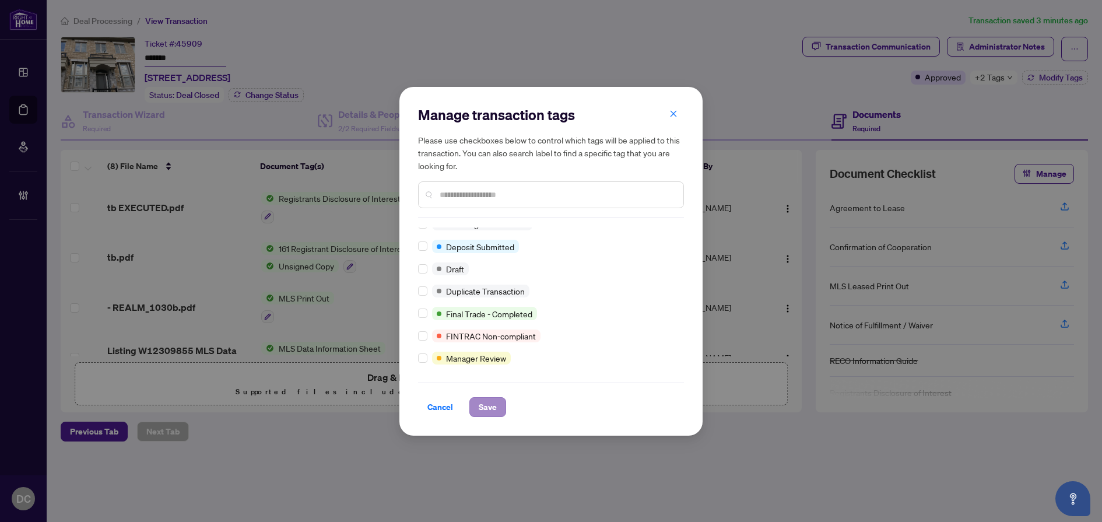
scroll to position [10, 0]
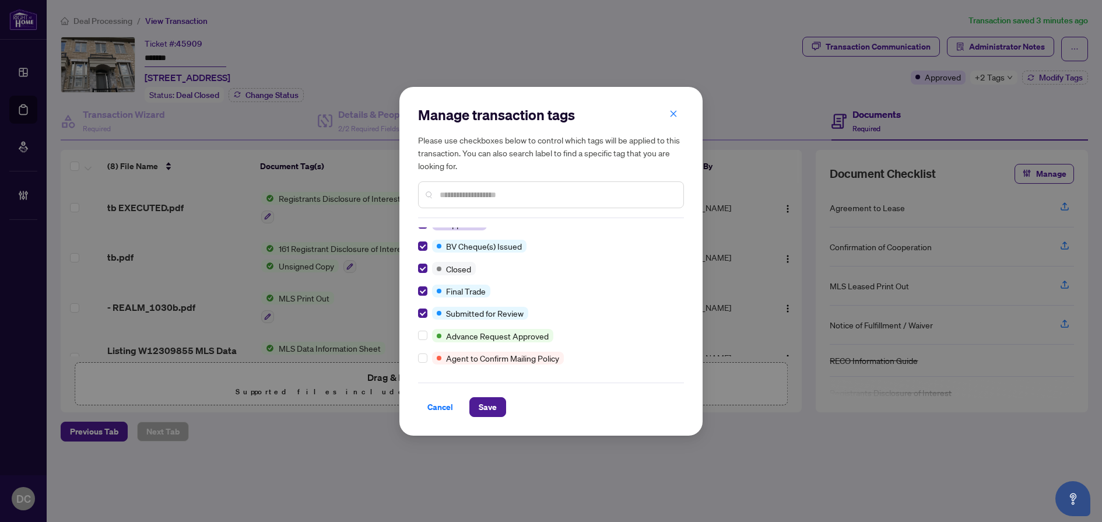
click at [480, 393] on div "Cancel Save" at bounding box center [551, 399] width 266 height 34
click at [484, 404] on span "Save" at bounding box center [488, 407] width 18 height 19
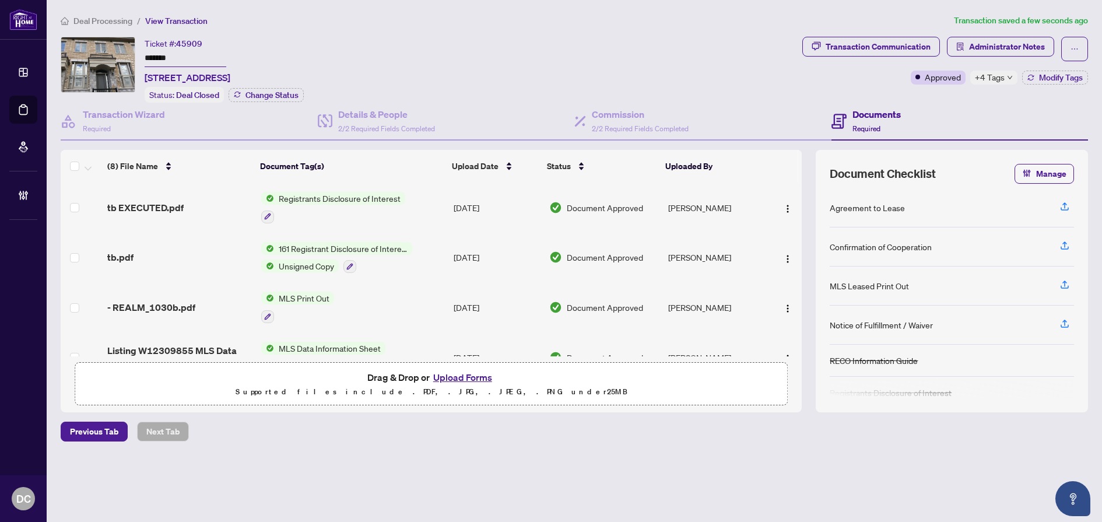
drag, startPoint x: 181, startPoint y: 54, endPoint x: 96, endPoint y: 54, distance: 85.1
click at [96, 54] on div "Ticket #: 45909 ******* 174-1030B Islington Ave, Toronto, Ontario M8Z 0E5, Cana…" at bounding box center [429, 70] width 737 height 66
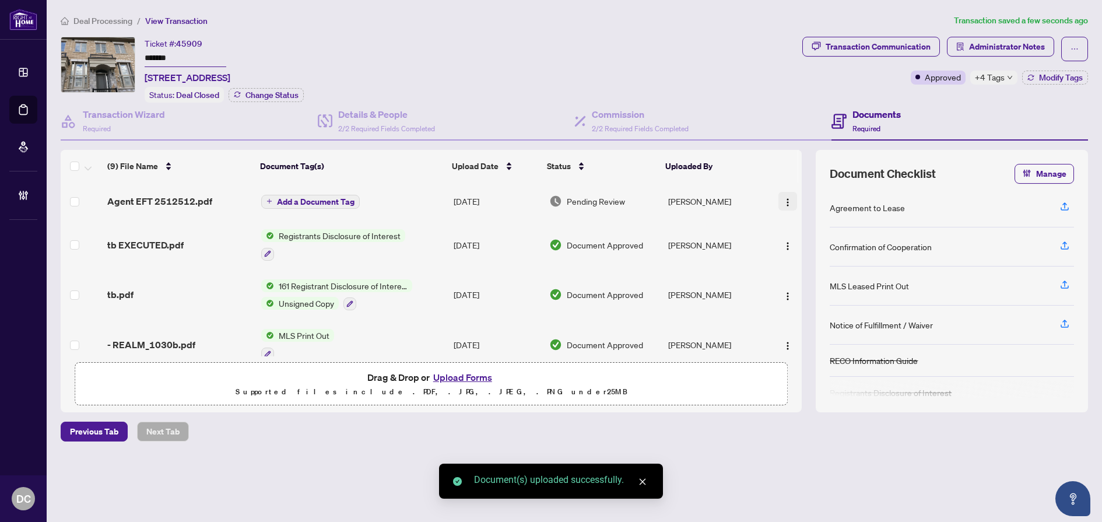
click at [789, 200] on button "button" at bounding box center [787, 201] width 19 height 19
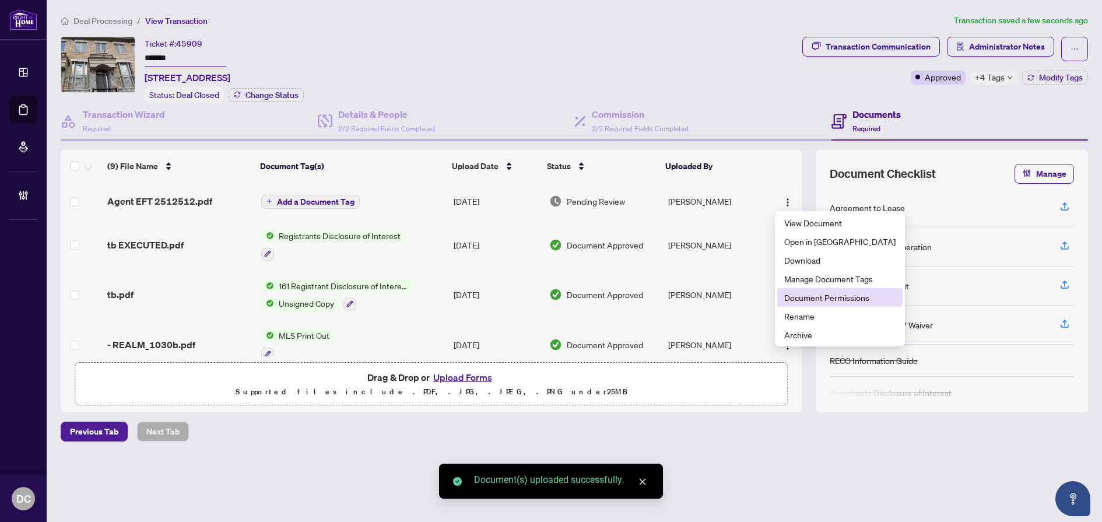
click at [807, 298] on span "Document Permissions" at bounding box center [839, 297] width 111 height 13
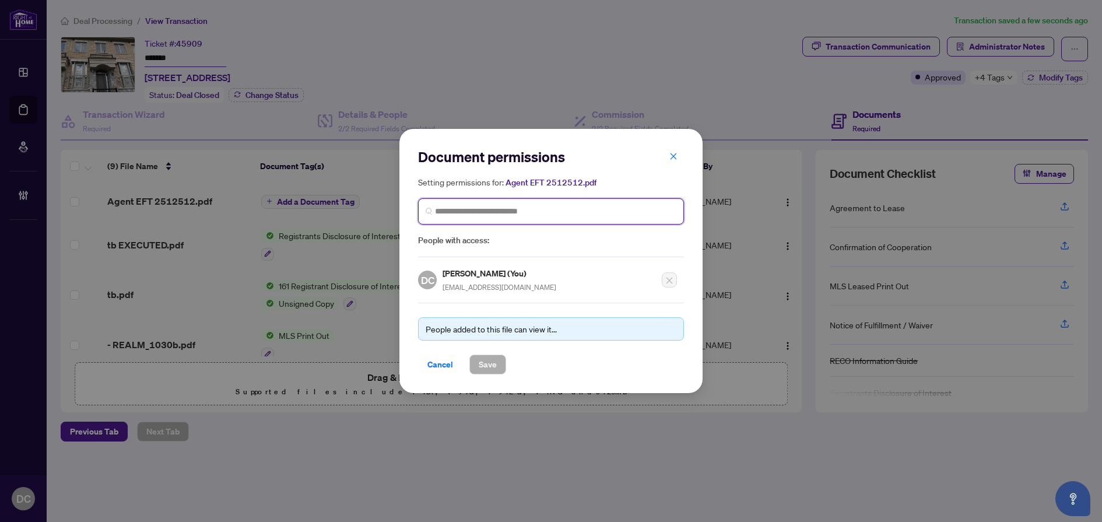
click at [529, 209] on input "search" at bounding box center [555, 211] width 241 height 12
type input "**********"
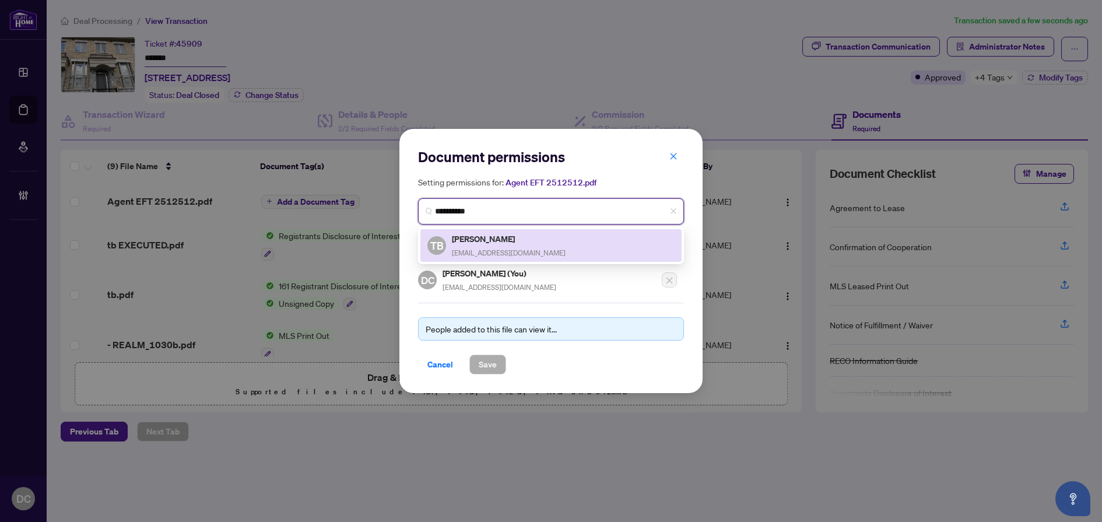
click at [517, 244] on div "TB Taras Bahriy tb_ca@hotmail.com" at bounding box center [550, 245] width 247 height 27
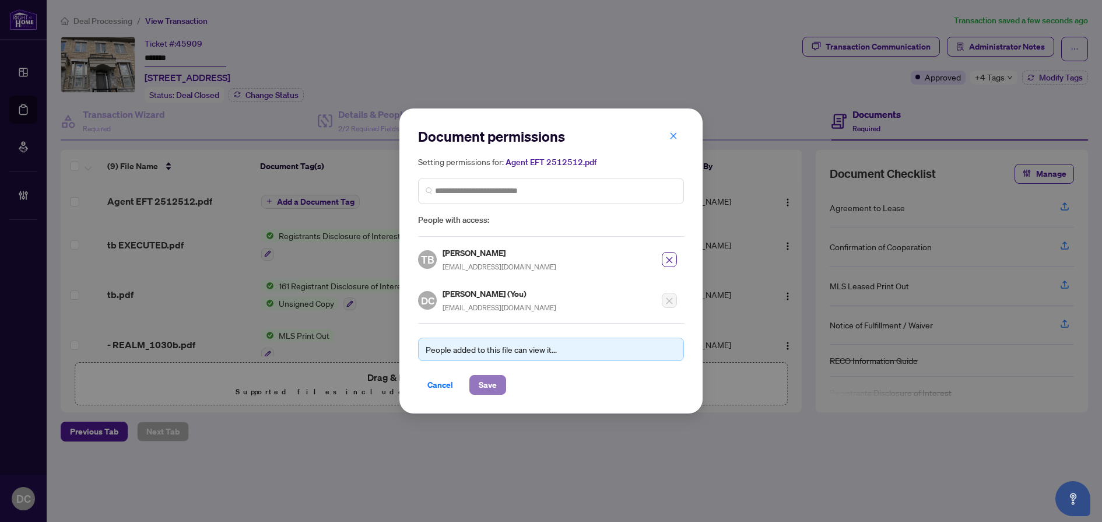
click at [496, 389] on span "Save" at bounding box center [488, 384] width 18 height 19
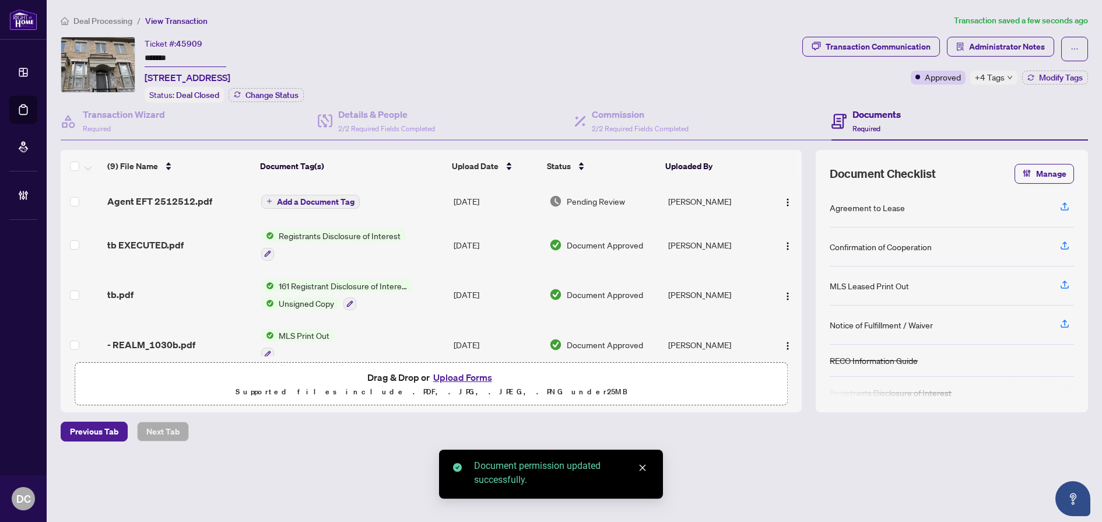
click at [314, 198] on span "Add a Document Tag" at bounding box center [316, 202] width 78 height 8
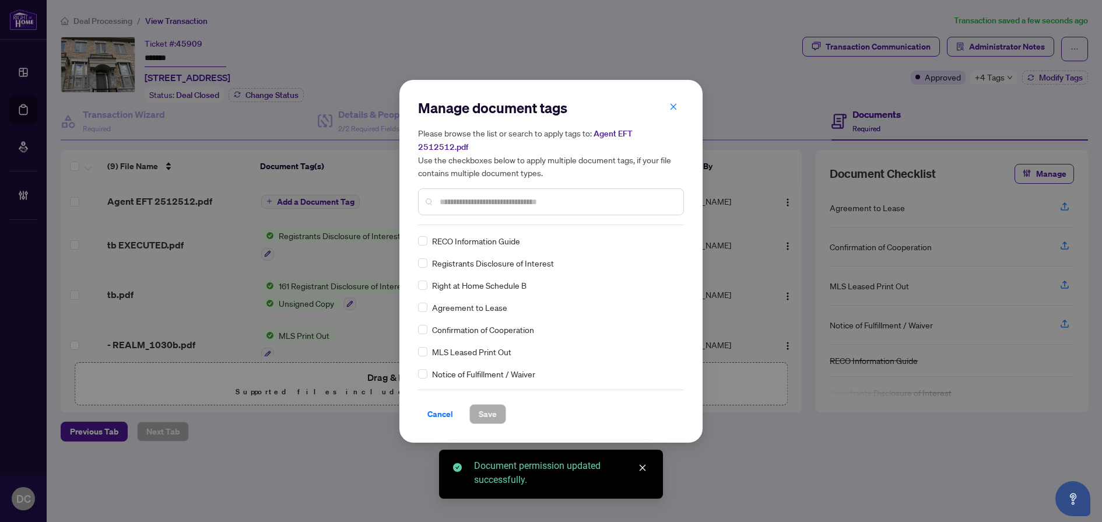
click at [529, 212] on div "Manage document tags Please browse the list or search to apply tags to: Agent E…" at bounding box center [551, 162] width 266 height 127
click at [543, 195] on input "text" at bounding box center [557, 201] width 234 height 13
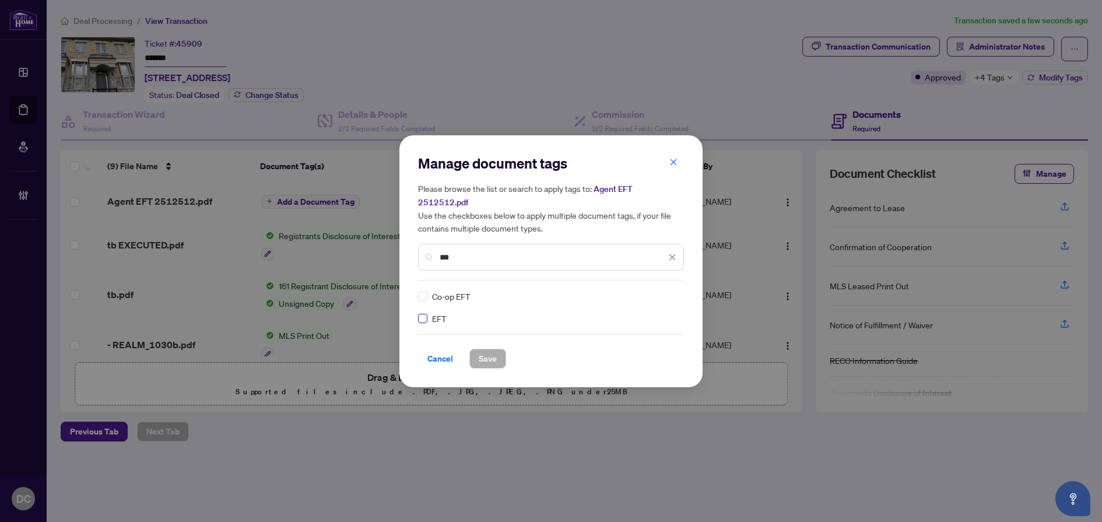
type input "***"
click at [658, 290] on img at bounding box center [660, 296] width 12 height 12
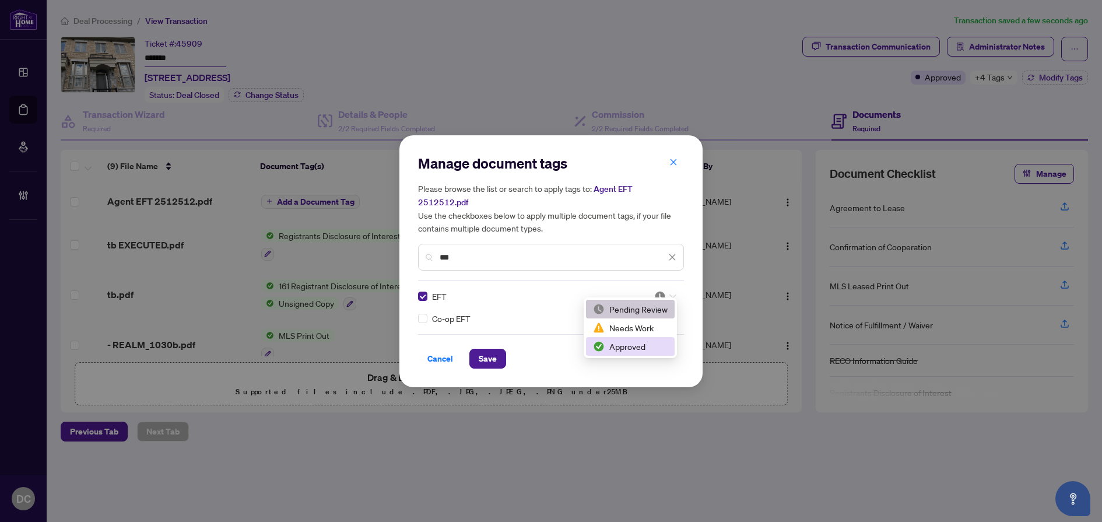
click at [651, 339] on div "Approved" at bounding box center [630, 346] width 89 height 19
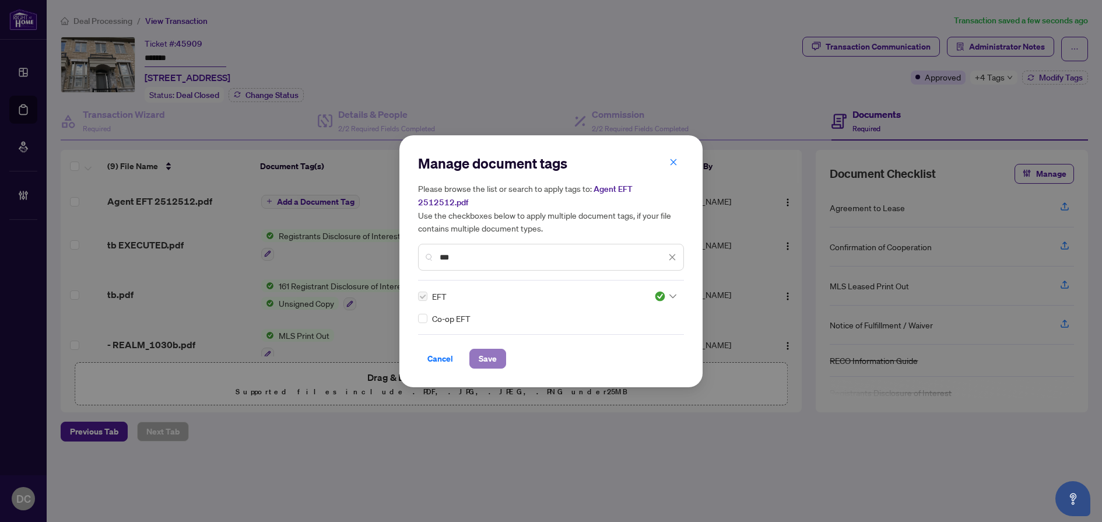
click at [484, 357] on span "Save" at bounding box center [488, 358] width 18 height 19
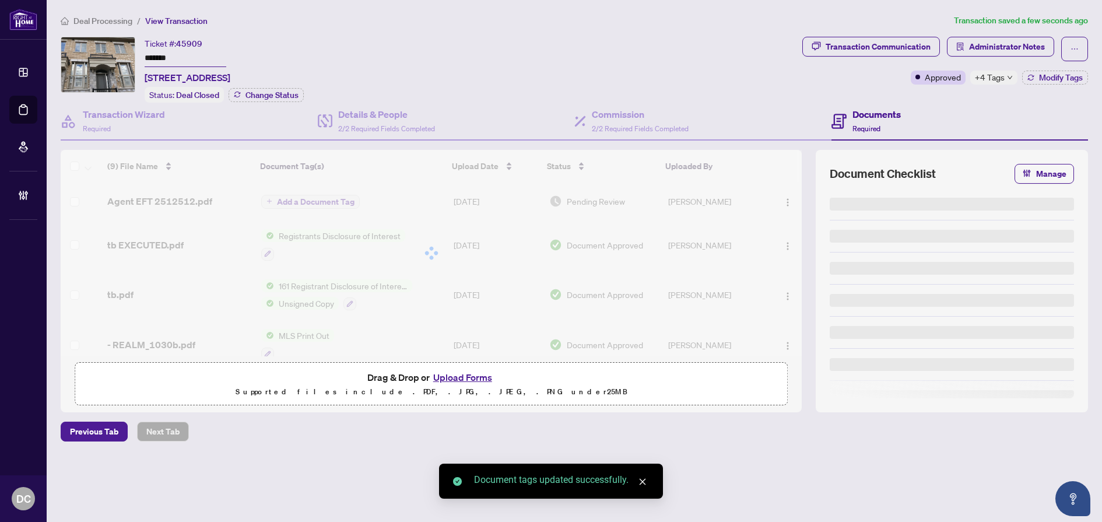
click at [1000, 82] on body "Dashboard Deal Processing Mortgage Referrals Brokerage Management DC Dawn Chan …" at bounding box center [551, 261] width 1102 height 522
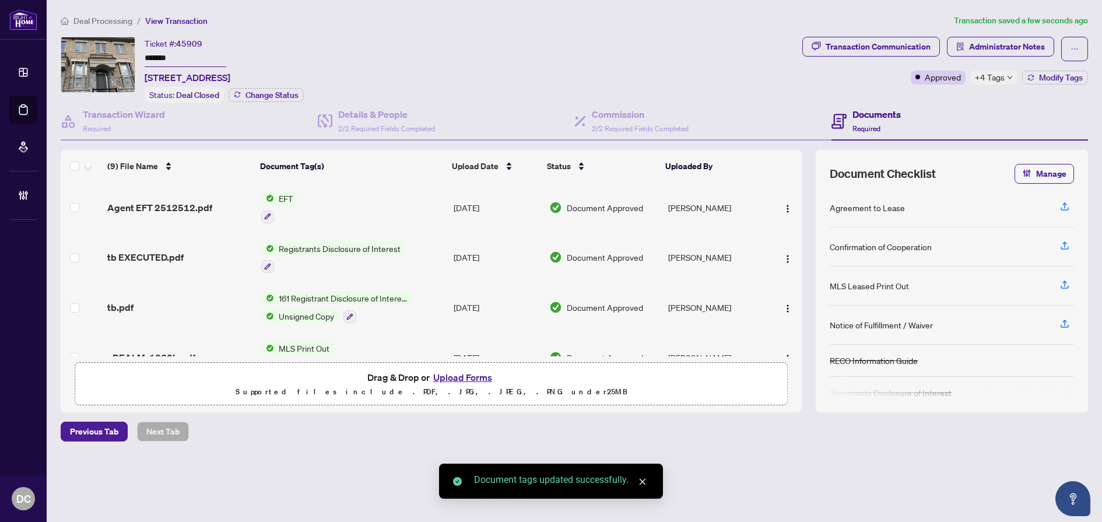
click at [1005, 79] on div "+4 Tags" at bounding box center [993, 78] width 47 height 14
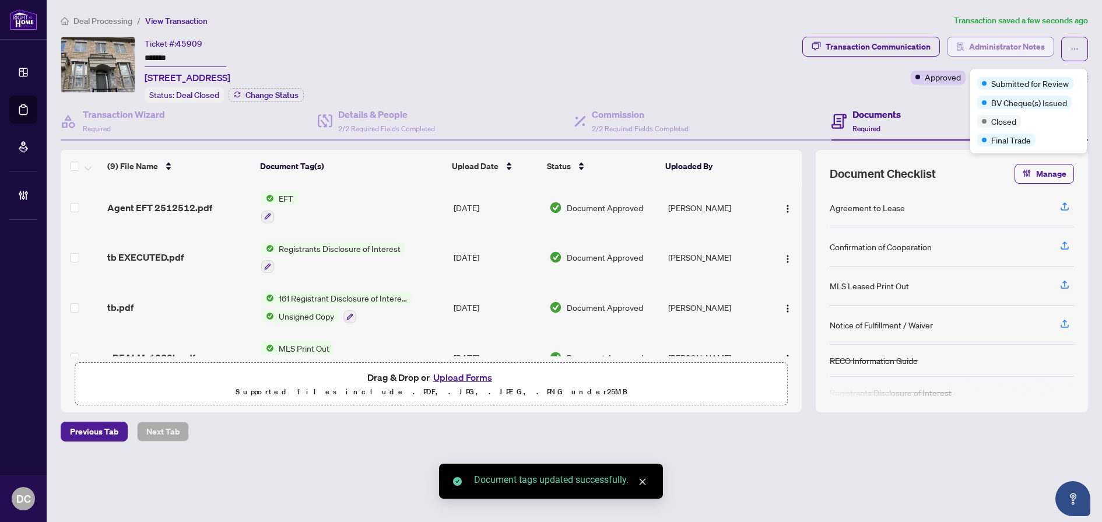
click at [1024, 43] on span "Administrator Notes" at bounding box center [1007, 46] width 76 height 19
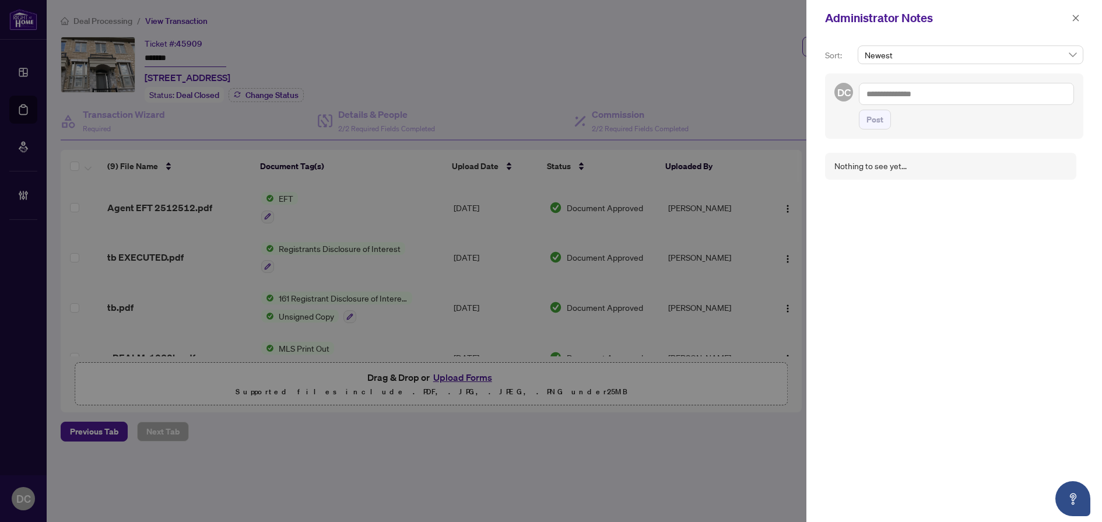
click at [1003, 94] on textarea at bounding box center [966, 94] width 215 height 22
paste textarea "**********"
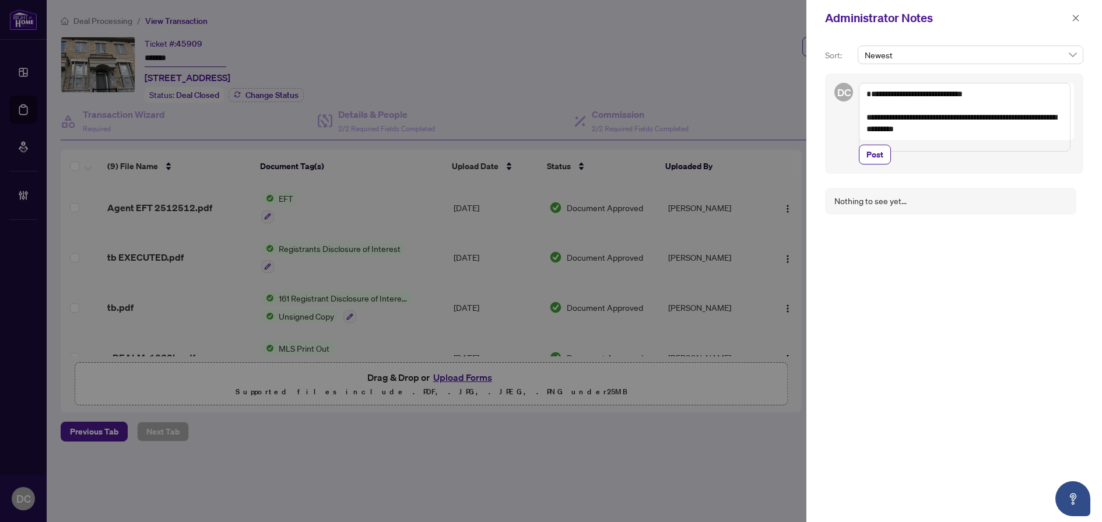
click at [867, 96] on textarea "**********" at bounding box center [965, 117] width 212 height 69
type textarea "**********"
click at [880, 161] on span "Post" at bounding box center [874, 154] width 17 height 19
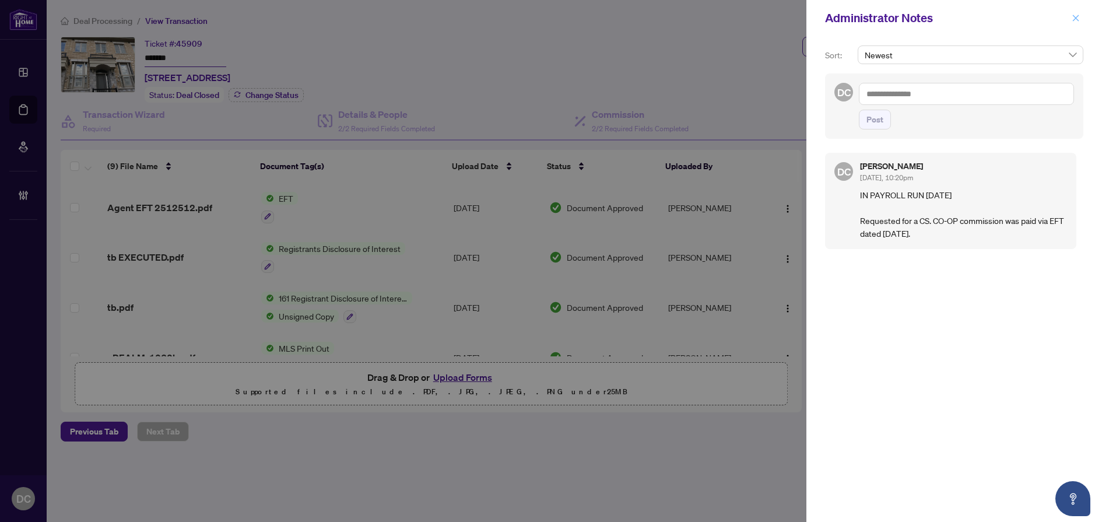
click at [1078, 19] on icon "close" at bounding box center [1076, 18] width 8 height 8
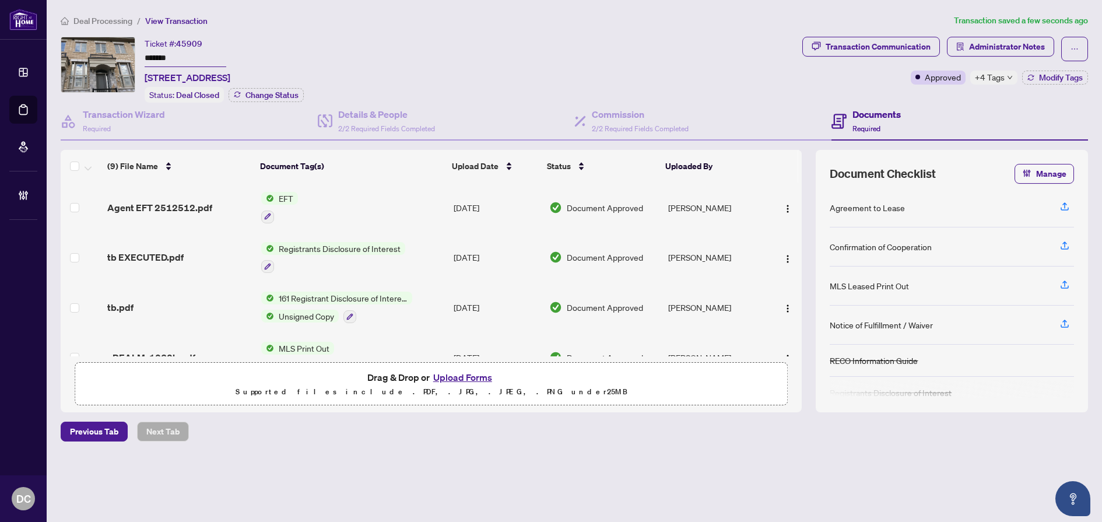
drag, startPoint x: 196, startPoint y: 57, endPoint x: 124, endPoint y: 54, distance: 72.4
click at [124, 54] on div "Ticket #: 45909 ******* 174-1030B Islington Ave, Toronto, Ontario M8Z 0E5, Cana…" at bounding box center [429, 70] width 737 height 66
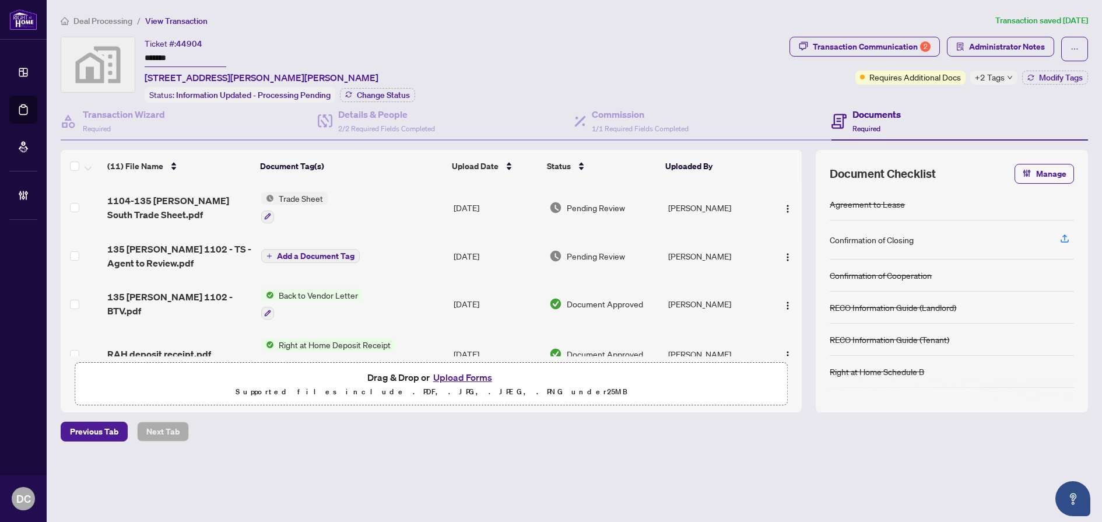
drag, startPoint x: 181, startPoint y: 56, endPoint x: 79, endPoint y: 53, distance: 102.6
click at [79, 53] on div "Ticket #: 44904 ******* [STREET_ADDRESS][PERSON_NAME][PERSON_NAME] Status: Info…" at bounding box center [423, 70] width 724 height 66
click at [387, 95] on span "Change Status" at bounding box center [383, 95] width 53 height 8
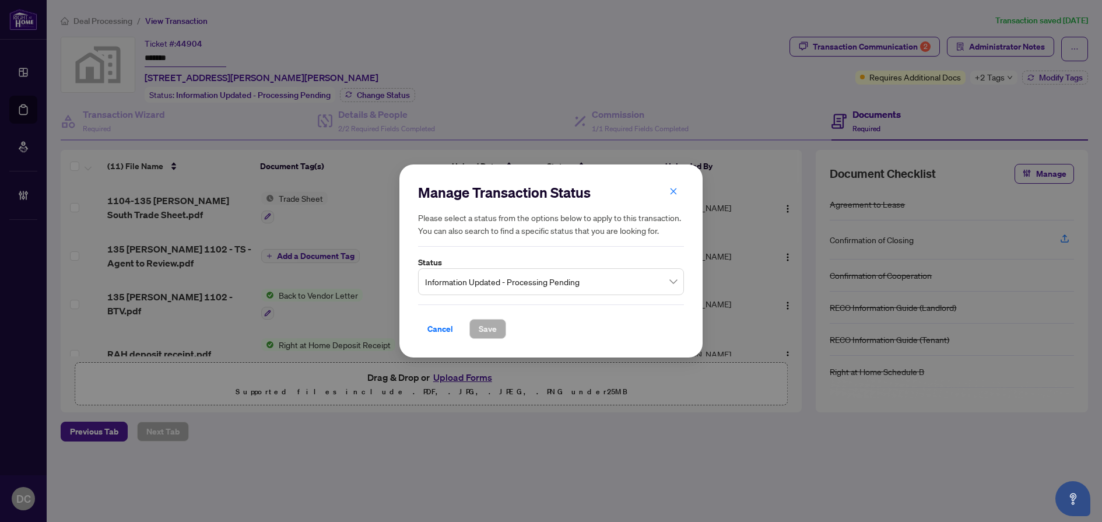
click at [514, 278] on span "Information Updated - Processing Pending" at bounding box center [551, 282] width 252 height 22
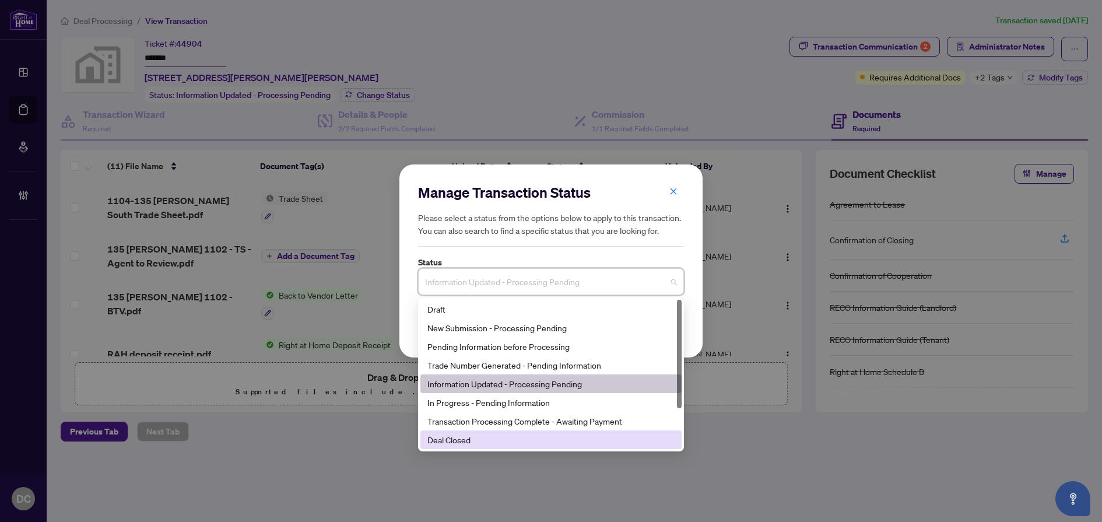
click at [447, 435] on div "Deal Closed" at bounding box center [550, 439] width 247 height 13
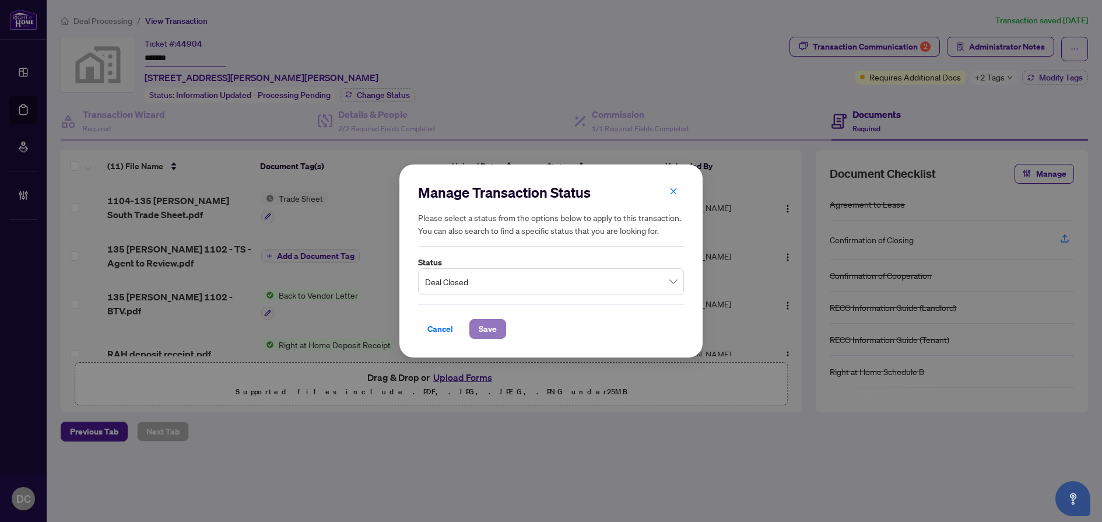
click at [486, 333] on span "Save" at bounding box center [488, 328] width 18 height 19
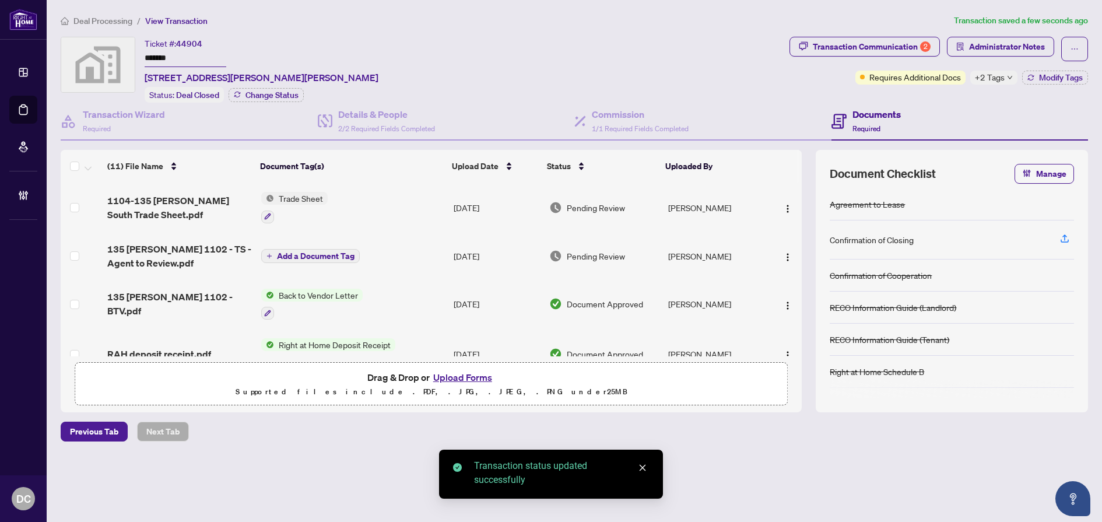
click at [998, 82] on span "+2 Tags" at bounding box center [990, 77] width 30 height 13
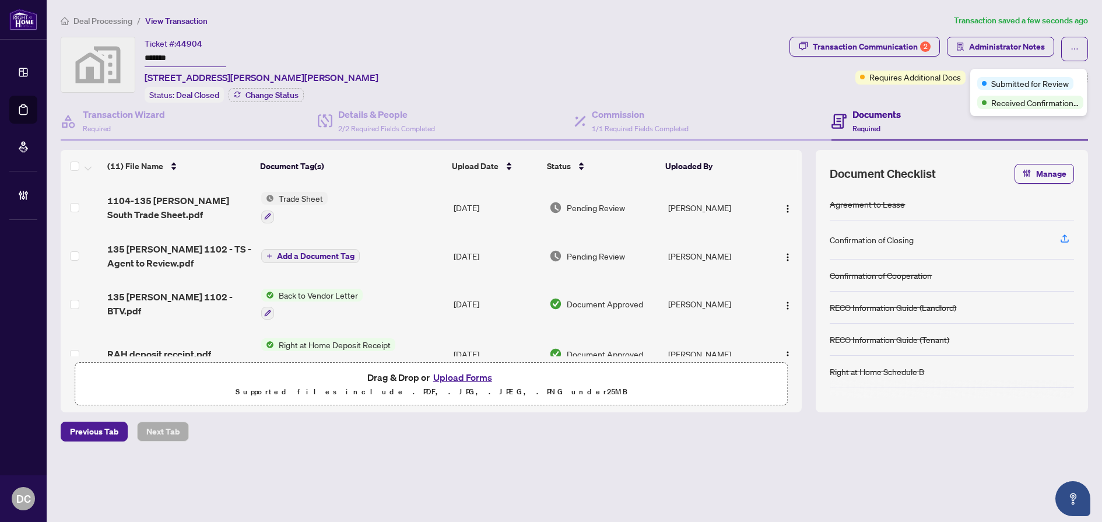
click at [891, 107] on h4 "Documents" at bounding box center [876, 114] width 48 height 14
click at [1053, 78] on span "Modify Tags" at bounding box center [1061, 77] width 44 height 8
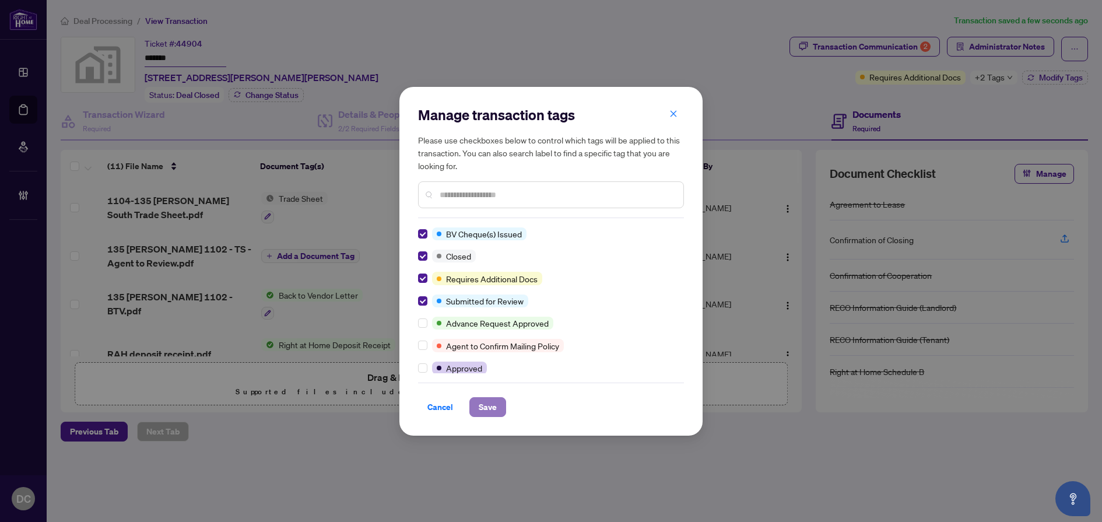
drag, startPoint x: 490, startPoint y: 408, endPoint x: 358, endPoint y: 358, distance: 141.0
click at [490, 408] on span "Save" at bounding box center [488, 407] width 18 height 19
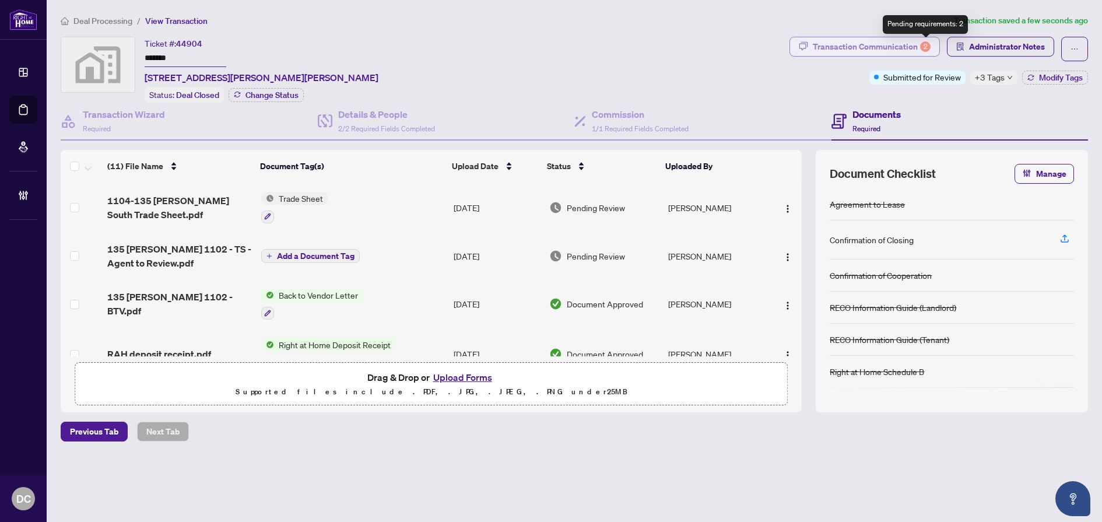
click at [920, 47] on div "Transaction Communication 2" at bounding box center [872, 46] width 118 height 19
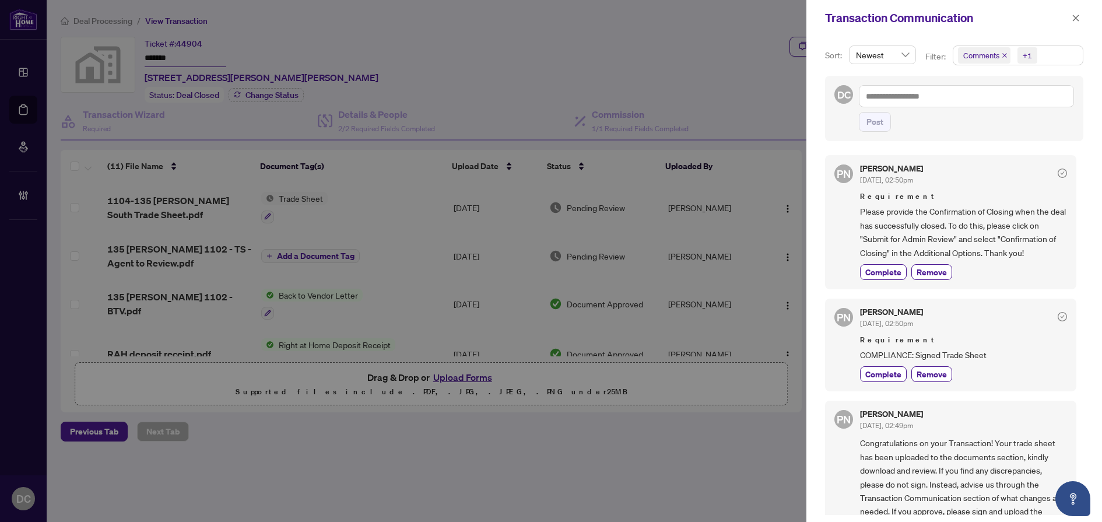
drag, startPoint x: 892, startPoint y: 271, endPoint x: 783, endPoint y: 268, distance: 109.0
click at [892, 271] on span "Complete" at bounding box center [883, 272] width 36 height 12
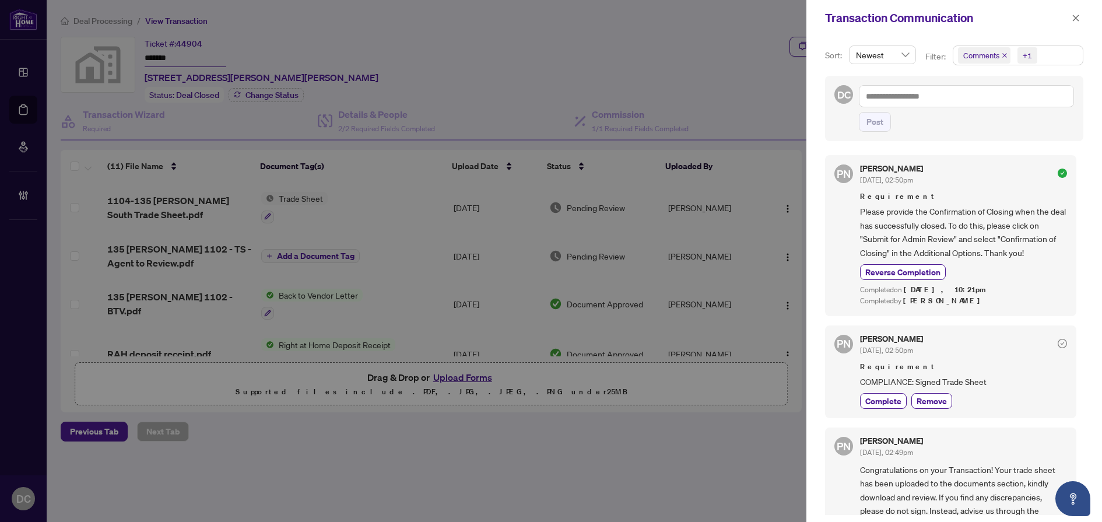
click at [1072, 53] on span "Comments +1" at bounding box center [1017, 55] width 129 height 19
click at [1023, 115] on span "Requirements" at bounding box center [1002, 120] width 52 height 10
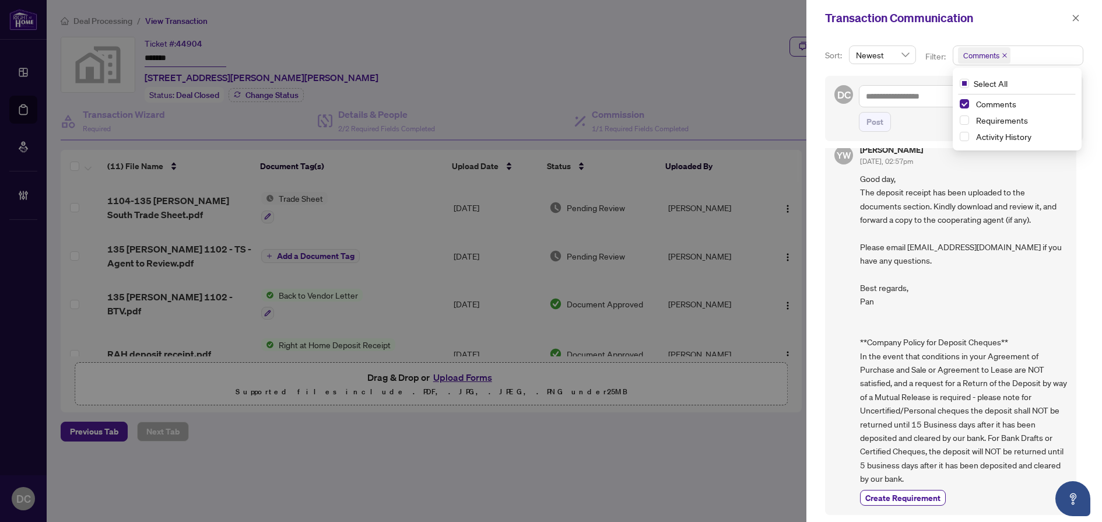
scroll to position [2, 0]
click at [1074, 17] on icon "close" at bounding box center [1076, 18] width 6 height 6
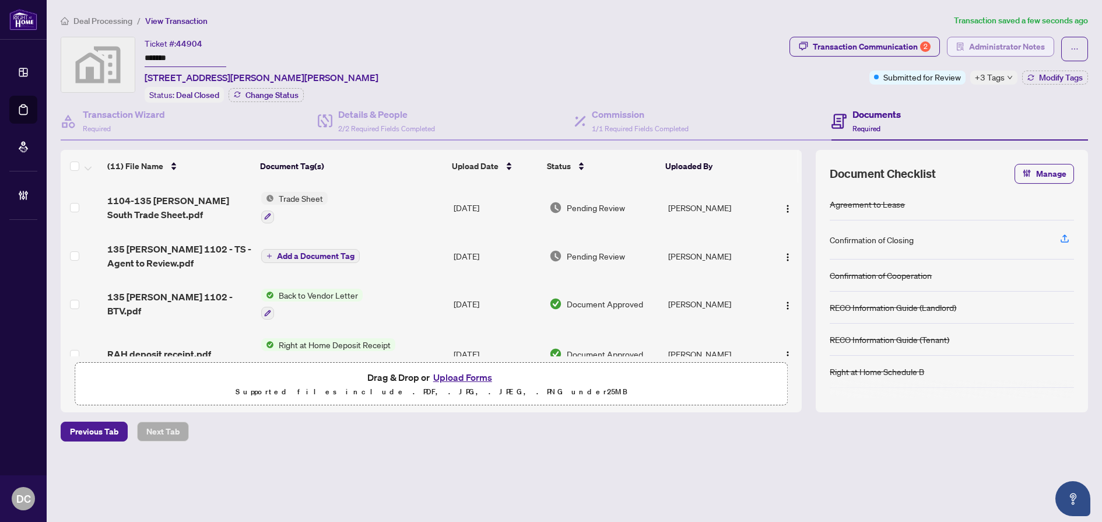
click at [1045, 44] on button "Administrator Notes" at bounding box center [1000, 47] width 107 height 20
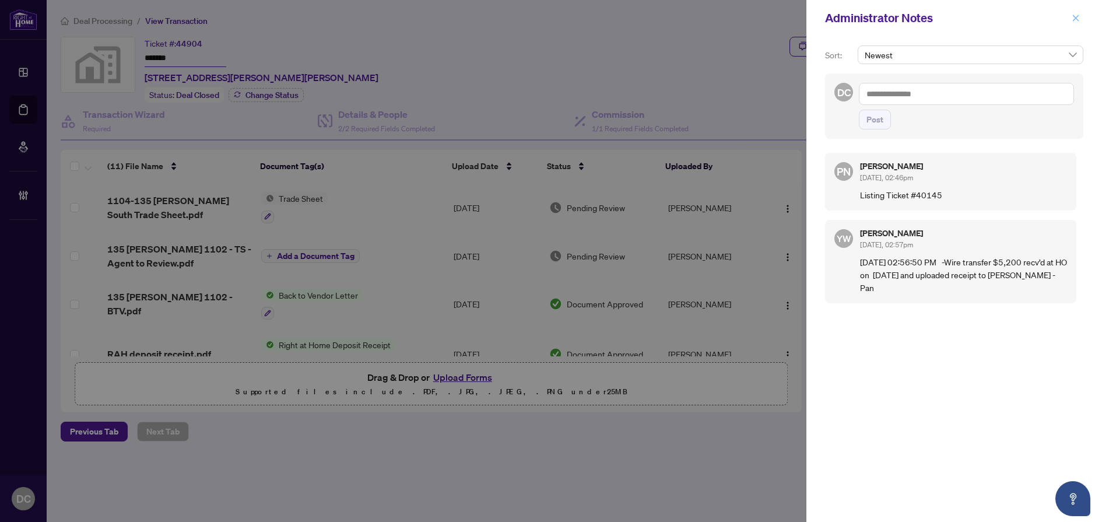
click at [1077, 15] on icon "close" at bounding box center [1076, 18] width 8 height 8
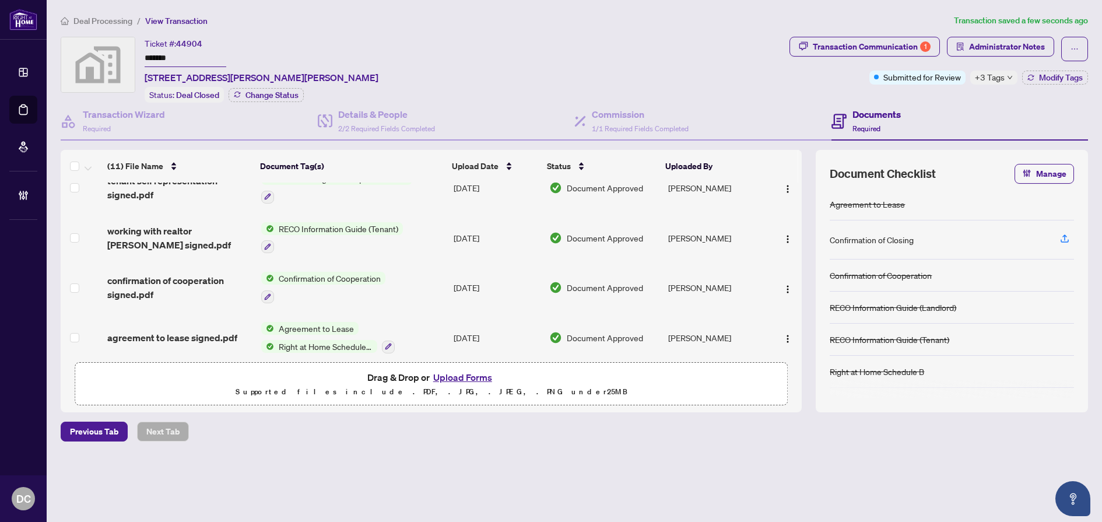
scroll to position [374, 0]
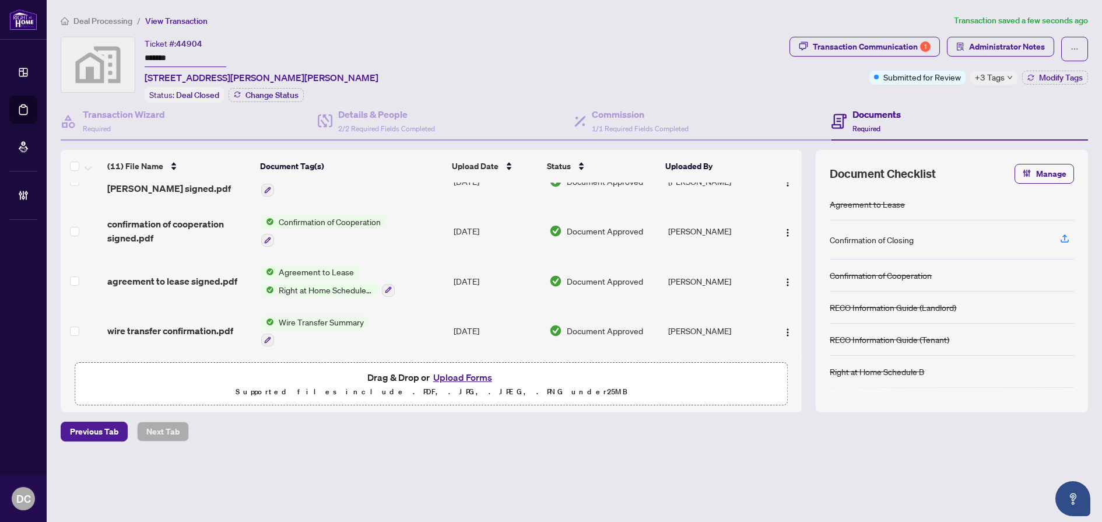
click at [426, 283] on td "Agreement to Lease Right at Home Schedule B" at bounding box center [353, 281] width 192 height 50
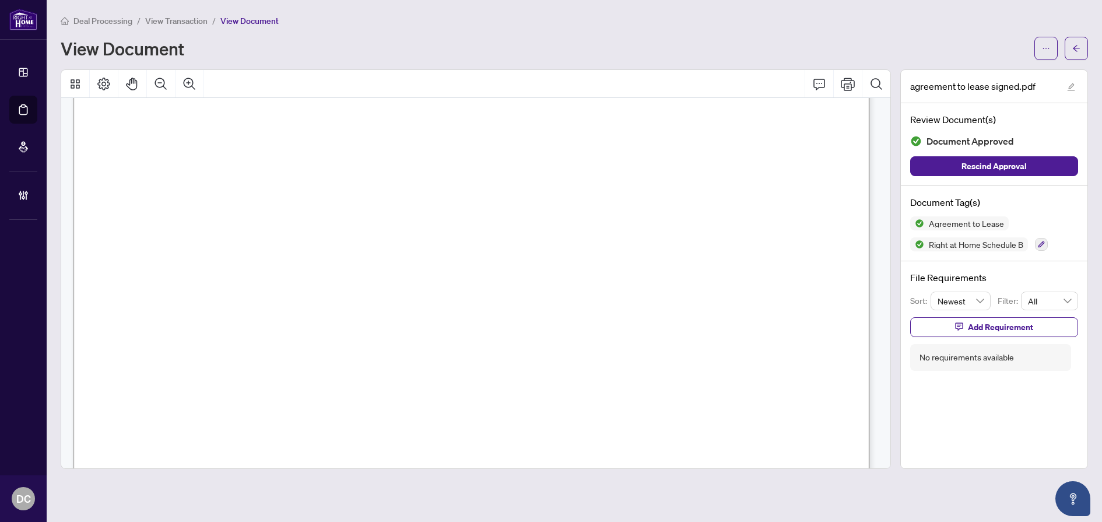
scroll to position [117, 0]
click at [1081, 53] on button "button" at bounding box center [1076, 48] width 23 height 23
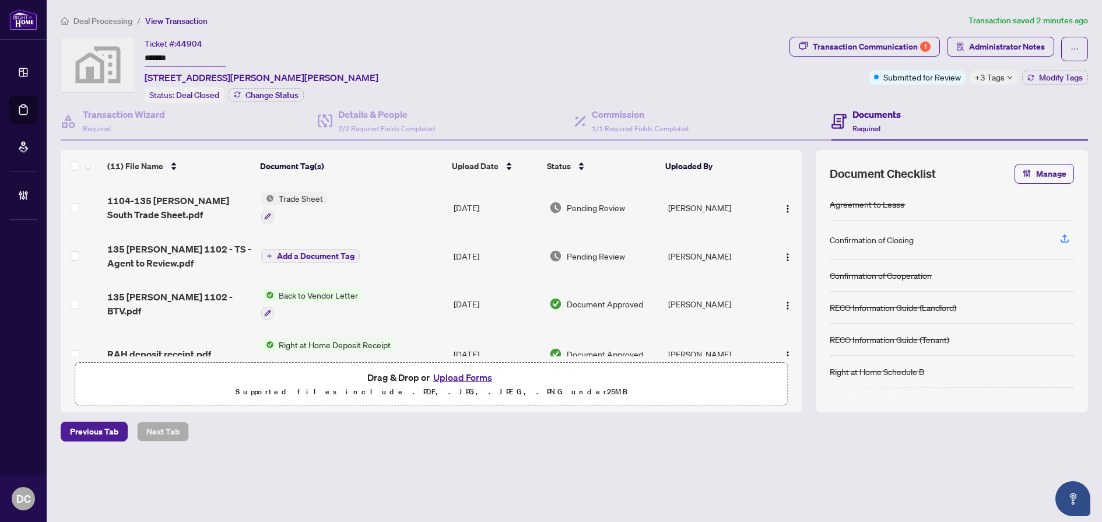
click at [413, 212] on td "Trade Sheet" at bounding box center [353, 207] width 192 height 50
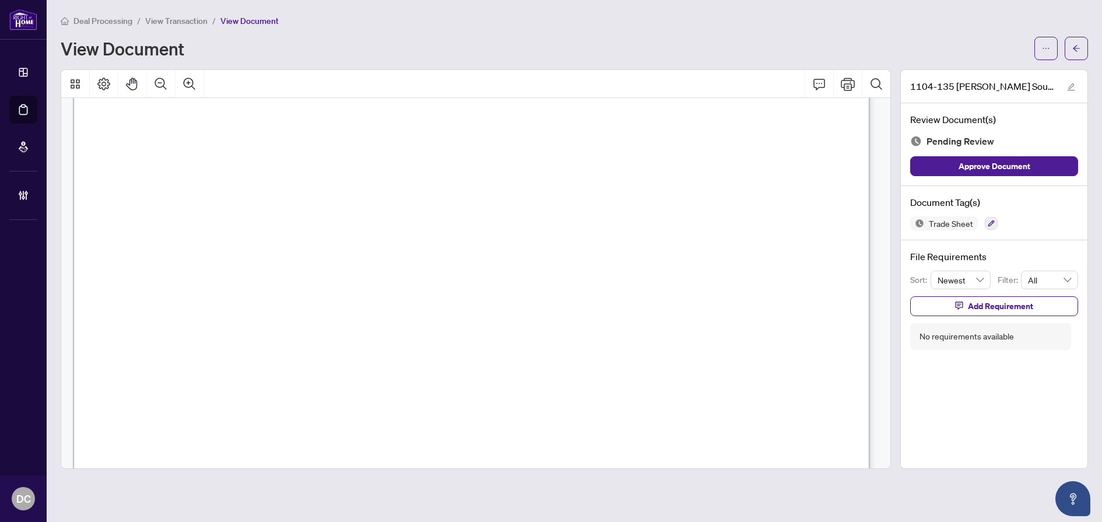
scroll to position [408, 0]
click at [1079, 58] on button "button" at bounding box center [1076, 48] width 23 height 23
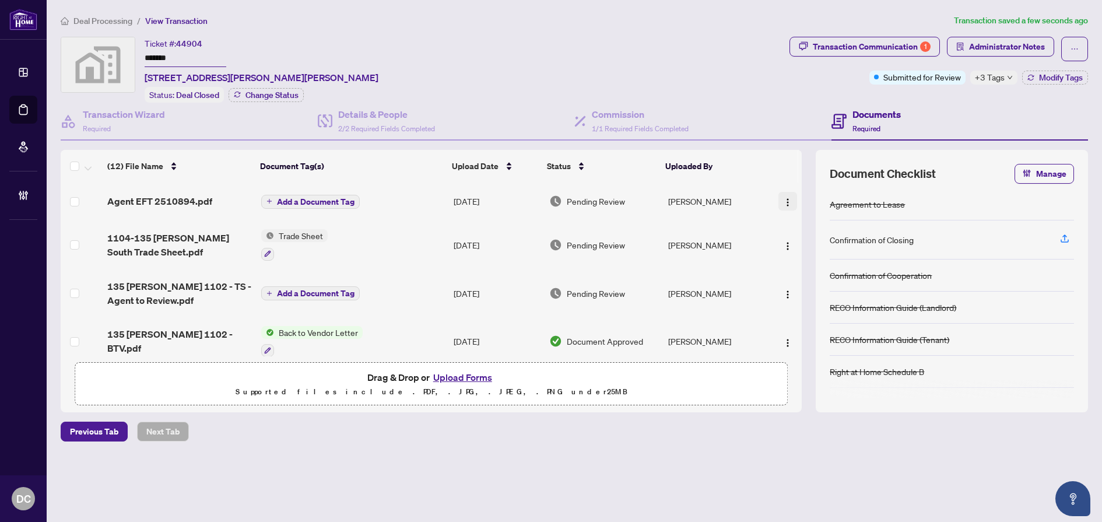
click at [783, 198] on img "button" at bounding box center [787, 202] width 9 height 9
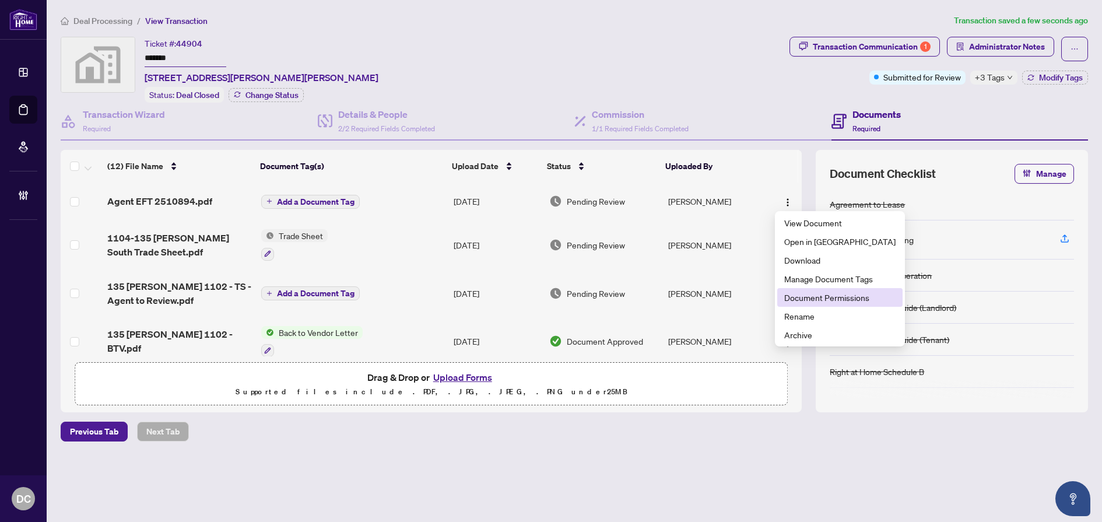
click at [798, 294] on span "Document Permissions" at bounding box center [839, 297] width 111 height 13
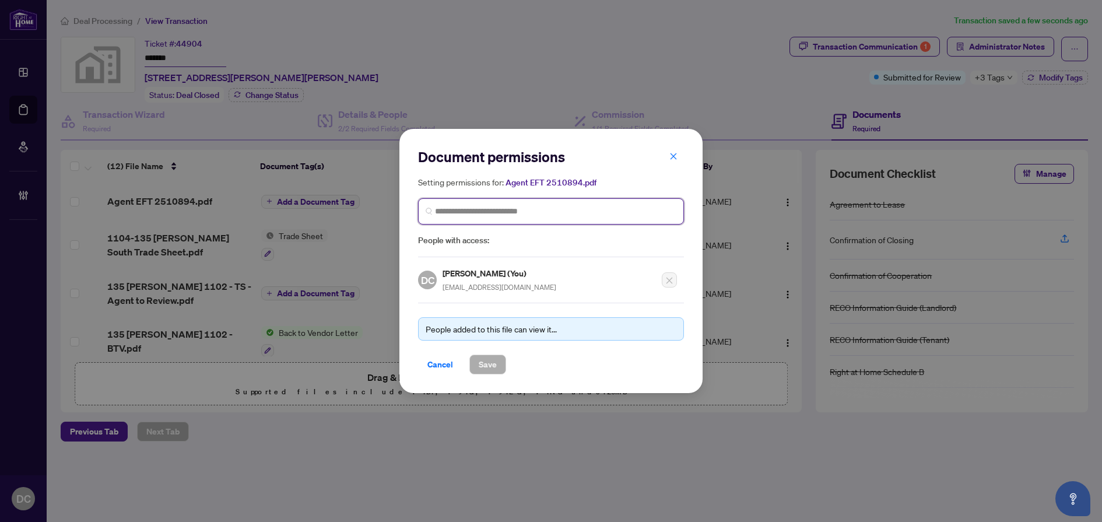
click at [547, 212] on input "search" at bounding box center [555, 211] width 241 height 12
type input "********"
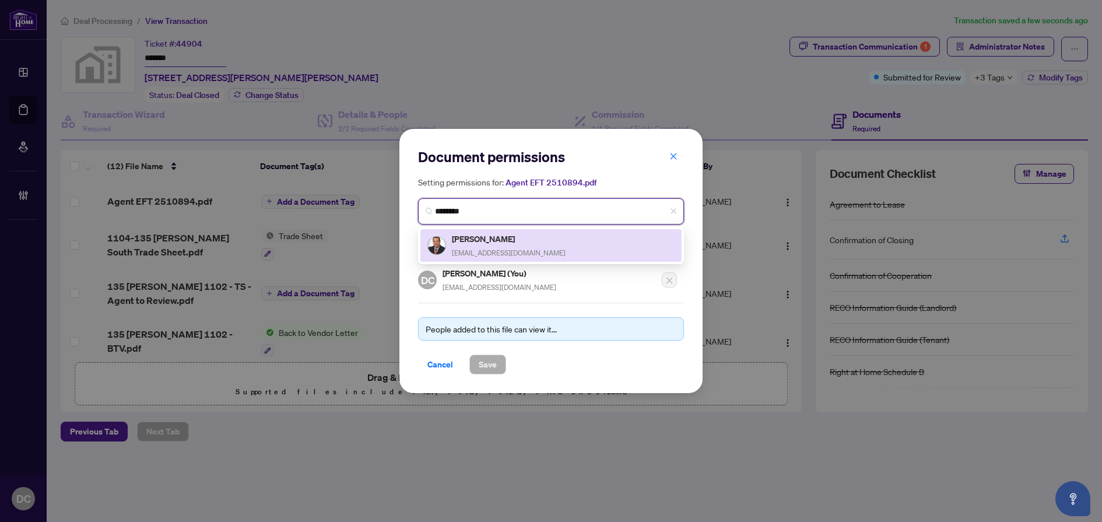
click at [535, 236] on div "Walaa Abdelaziz sold@walaa.ca" at bounding box center [550, 245] width 247 height 27
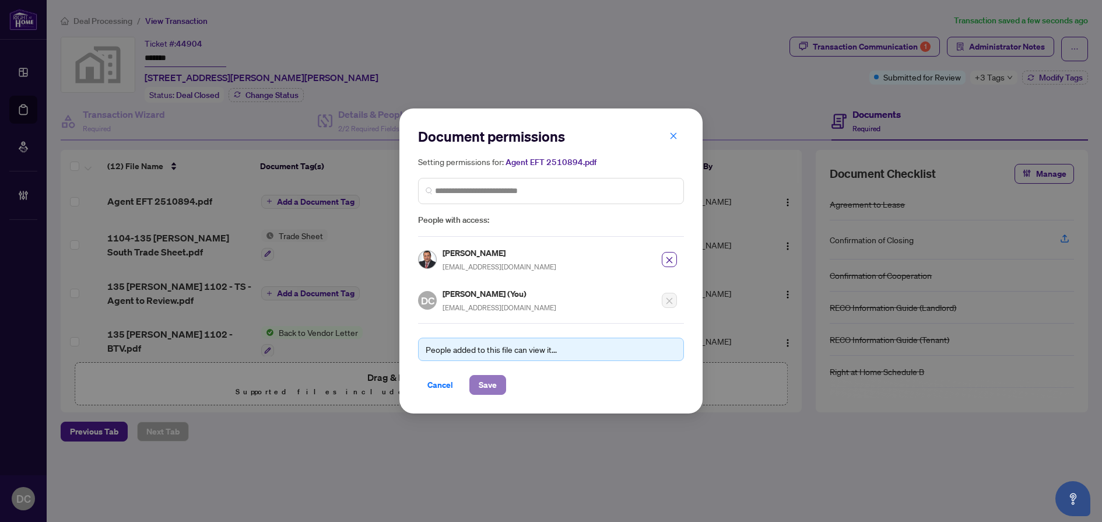
click at [493, 382] on span "Save" at bounding box center [488, 384] width 18 height 19
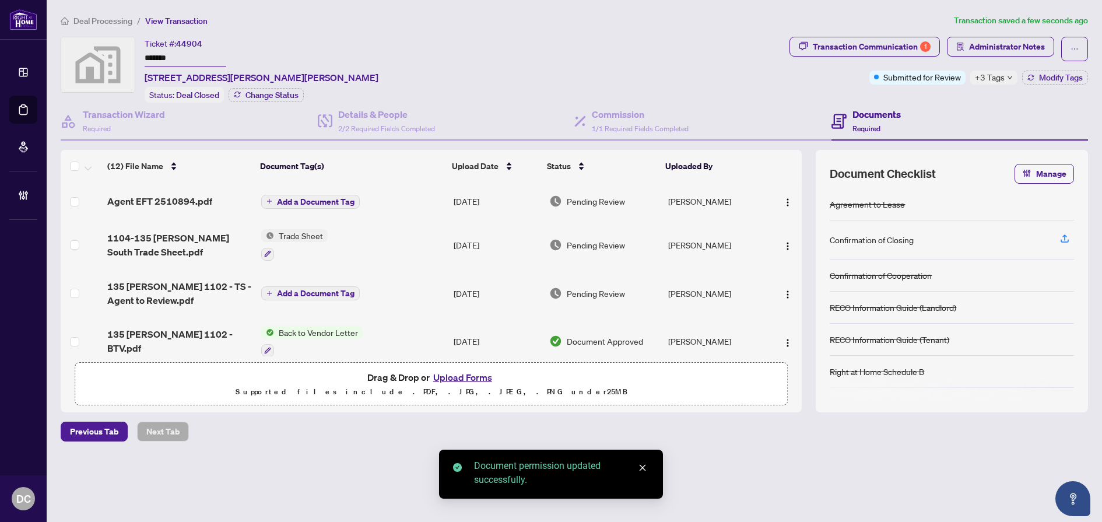
click at [329, 198] on span "Add a Document Tag" at bounding box center [316, 202] width 78 height 8
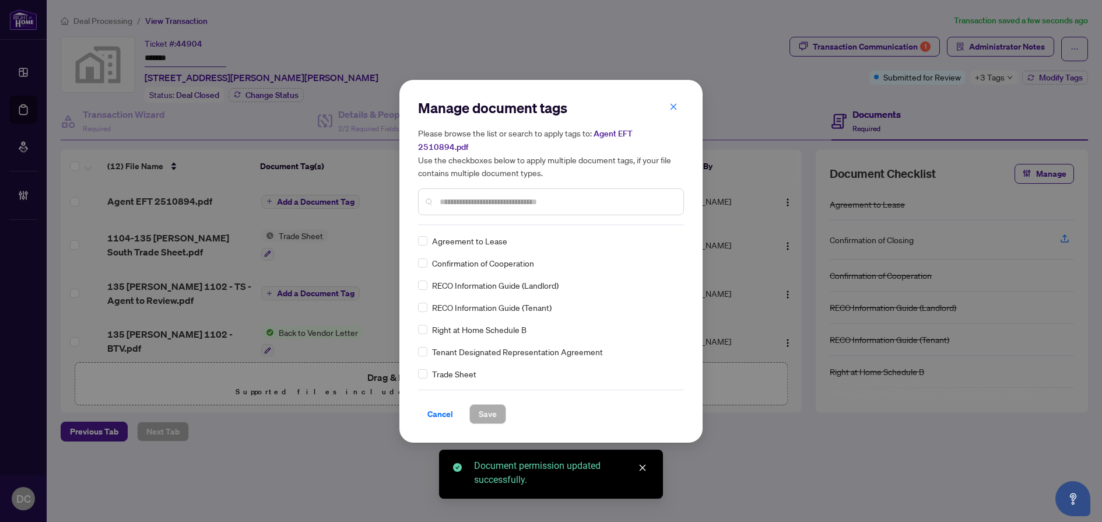
click at [542, 212] on div "Manage document tags Please browse the list or search to apply tags to: Agent E…" at bounding box center [551, 162] width 266 height 127
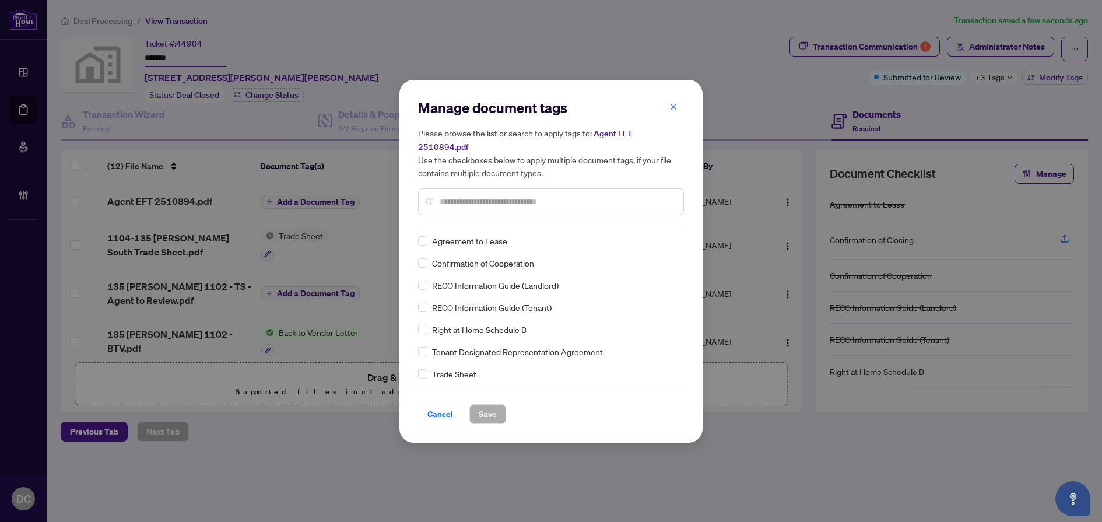
click at [573, 195] on input "text" at bounding box center [557, 201] width 234 height 13
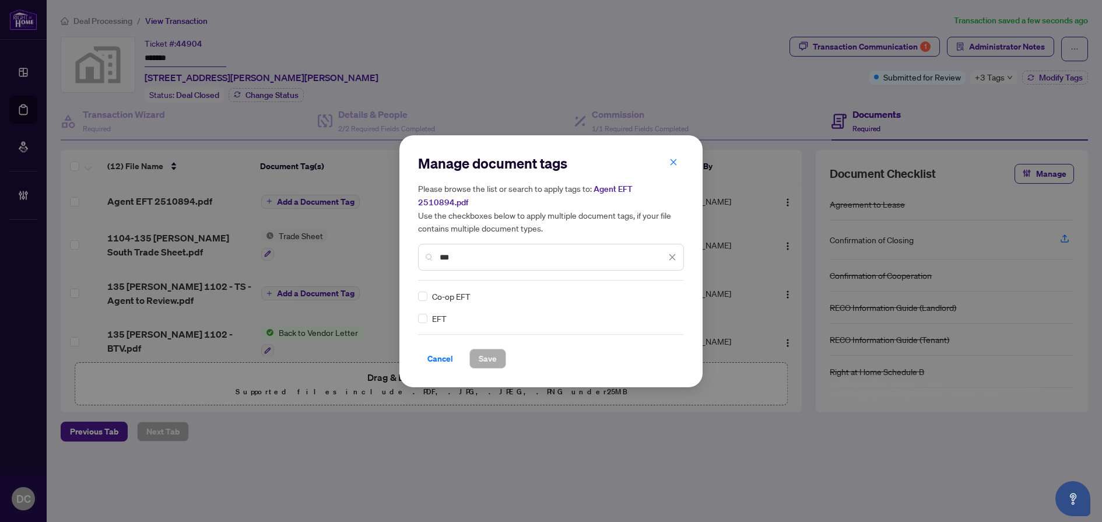
type input "***"
click at [419, 312] on label at bounding box center [422, 318] width 9 height 13
click at [664, 290] on img at bounding box center [660, 296] width 12 height 12
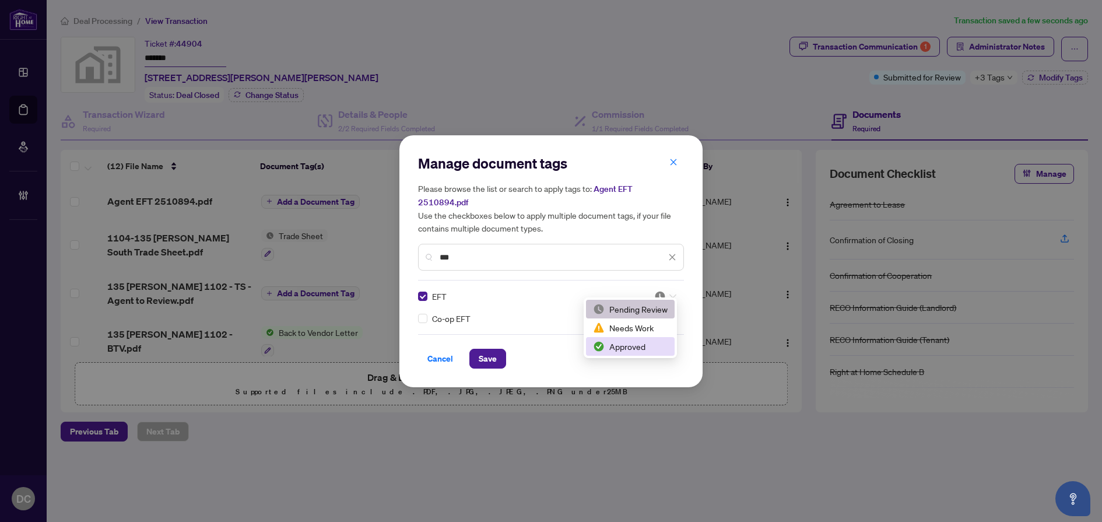
click at [647, 340] on div "Approved" at bounding box center [630, 346] width 89 height 19
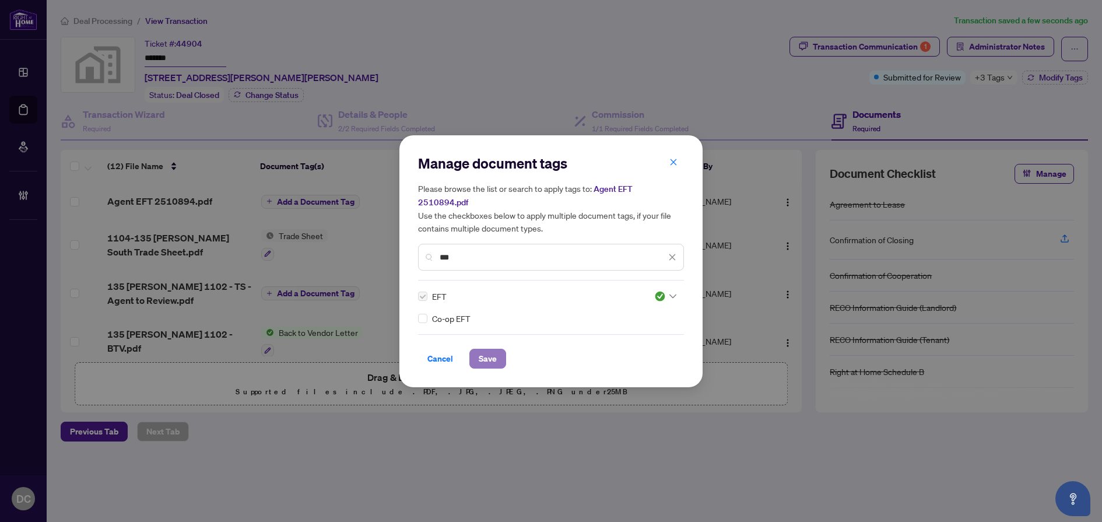
click at [483, 353] on span "Save" at bounding box center [488, 358] width 18 height 19
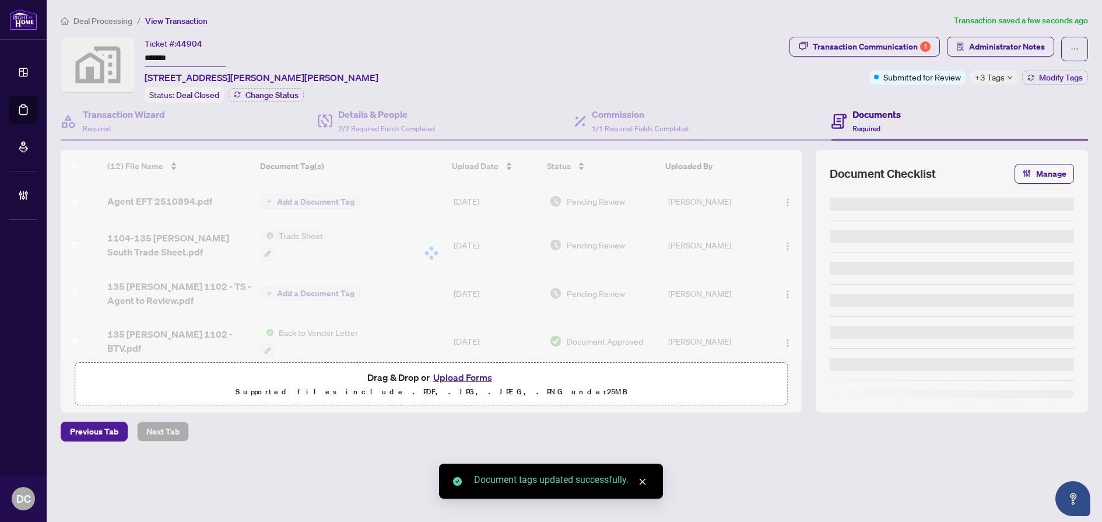
click at [1001, 78] on span "+3 Tags" at bounding box center [990, 77] width 30 height 13
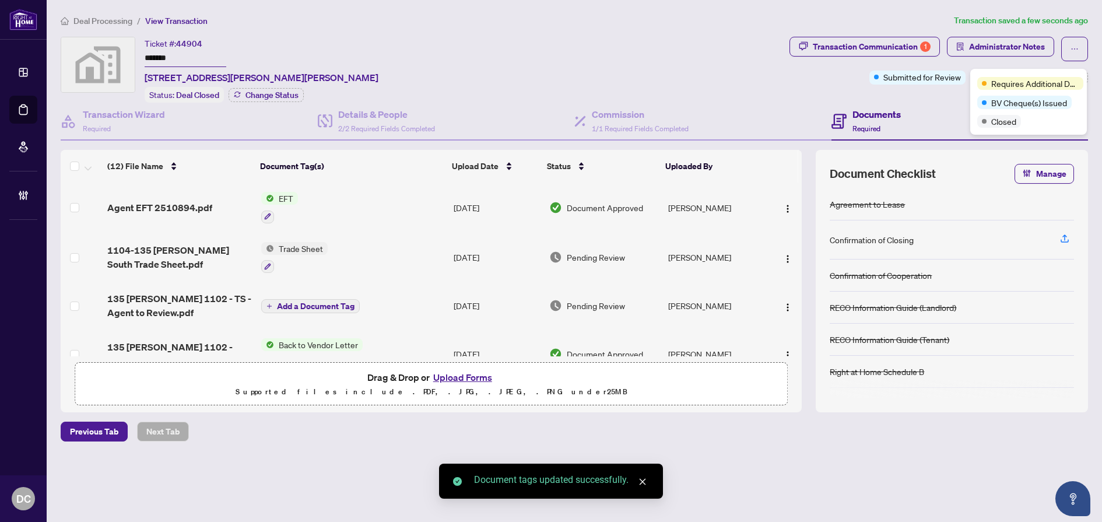
click at [952, 94] on div "Transaction Communication 1 Administrator Notes Submitted for Review +3 Tags Mo…" at bounding box center [938, 70] width 303 height 66
click at [1044, 78] on span "Modify Tags" at bounding box center [1061, 77] width 44 height 8
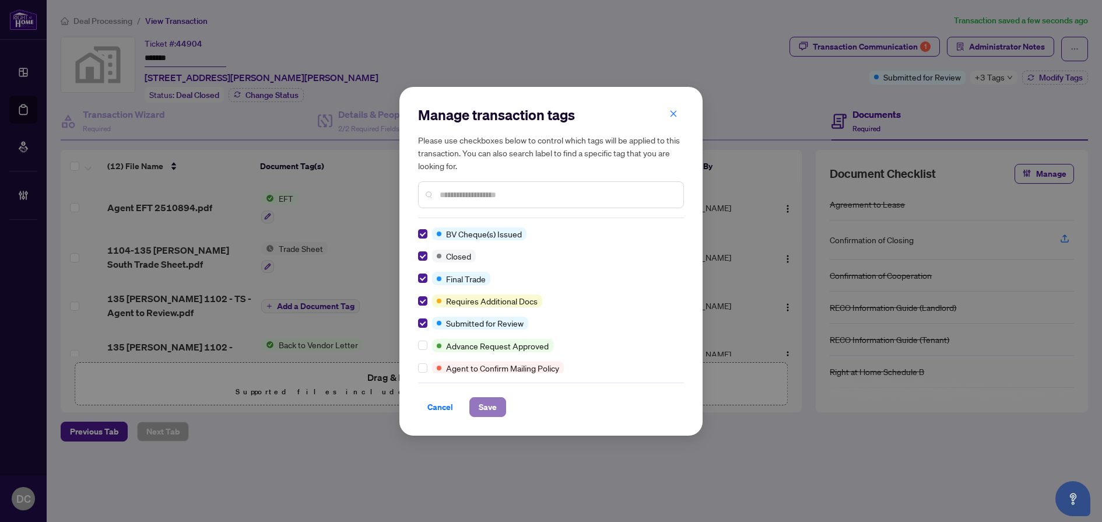
click at [483, 405] on span "Save" at bounding box center [488, 407] width 18 height 19
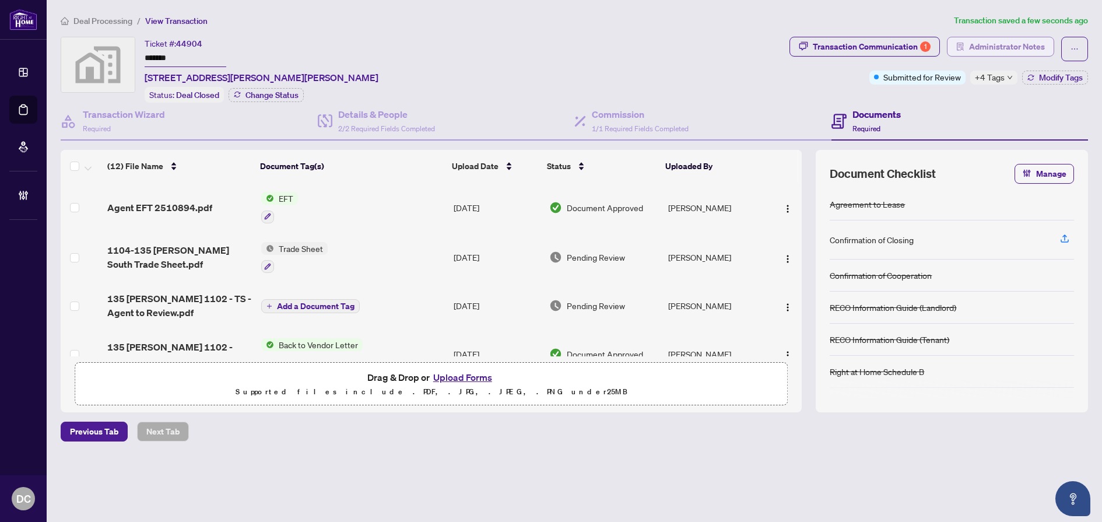
click at [990, 49] on span "Administrator Notes" at bounding box center [1007, 46] width 76 height 19
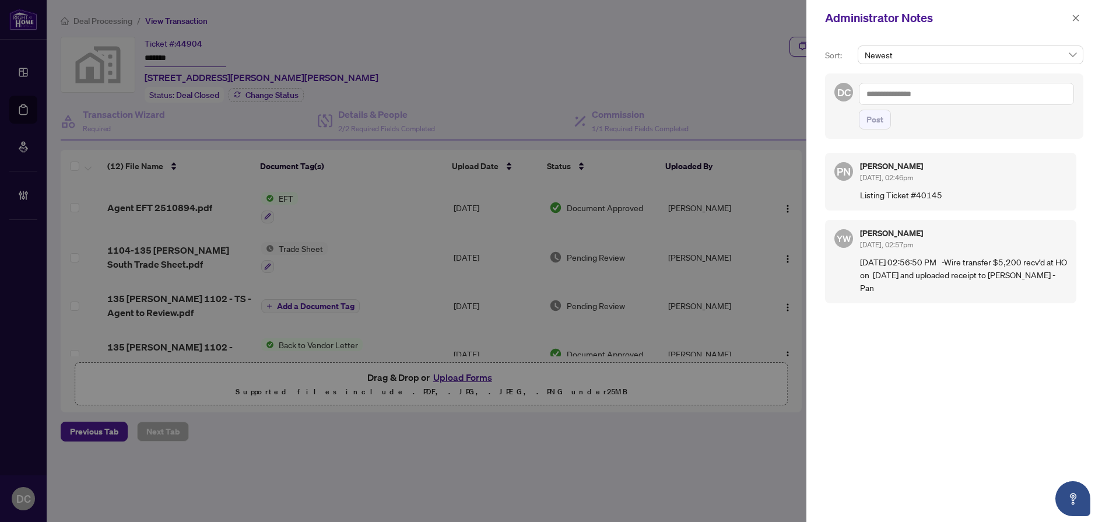
click at [951, 90] on textarea at bounding box center [966, 94] width 215 height 22
paste textarea "**********"
type textarea "**********"
click at [873, 120] on span "Post" at bounding box center [874, 119] width 17 height 19
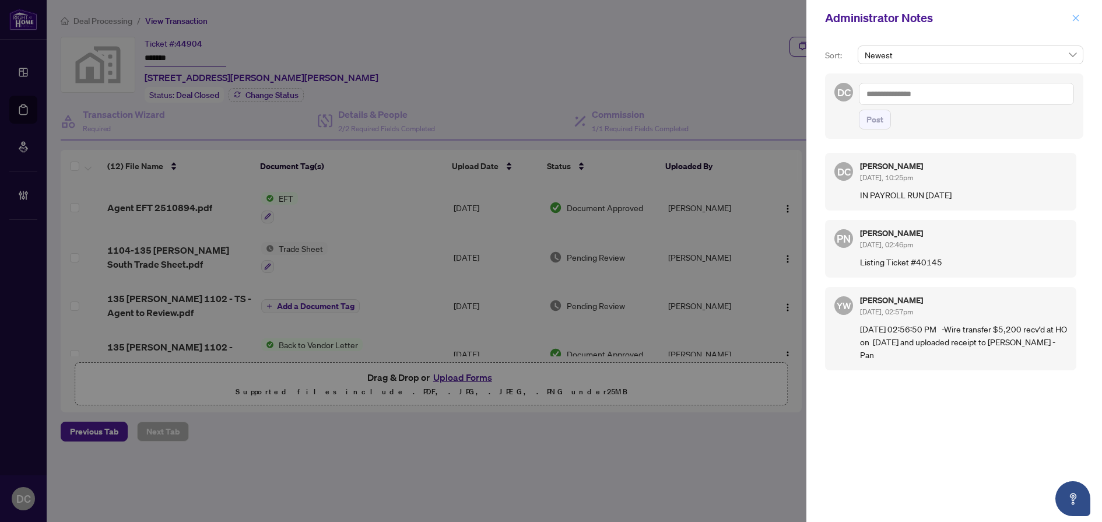
click at [1082, 17] on button "button" at bounding box center [1075, 18] width 15 height 14
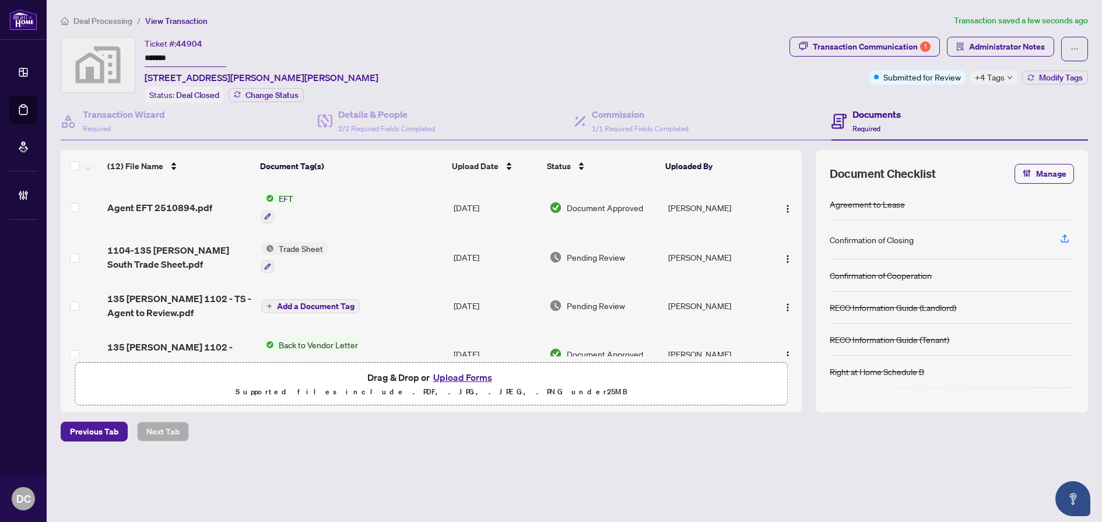
drag, startPoint x: 182, startPoint y: 54, endPoint x: 92, endPoint y: 51, distance: 89.8
click at [92, 51] on div "Ticket #: 44904 ******* 1102-135 James Street North, Hamilton, ON, Canada Statu…" at bounding box center [423, 70] width 724 height 66
click at [783, 205] on img "button" at bounding box center [787, 208] width 9 height 9
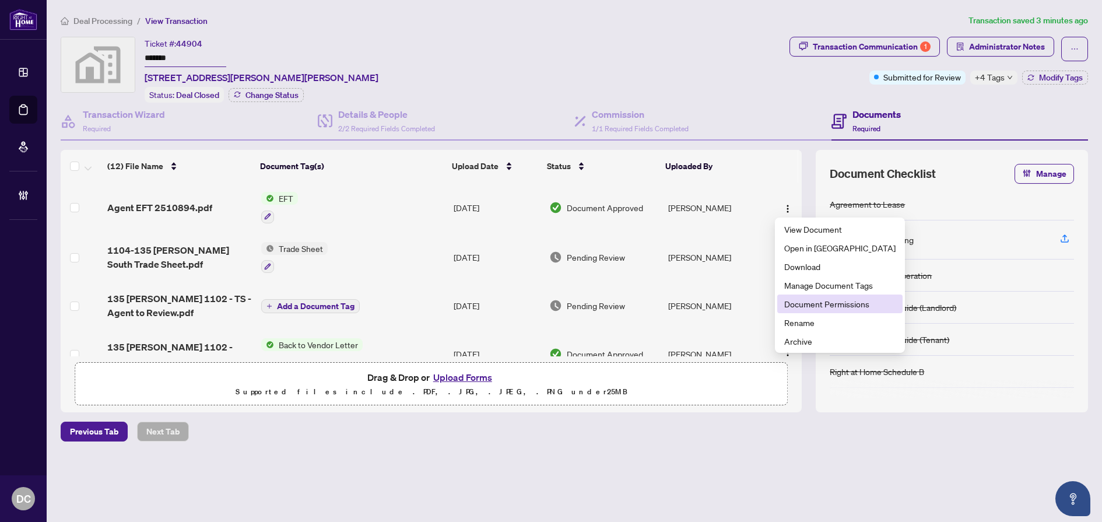
click at [841, 307] on span "Document Permissions" at bounding box center [839, 303] width 111 height 13
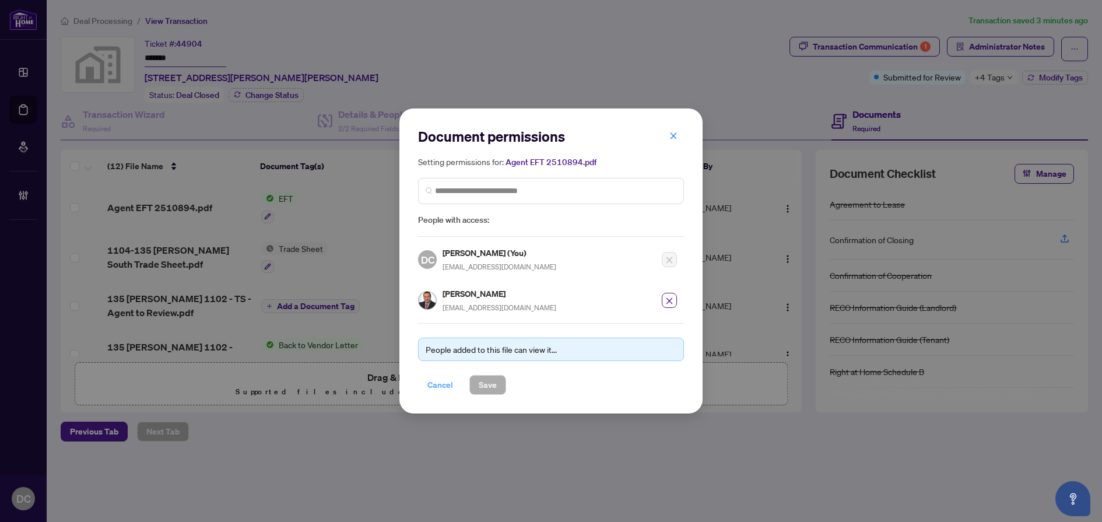
click at [435, 381] on span "Cancel" at bounding box center [440, 384] width 26 height 19
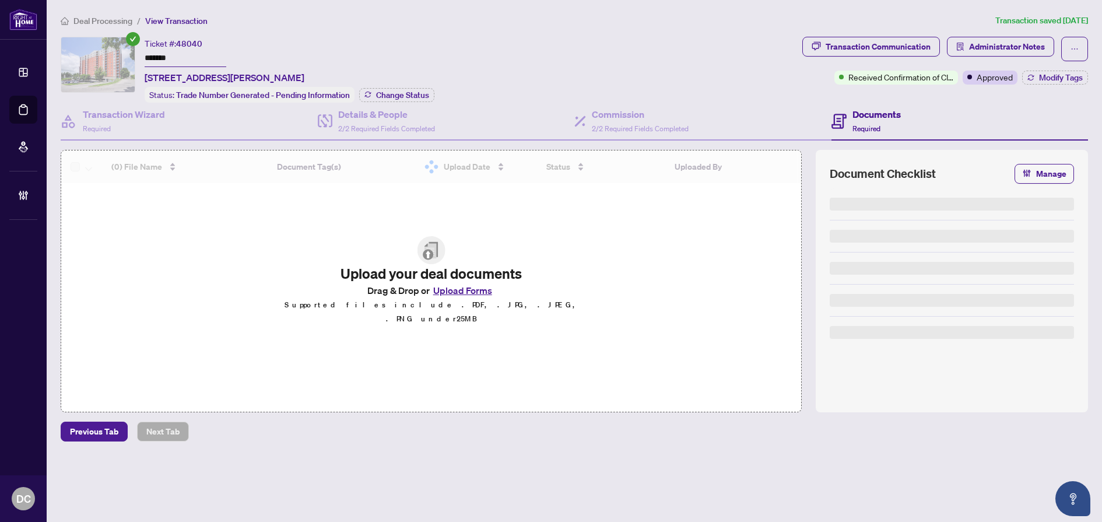
drag, startPoint x: 195, startPoint y: 55, endPoint x: 100, endPoint y: 55, distance: 94.4
click at [100, 55] on div "Ticket #: 48040 ******* [STREET_ADDRESS][PERSON_NAME] Status: Trade Number Gene…" at bounding box center [429, 70] width 737 height 66
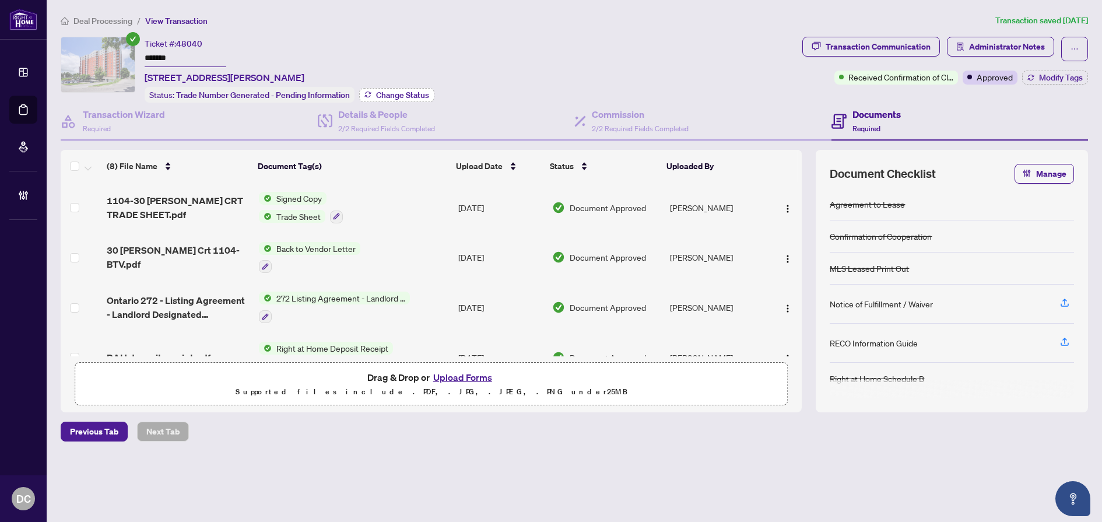
click at [388, 94] on span "Change Status" at bounding box center [402, 95] width 53 height 8
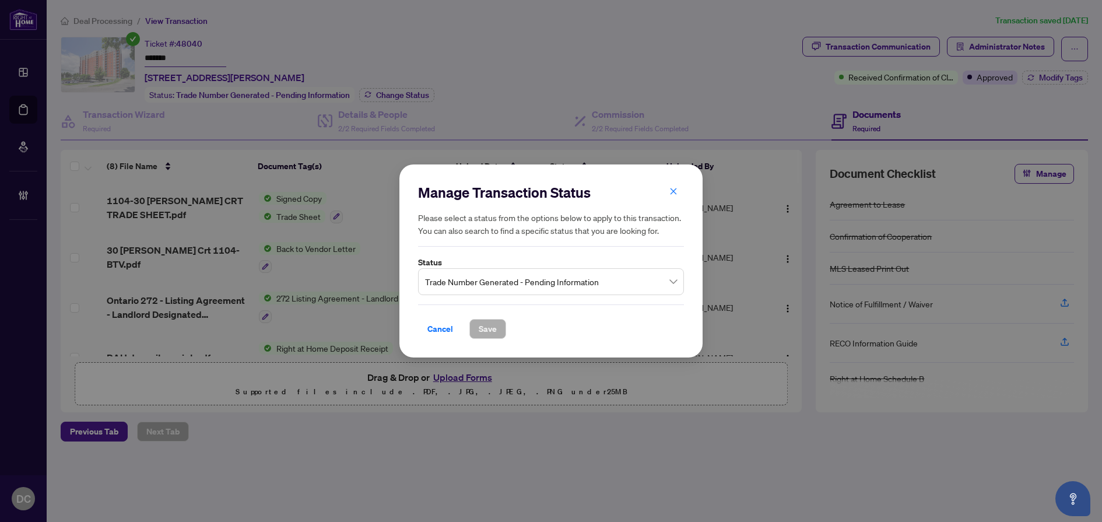
click at [609, 285] on span "Trade Number Generated - Pending Information" at bounding box center [551, 282] width 252 height 22
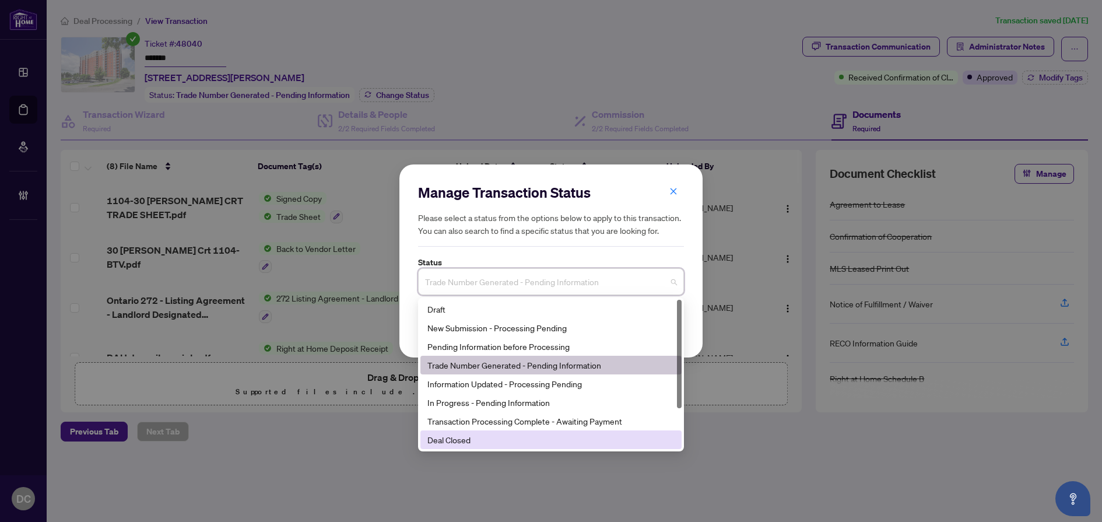
click at [474, 440] on div "Deal Closed" at bounding box center [550, 439] width 247 height 13
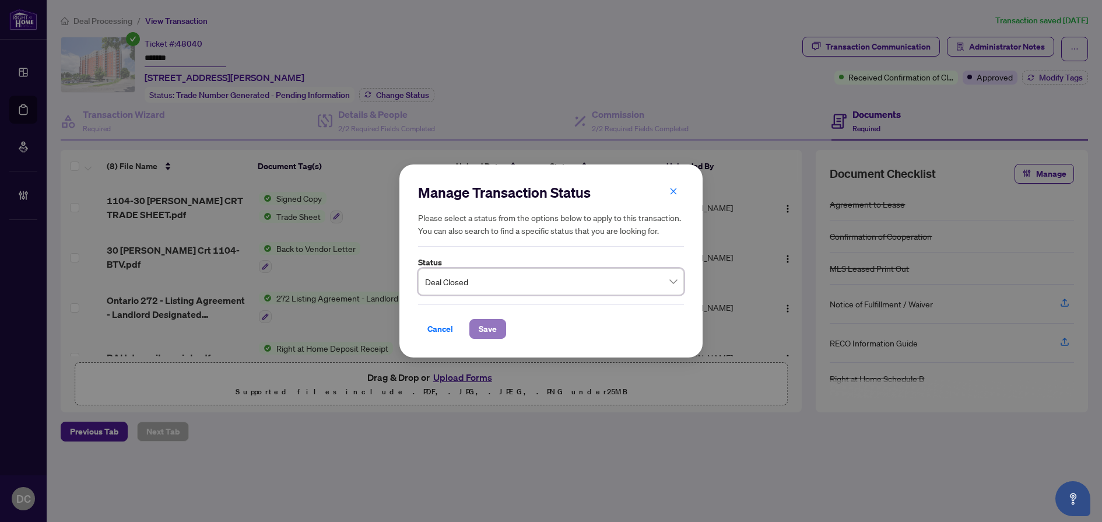
click at [486, 328] on span "Save" at bounding box center [488, 328] width 18 height 19
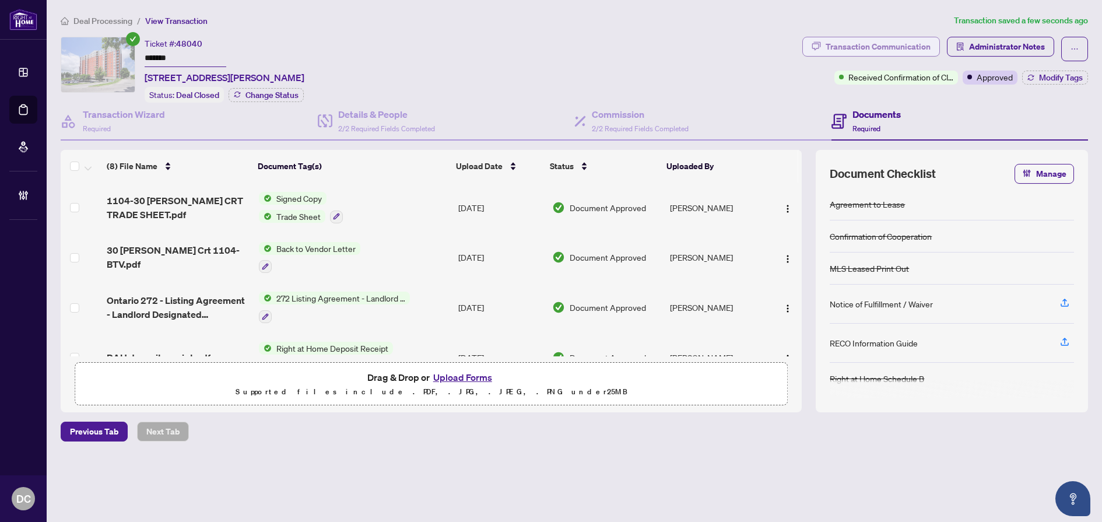
click at [898, 44] on div "Transaction Communication" at bounding box center [878, 46] width 105 height 19
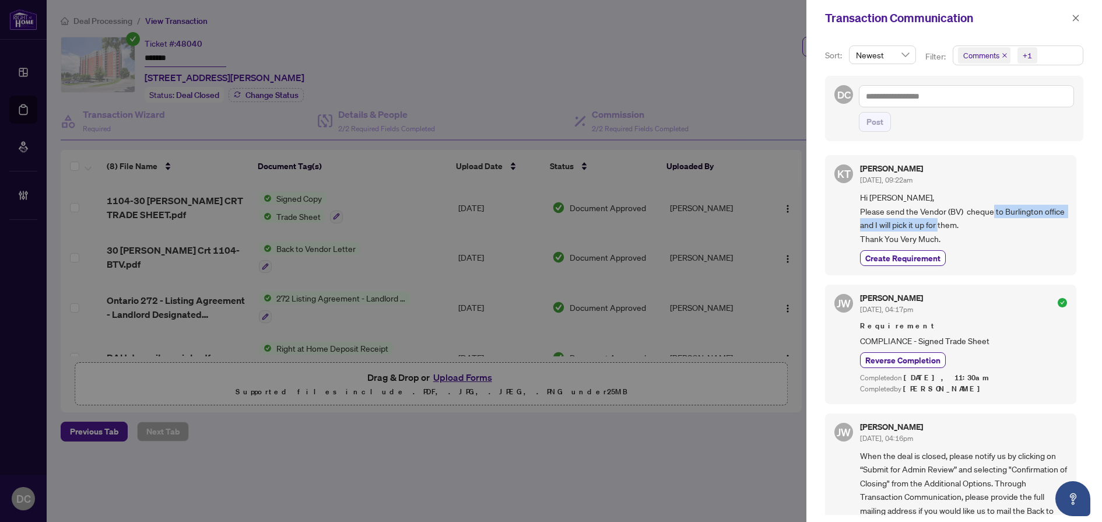
drag, startPoint x: 1007, startPoint y: 212, endPoint x: 1012, endPoint y: 220, distance: 9.9
click at [1012, 220] on span "Hi [PERSON_NAME], Please send the Vendor (BV) cheque to Burlington office and I…" at bounding box center [963, 218] width 207 height 55
click at [1075, 20] on icon "close" at bounding box center [1076, 18] width 8 height 8
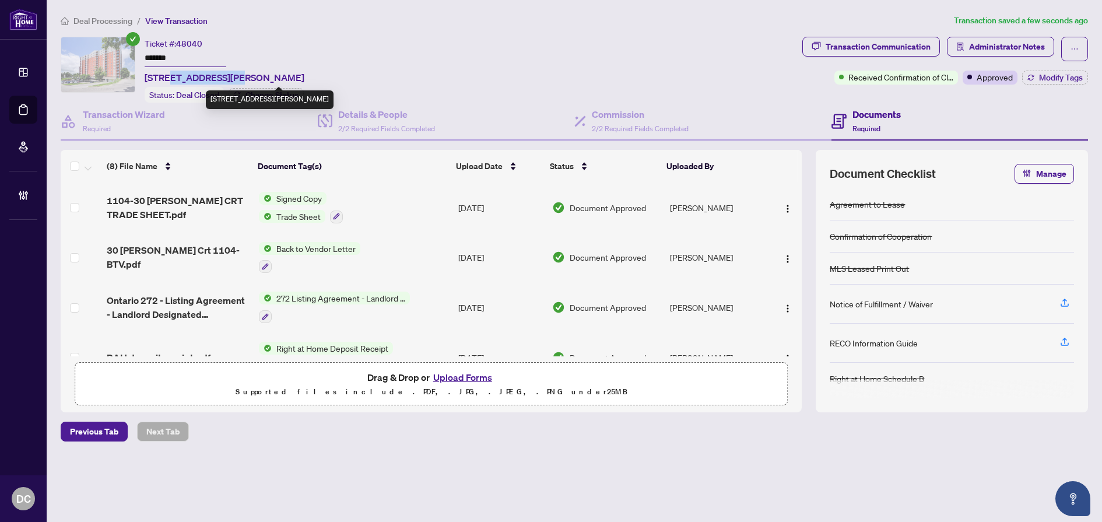
drag, startPoint x: 239, startPoint y: 76, endPoint x: 172, endPoint y: 80, distance: 67.2
click at [172, 80] on span "[STREET_ADDRESS][PERSON_NAME]" at bounding box center [225, 78] width 160 height 14
copy span "30 [PERSON_NAME] Crt"
drag, startPoint x: 190, startPoint y: 55, endPoint x: 103, endPoint y: 59, distance: 86.9
click at [103, 59] on div "Ticket #: 48040 ******* [STREET_ADDRESS][PERSON_NAME] Status: Deal Closed Chang…" at bounding box center [429, 70] width 737 height 66
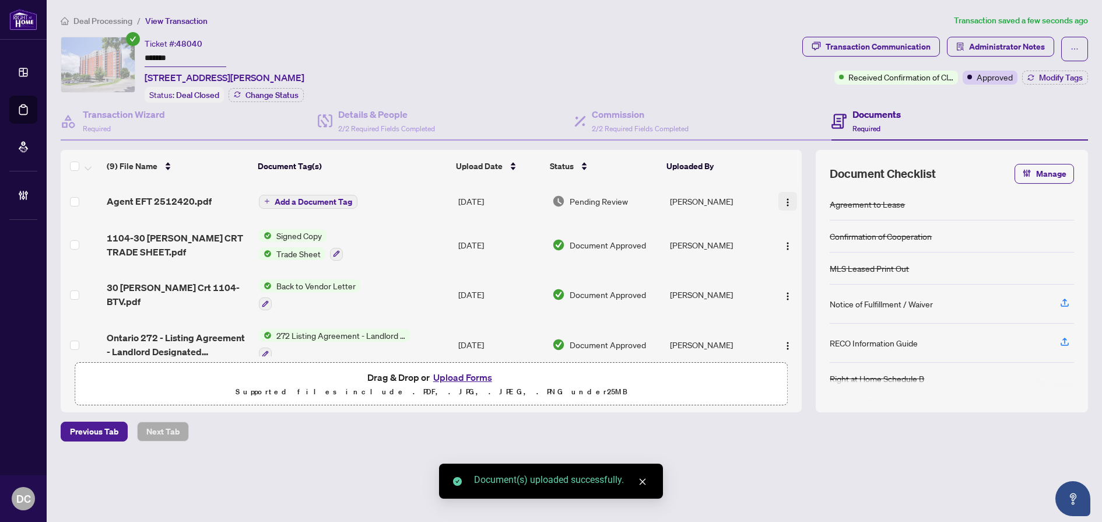
click at [783, 201] on img "button" at bounding box center [787, 202] width 9 height 9
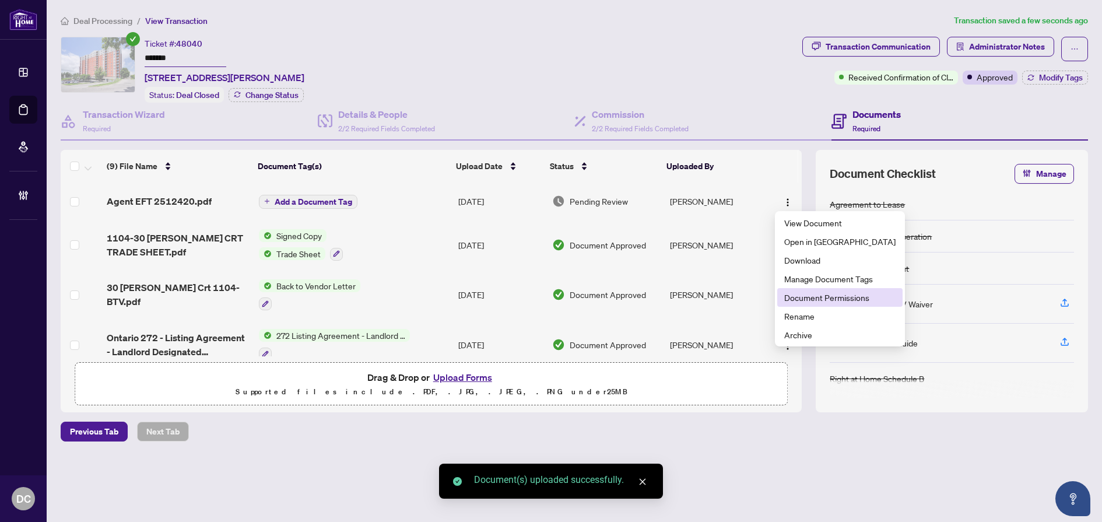
click at [815, 300] on span "Document Permissions" at bounding box center [839, 297] width 111 height 13
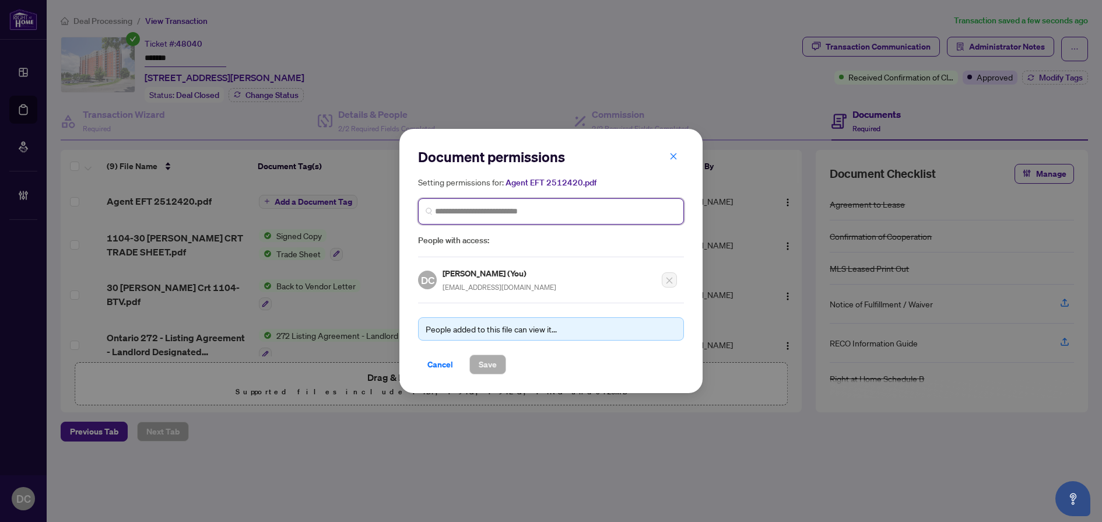
click at [607, 210] on input "search" at bounding box center [555, 211] width 241 height 12
type input "********"
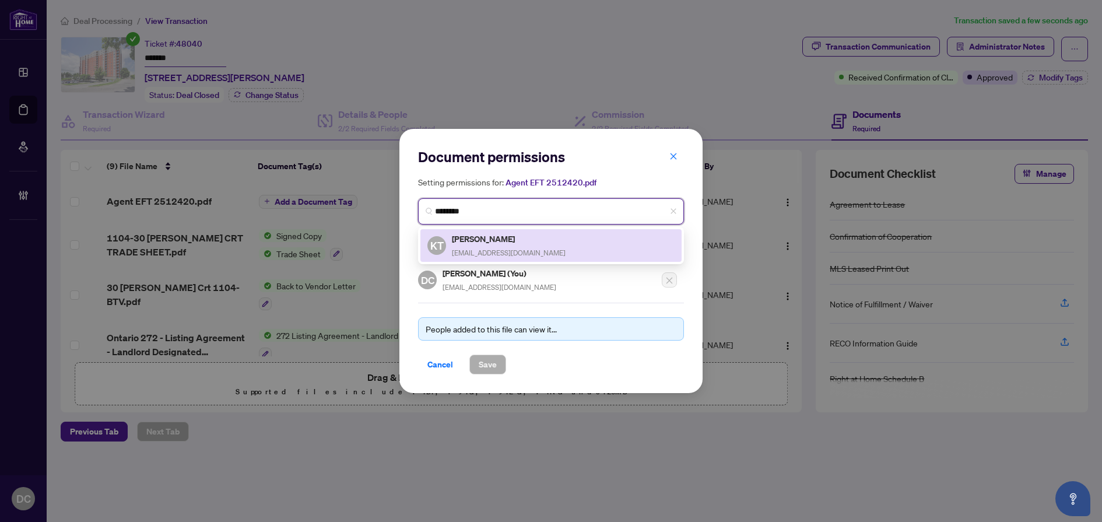
click at [539, 252] on span "[EMAIL_ADDRESS][DOMAIN_NAME]" at bounding box center [509, 252] width 114 height 9
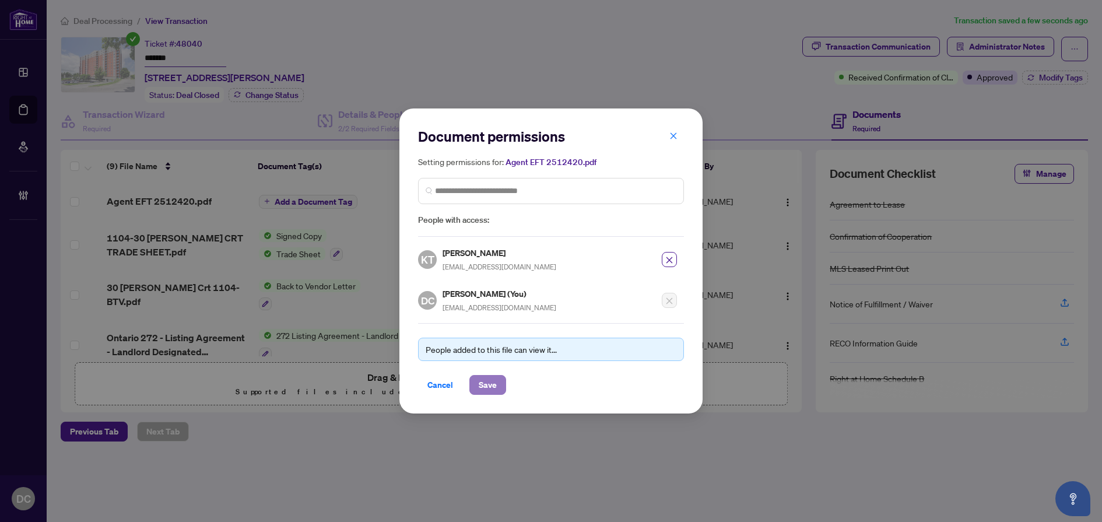
click at [470, 384] on button "Save" at bounding box center [487, 385] width 37 height 20
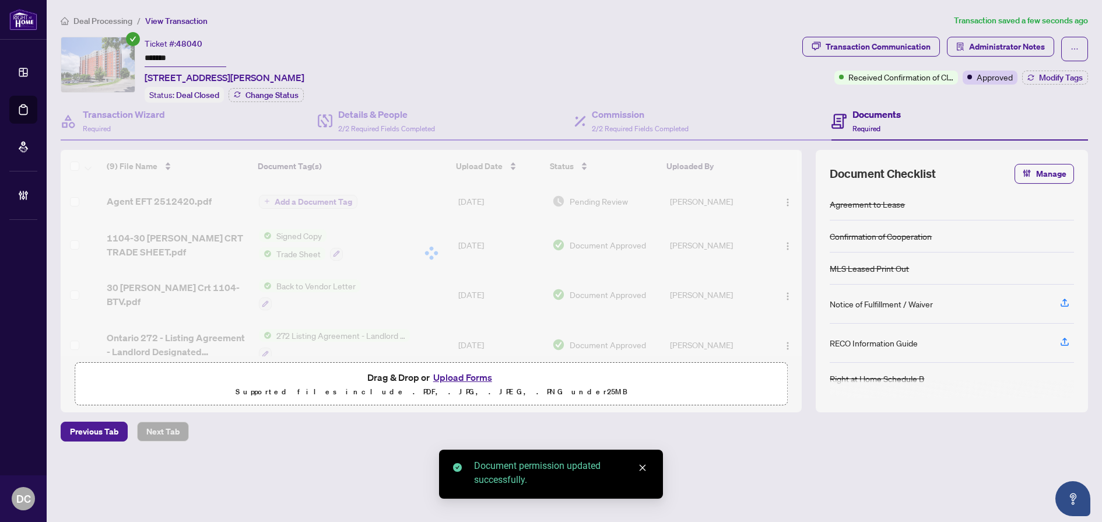
click at [298, 203] on div "Document permissions Setting permissions for: Agent EFT 2512420.pdf 2569 KT [PE…" at bounding box center [551, 261] width 1102 height 522
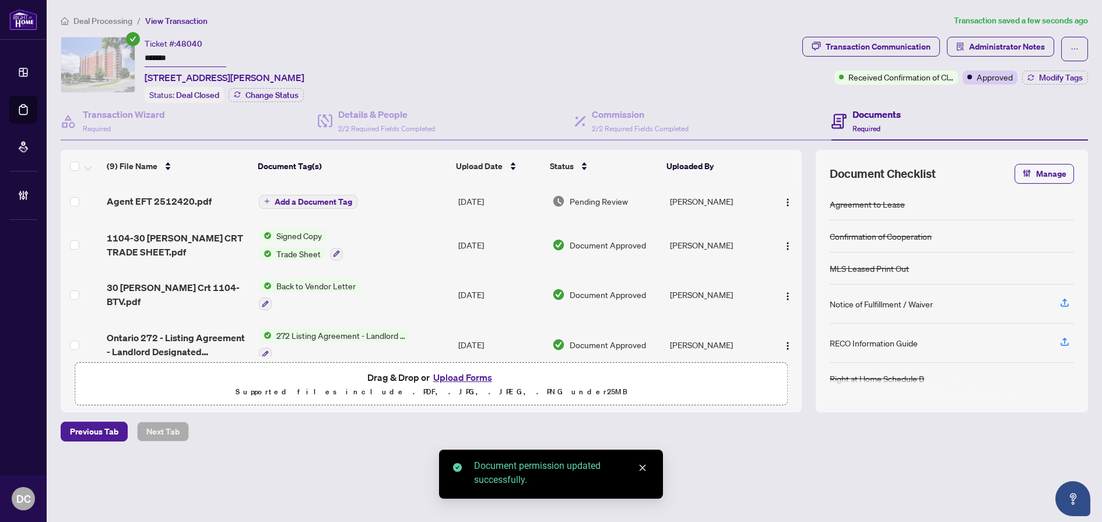
click at [308, 201] on span "Add a Document Tag" at bounding box center [314, 202] width 78 height 8
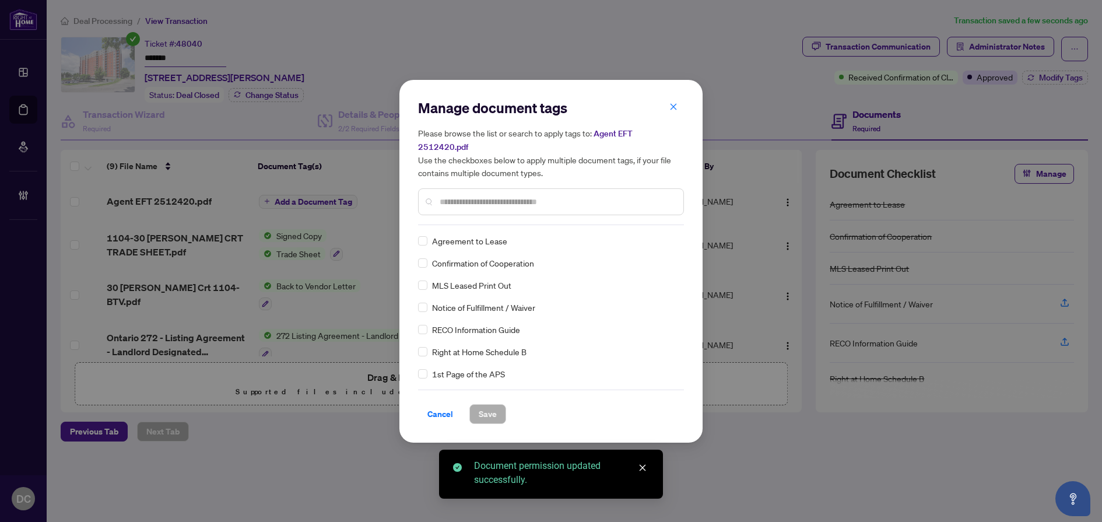
click at [536, 206] on div at bounding box center [551, 201] width 266 height 27
click at [547, 195] on input "text" at bounding box center [557, 201] width 234 height 13
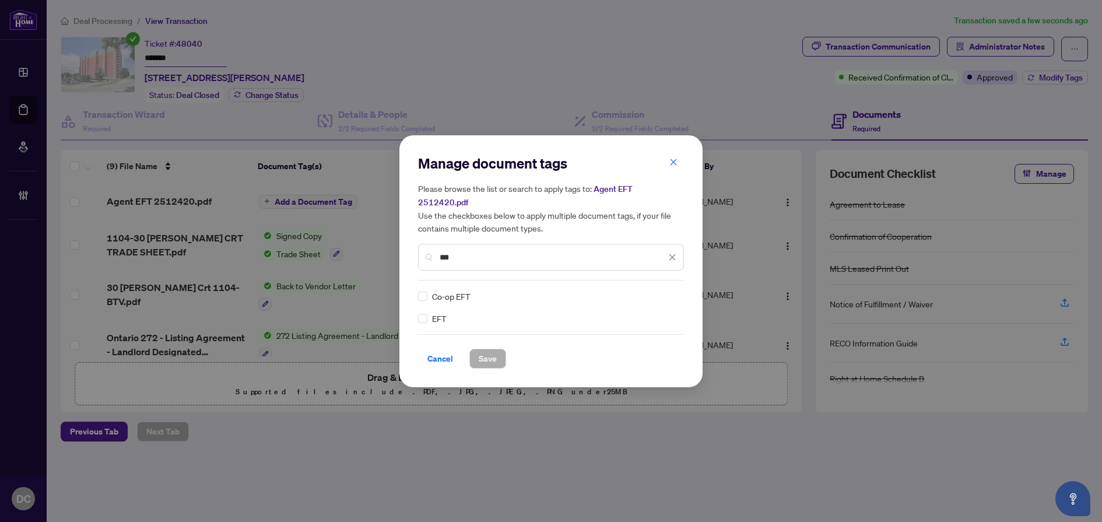
type input "***"
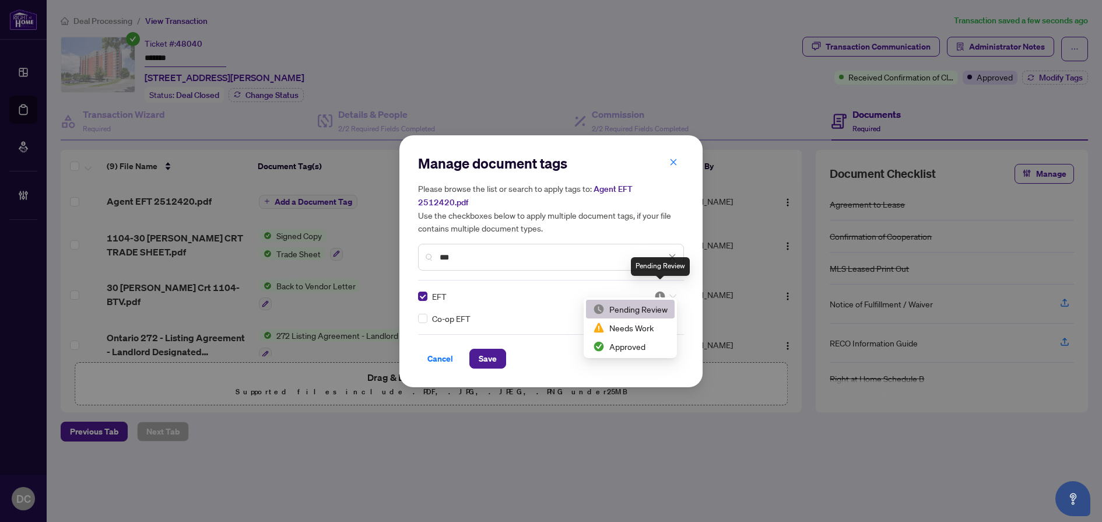
click at [665, 290] on img at bounding box center [660, 296] width 12 height 12
click at [636, 347] on div "Approved" at bounding box center [630, 346] width 75 height 13
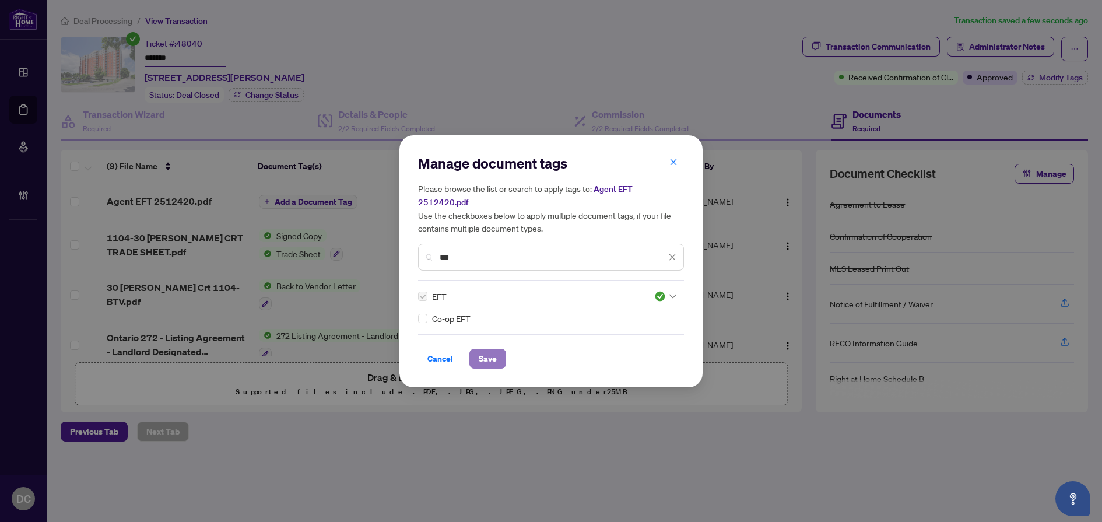
click at [497, 350] on button "Save" at bounding box center [487, 359] width 37 height 20
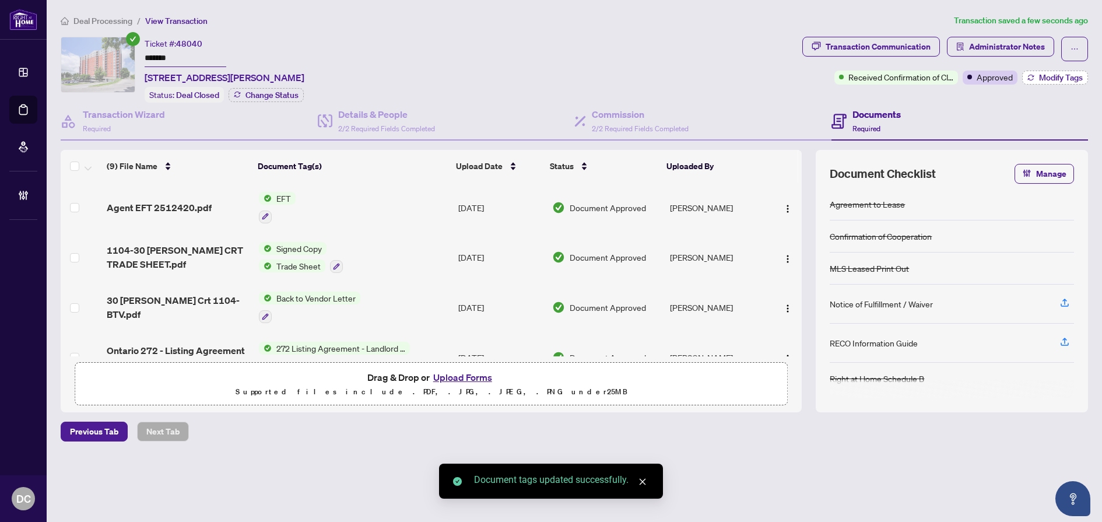
click at [1048, 78] on span "Modify Tags" at bounding box center [1061, 77] width 44 height 8
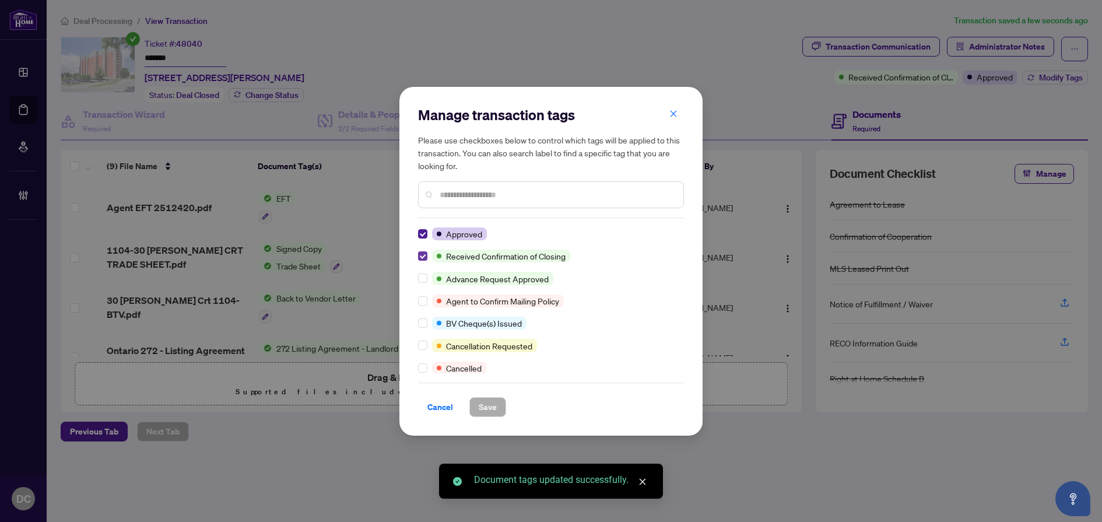
click at [422, 250] on label at bounding box center [422, 256] width 9 height 13
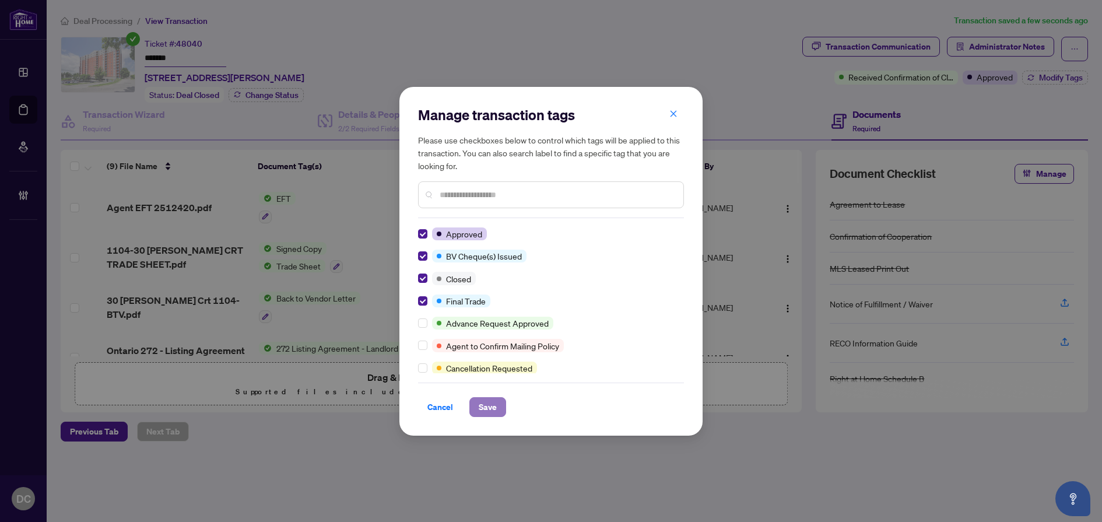
click at [488, 407] on span "Save" at bounding box center [488, 407] width 18 height 19
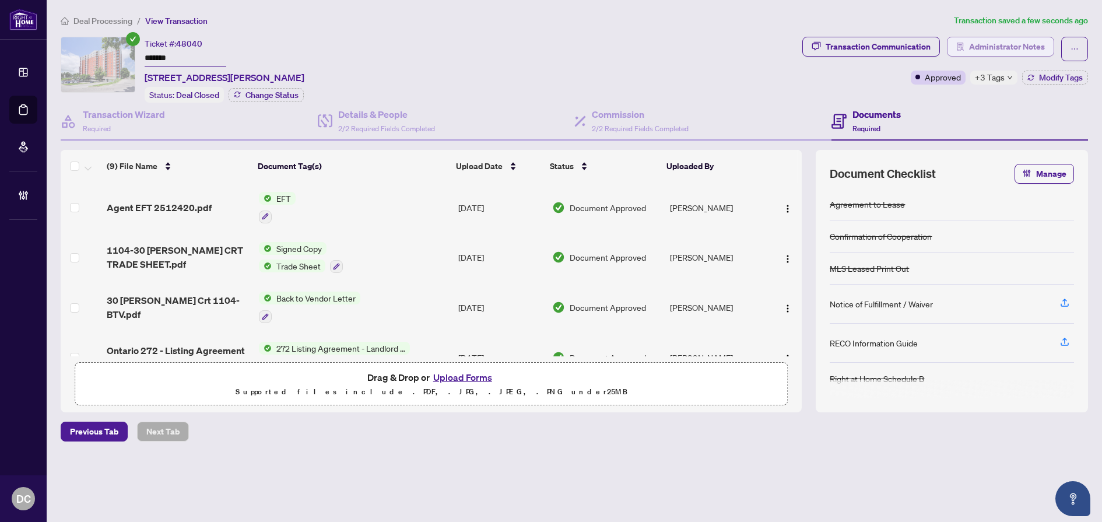
click at [1035, 48] on span "Administrator Notes" at bounding box center [1007, 46] width 76 height 19
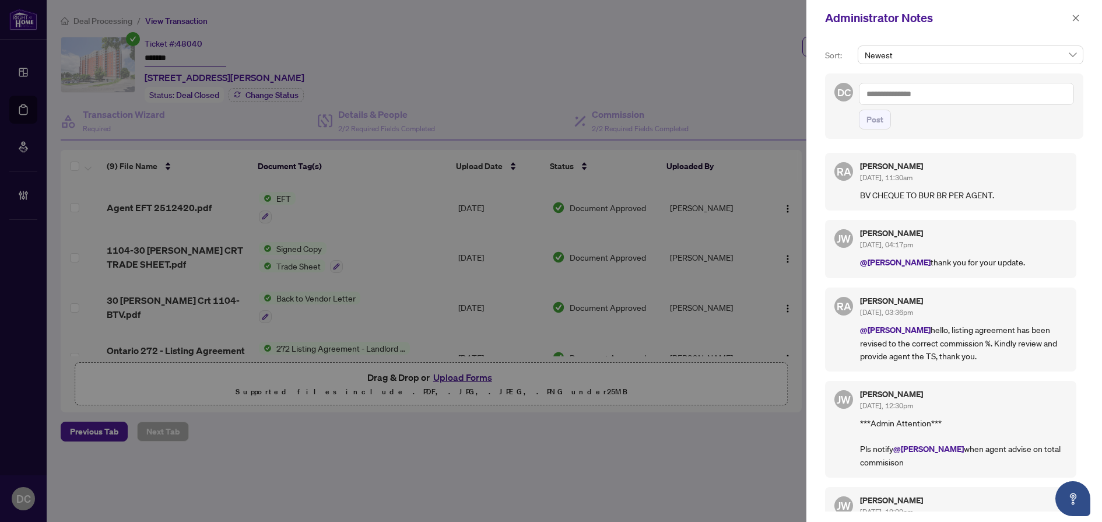
click at [958, 94] on textarea at bounding box center [966, 94] width 215 height 22
paste textarea "**********"
type textarea "**********"
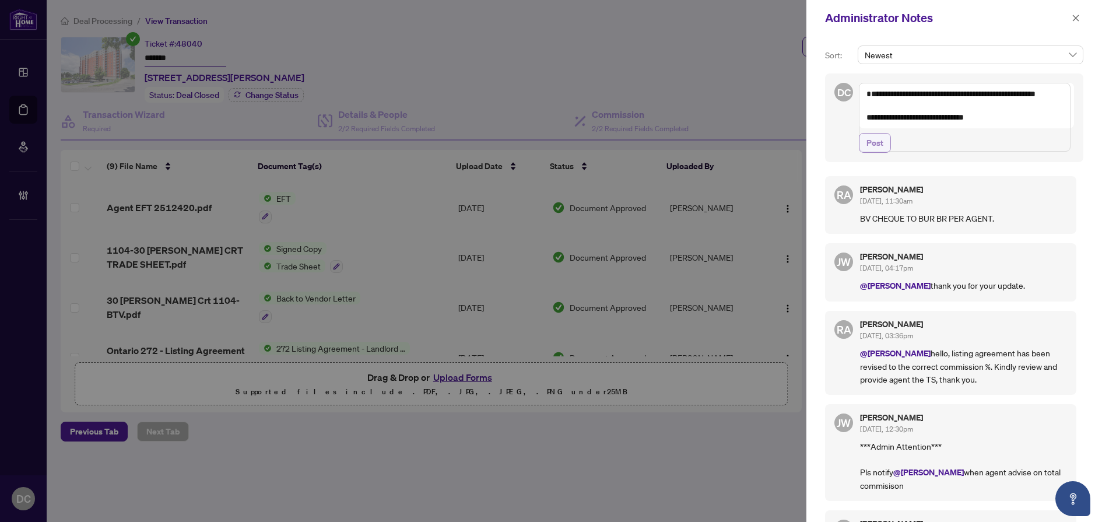
click at [870, 152] on span "Post" at bounding box center [874, 143] width 17 height 19
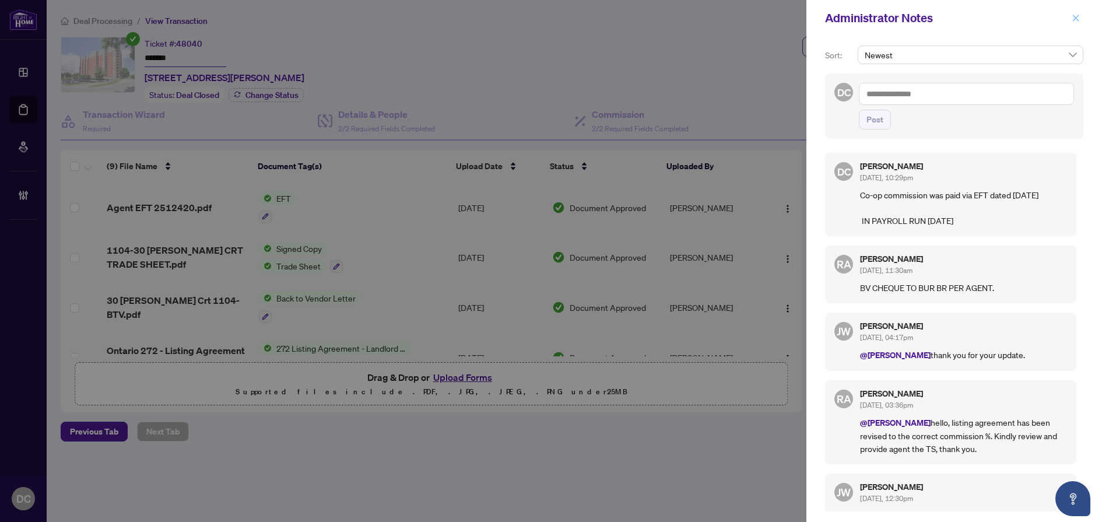
click at [1080, 15] on button "button" at bounding box center [1075, 18] width 15 height 14
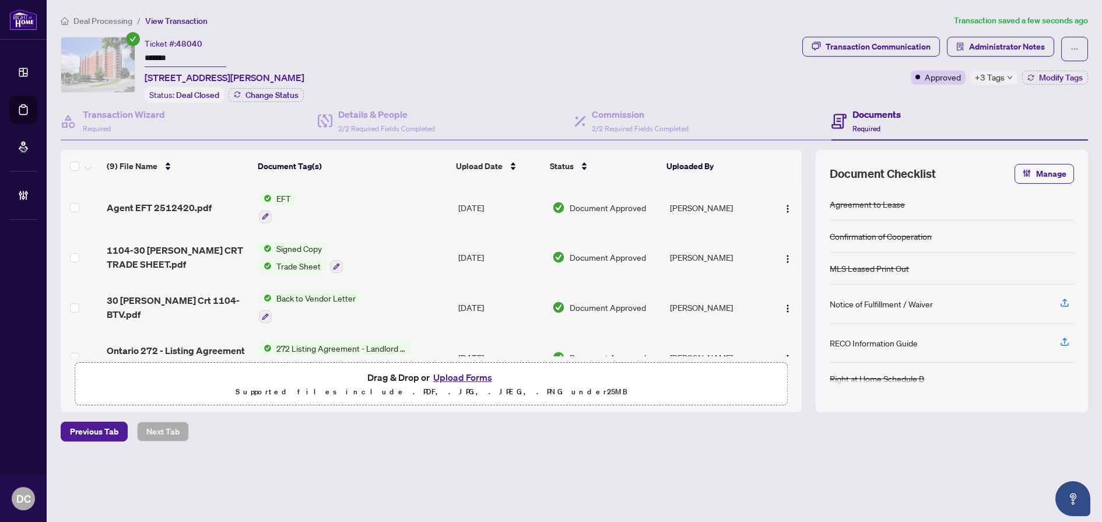
click at [282, 450] on div "Deal Processing / View Transaction Transaction saved a few seconds ago Ticket #…" at bounding box center [574, 248] width 1037 height 468
click at [1012, 40] on span "Administrator Notes" at bounding box center [1007, 46] width 76 height 19
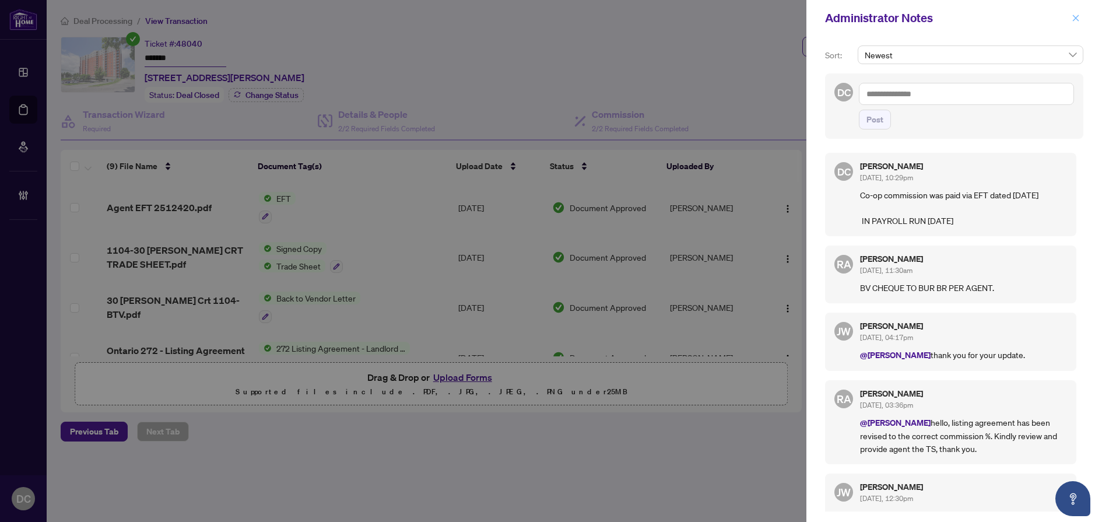
click at [1079, 19] on icon "close" at bounding box center [1076, 18] width 8 height 8
